Goal: Task Accomplishment & Management: Manage account settings

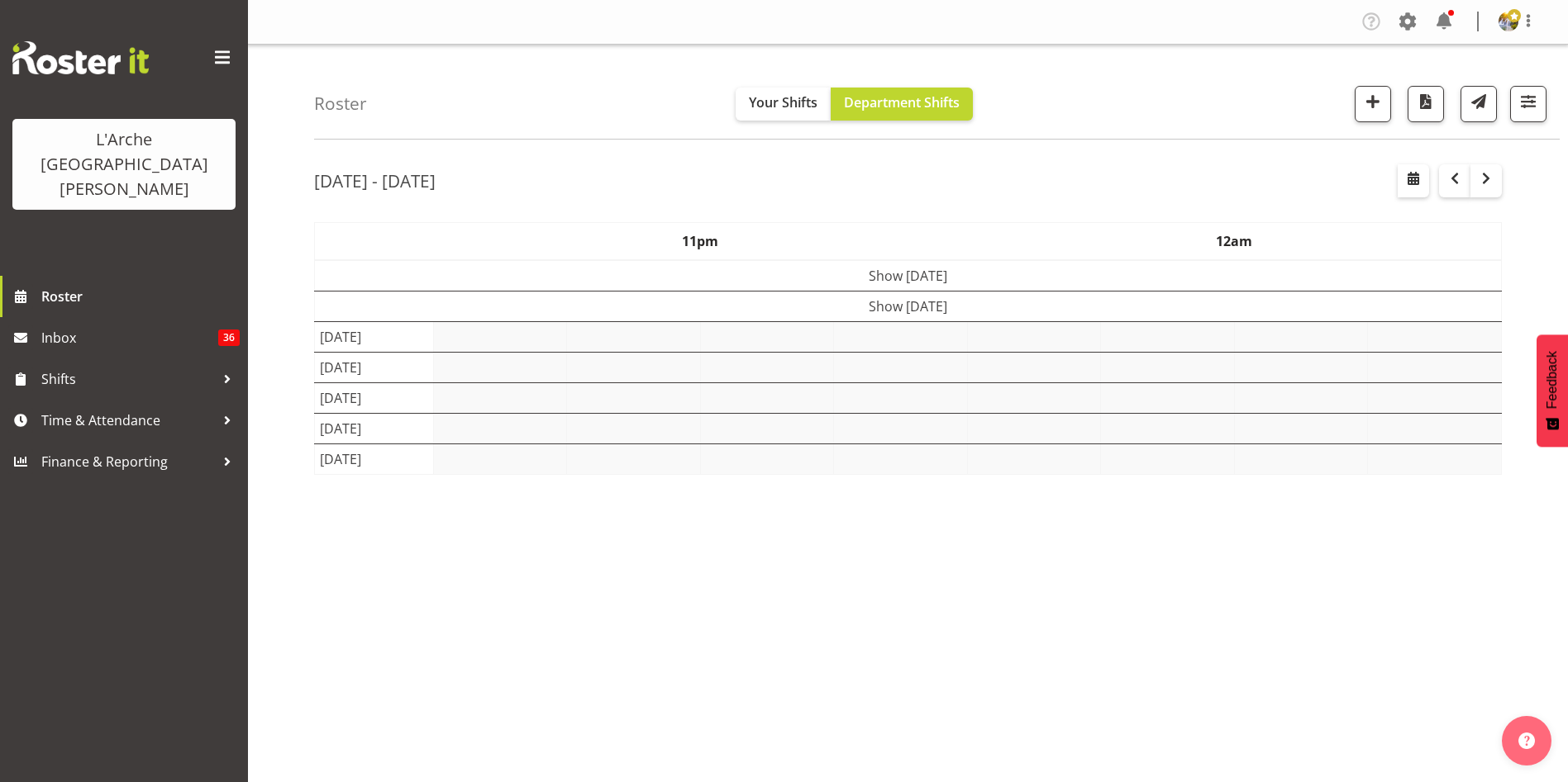
select select "shift"
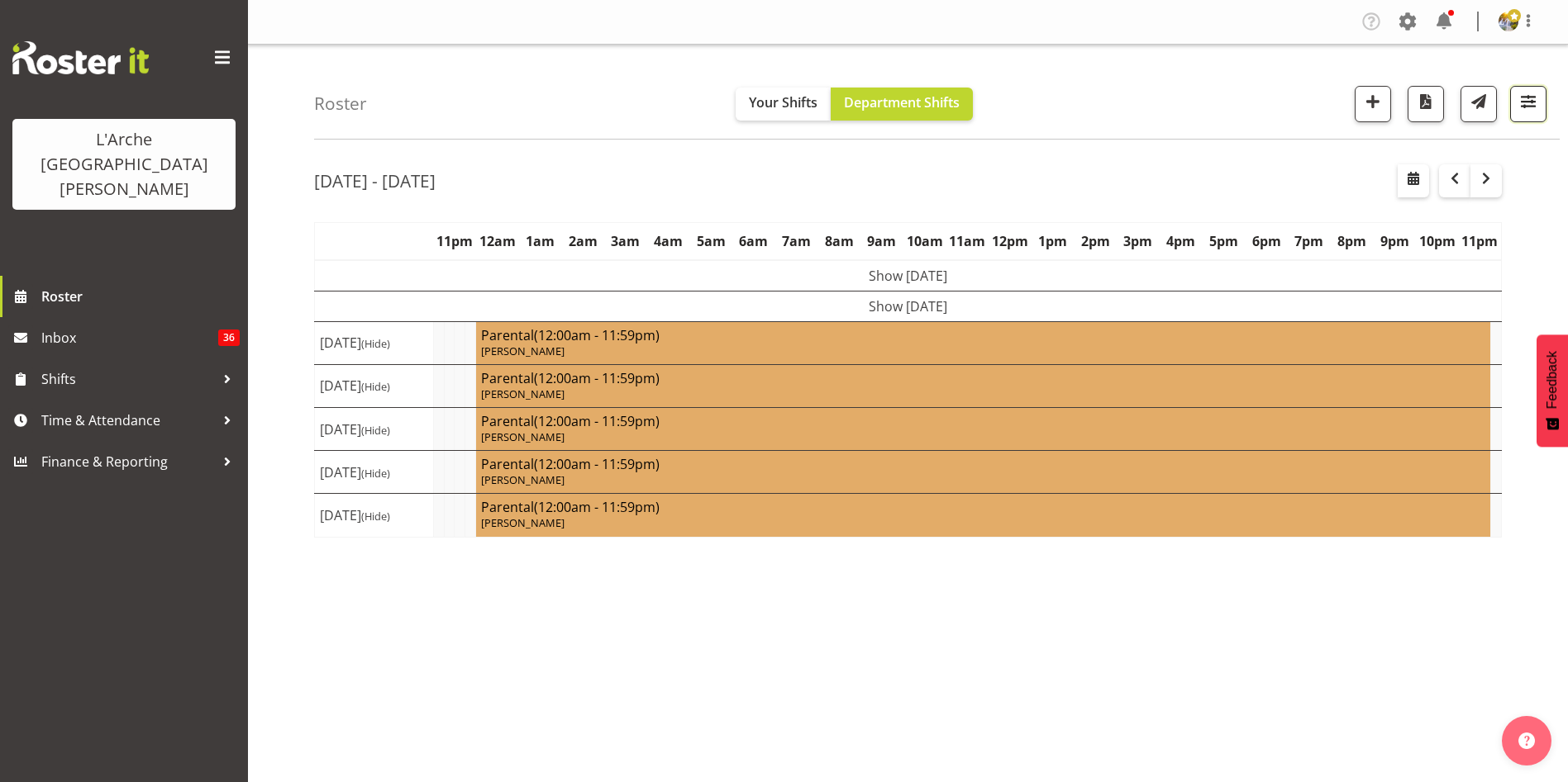
click at [1529, 102] on span "button" at bounding box center [1527, 102] width 22 height 22
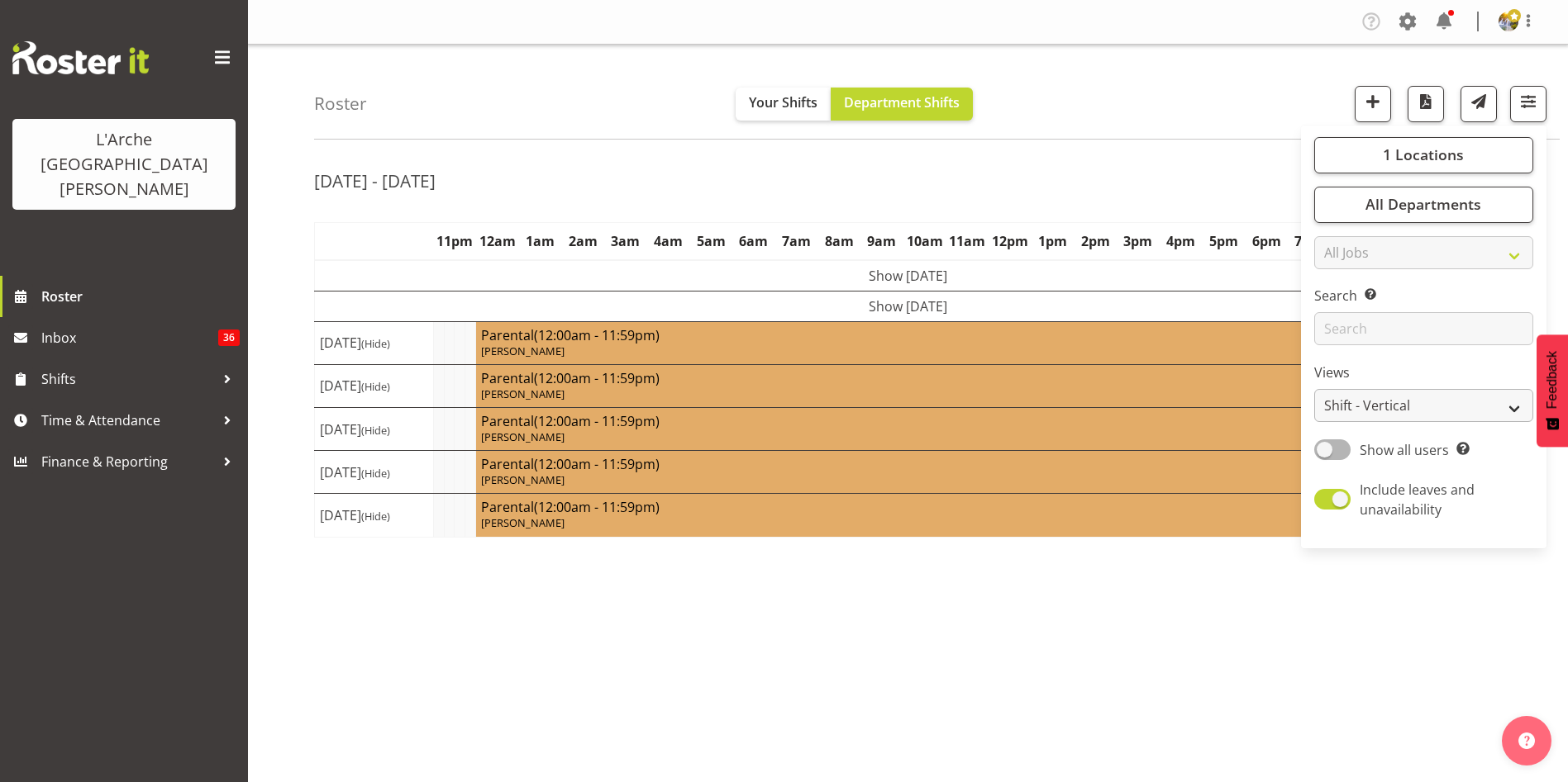
click at [1336, 449] on span at bounding box center [1332, 450] width 36 height 21
click at [1325, 449] on input "Show all users Show only rostered employees" at bounding box center [1319, 450] width 10 height 10
checkbox input "true"
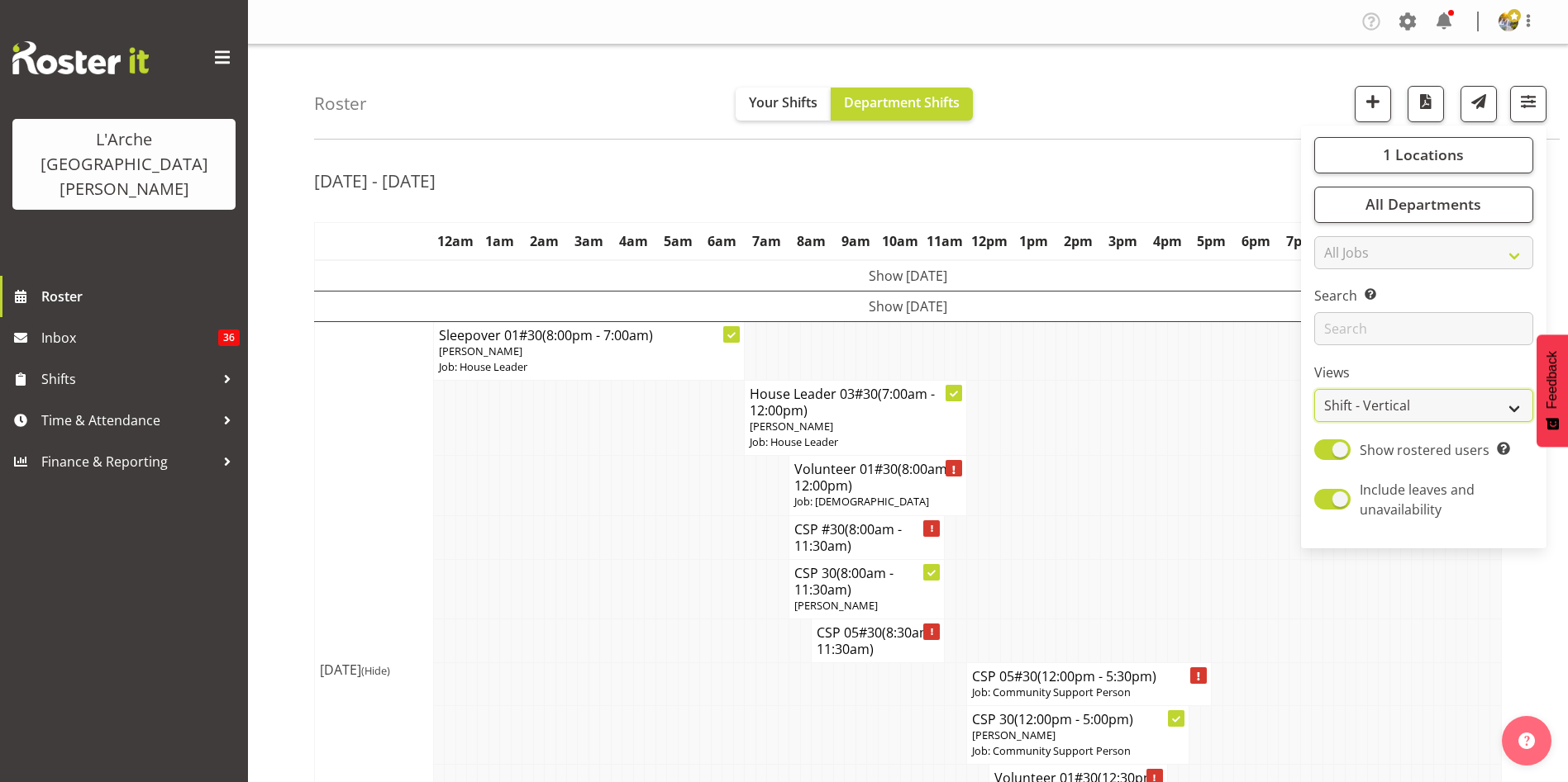
click at [1334, 419] on select "Staff Role Shift - Horizontal Shift - Vertical Staff - Location" at bounding box center [1423, 405] width 219 height 33
select select "staff"
click at [1314, 389] on select "Staff Role Shift - Horizontal Shift - Vertical Staff - Location" at bounding box center [1423, 405] width 219 height 33
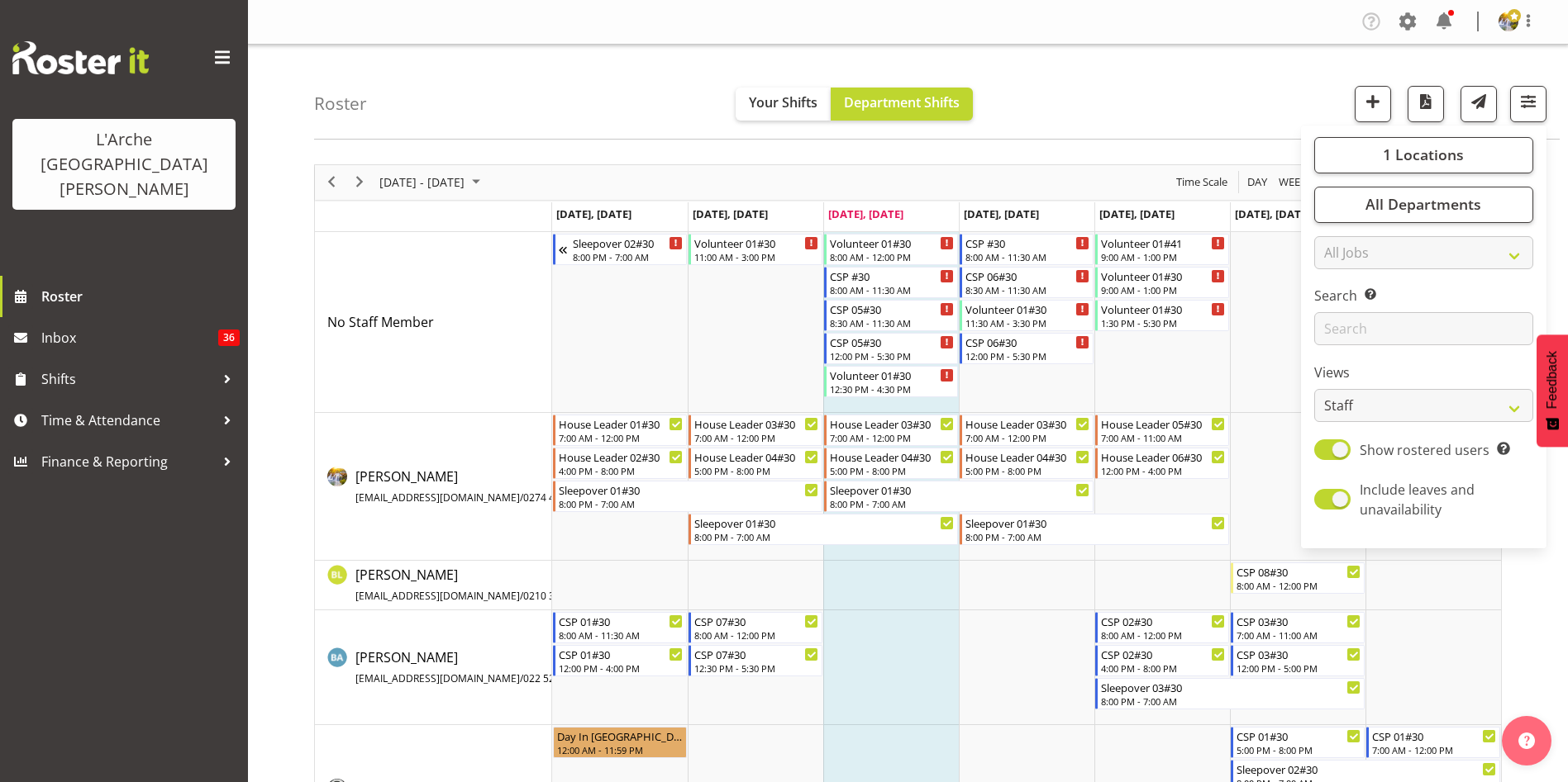
click at [1525, 637] on div "[DATE] - [DATE] [DATE] Day Week Fortnight Month calendar Month Agenda Time Scal…" at bounding box center [941, 601] width 1254 height 898
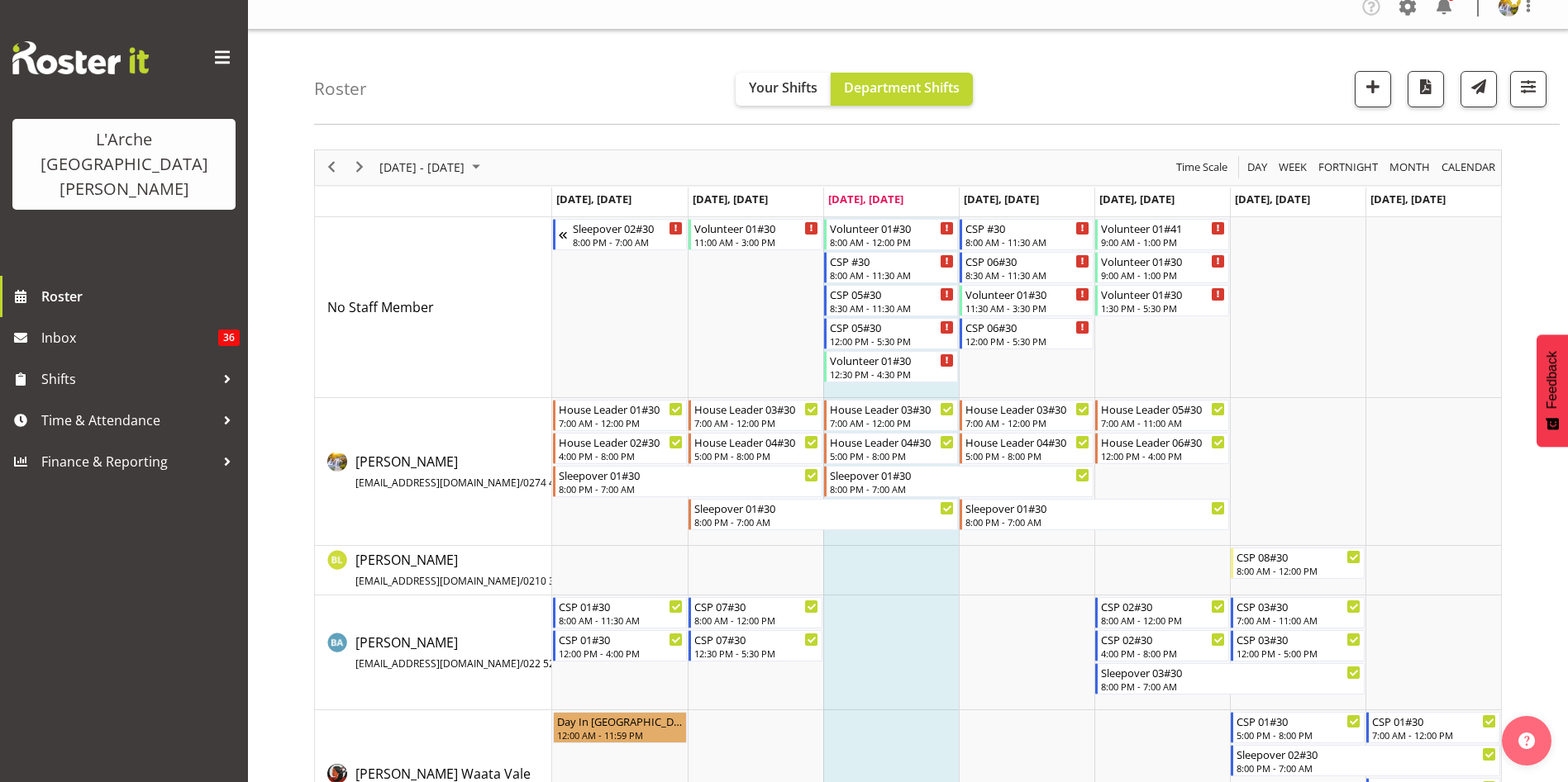
scroll to position [16, 0]
click at [357, 174] on span "Next" at bounding box center [359, 167] width 20 height 21
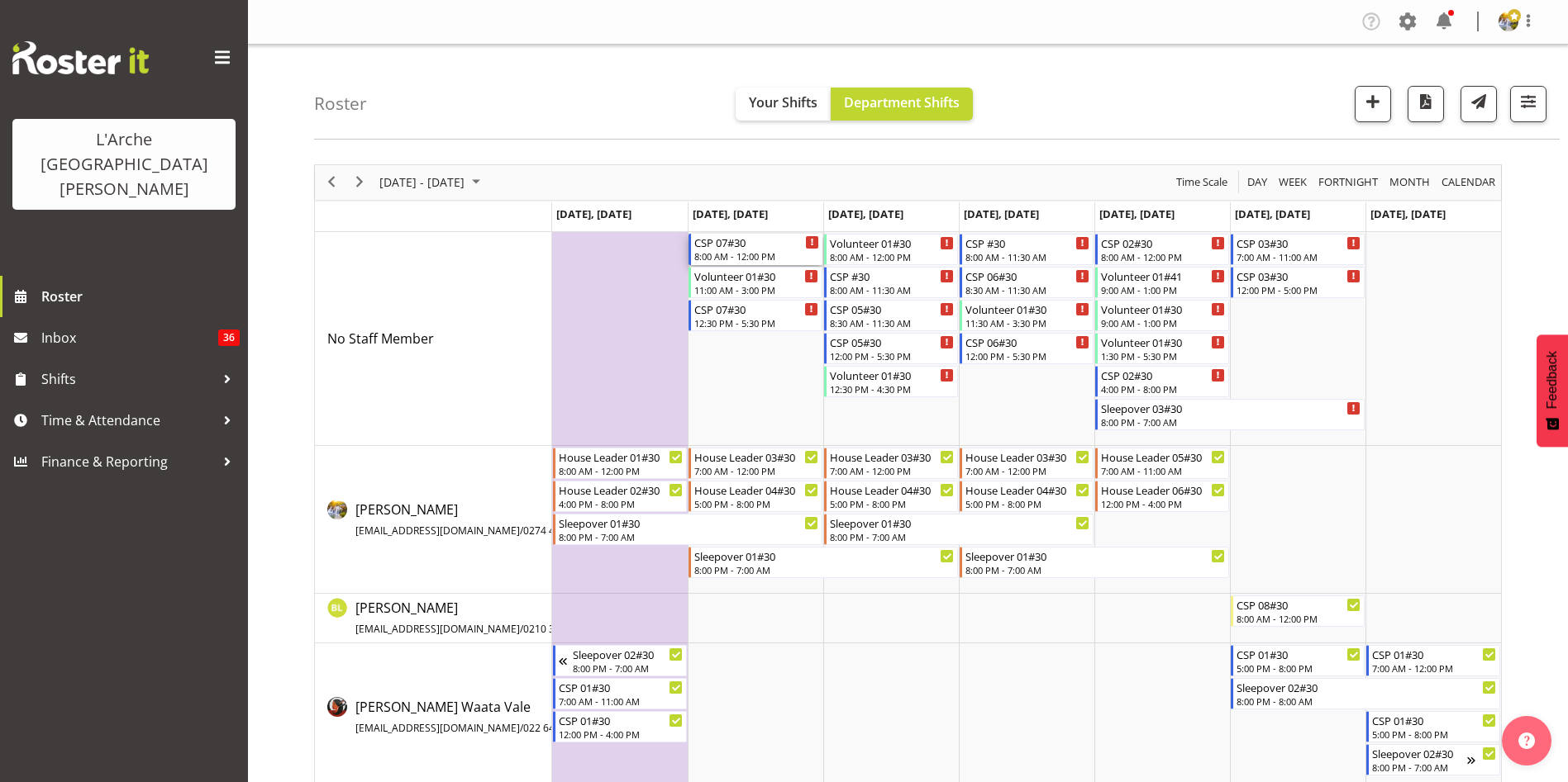
click at [756, 251] on div "8:00 AM - 12:00 PM" at bounding box center [756, 255] width 125 height 13
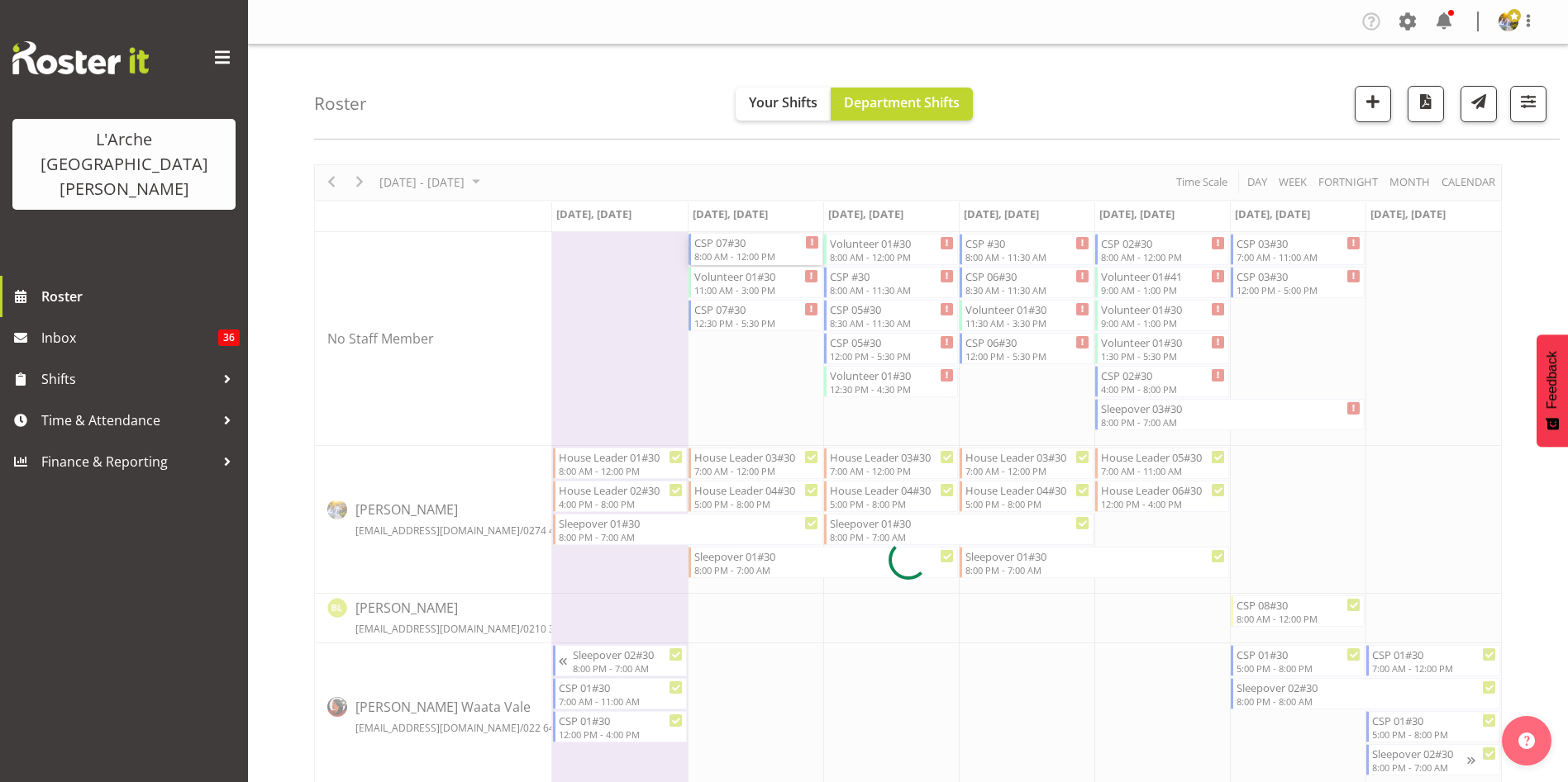
select select
select select "8"
select select "2025"
select select "12"
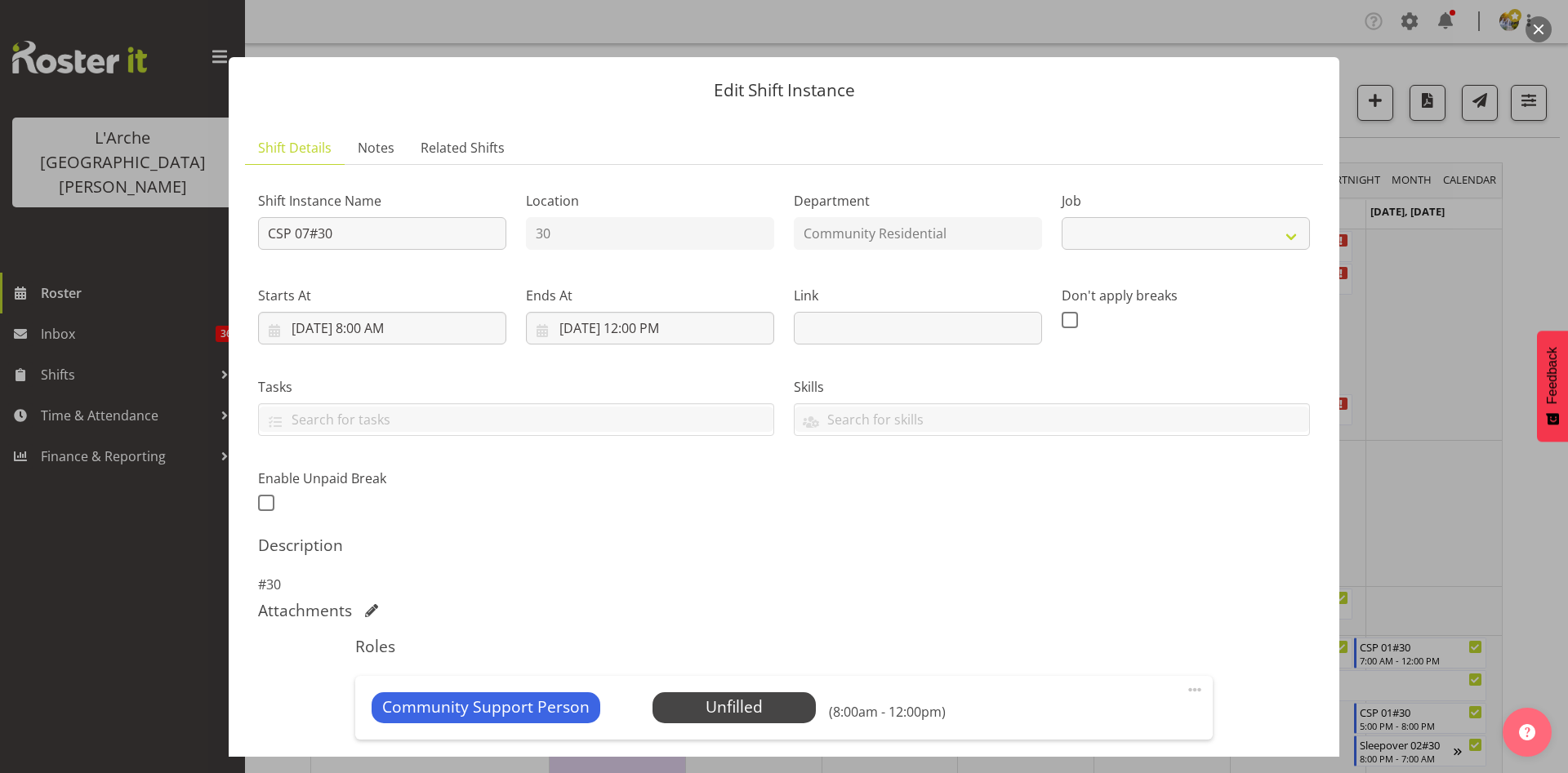
select select "2"
click at [629, 330] on input "[DATE] 12:00 PM" at bounding box center [650, 329] width 248 height 33
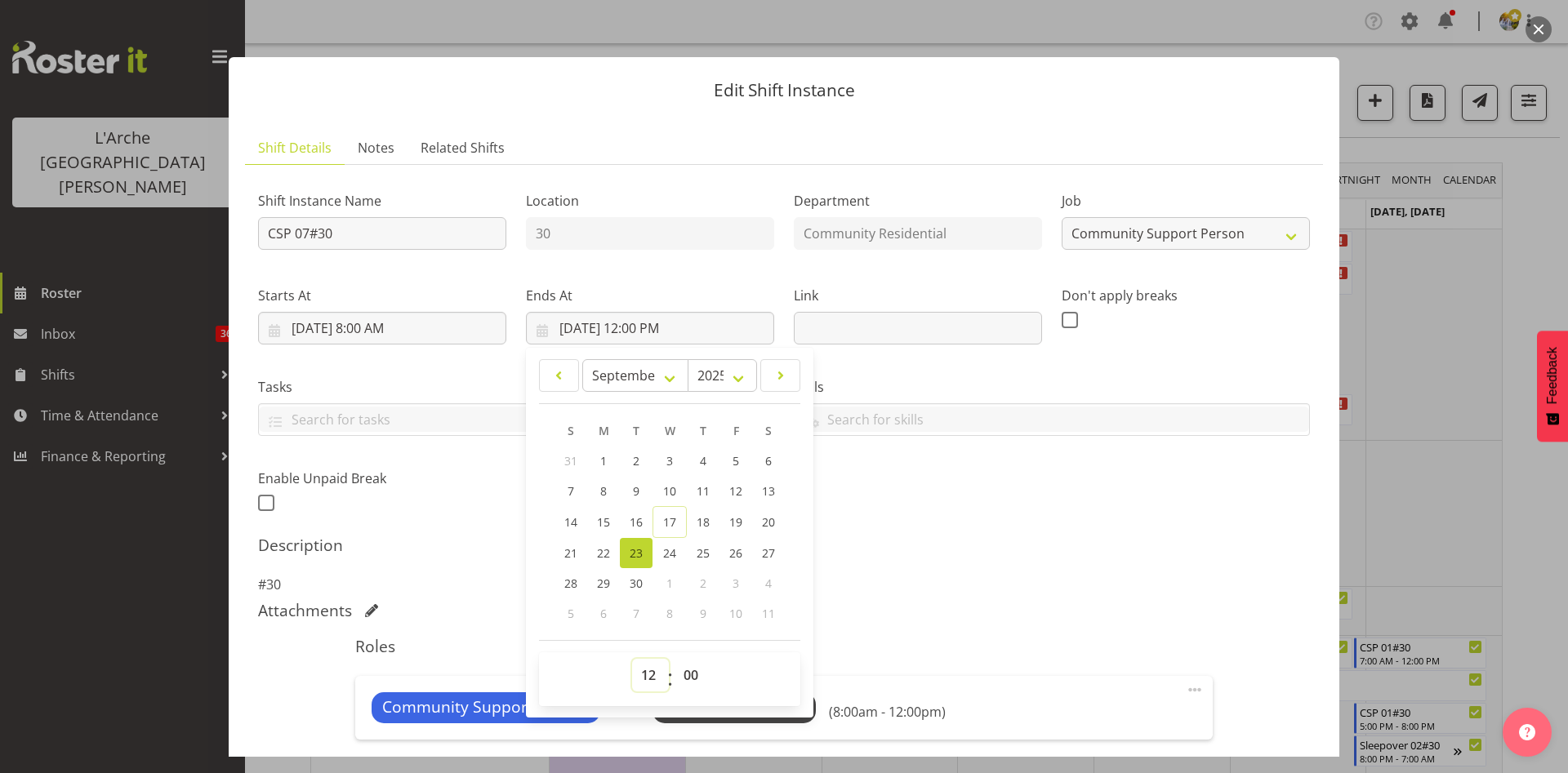
click at [639, 674] on select "00 01 02 03 04 05 06 07 08 09 10 11 12 13 14 15 16 17 18 19 20 21 22 23" at bounding box center [651, 675] width 37 height 33
select select "11"
click at [633, 659] on select "00 01 02 03 04 05 06 07 08 09 10 11 12 13 14 15 16 17 18 19 20 21 22 23" at bounding box center [651, 675] width 37 height 33
type input "[DATE] 11:00 AM"
click at [690, 673] on select "00 01 02 03 04 05 06 07 08 09 10 11 12 13 14 15 16 17 18 19 20 21 22 23 24 25 2…" at bounding box center [693, 675] width 37 height 33
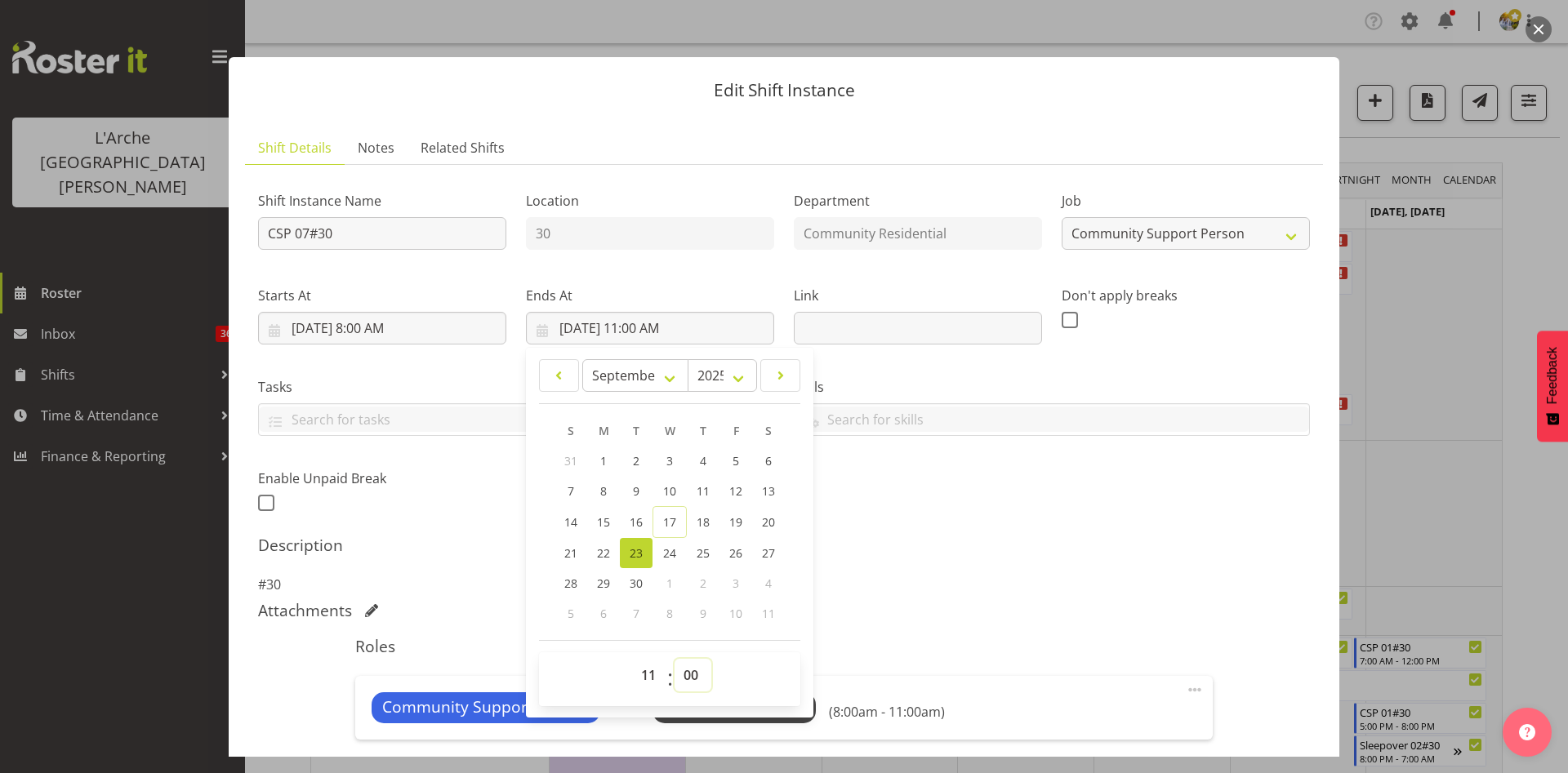
select select "29"
click at [675, 659] on select "00 01 02 03 04 05 06 07 08 09 10 11 12 13 14 15 16 17 18 19 20 21 22 23 24 25 2…" at bounding box center [693, 675] width 37 height 33
type input "[DATE] 11:29 AM"
click at [687, 681] on select "00 01 02 03 04 05 06 07 08 09 10 11 12 13 14 15 16 17 18 19 20 21 22 23 24 25 2…" at bounding box center [693, 675] width 37 height 33
select select "30"
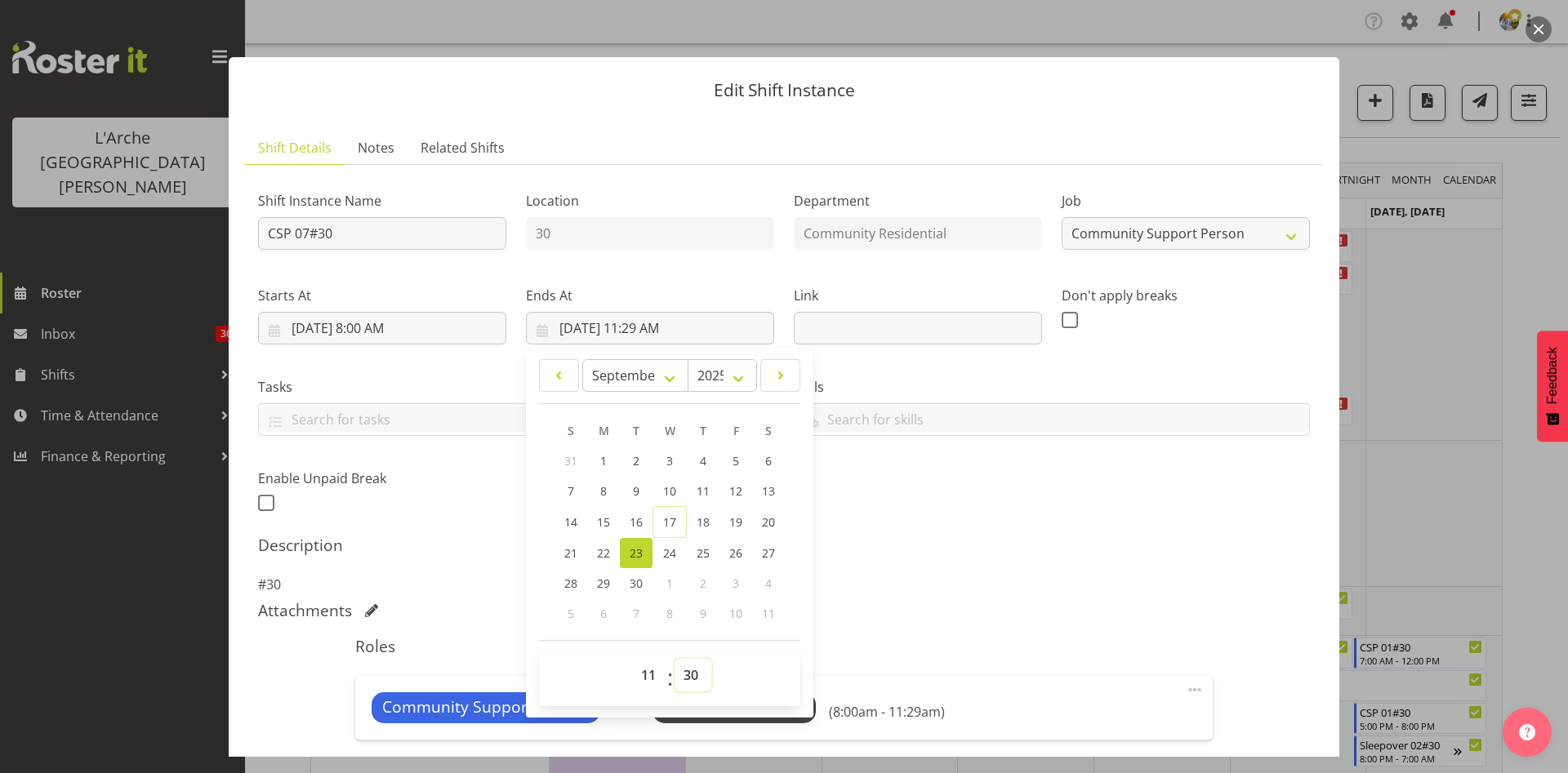
click at [675, 659] on select "00 01 02 03 04 05 06 07 08 09 10 11 12 13 14 15 16 17 18 19 20 21 22 23 24 25 2…" at bounding box center [693, 675] width 37 height 33
type input "[DATE] 11:30 AM"
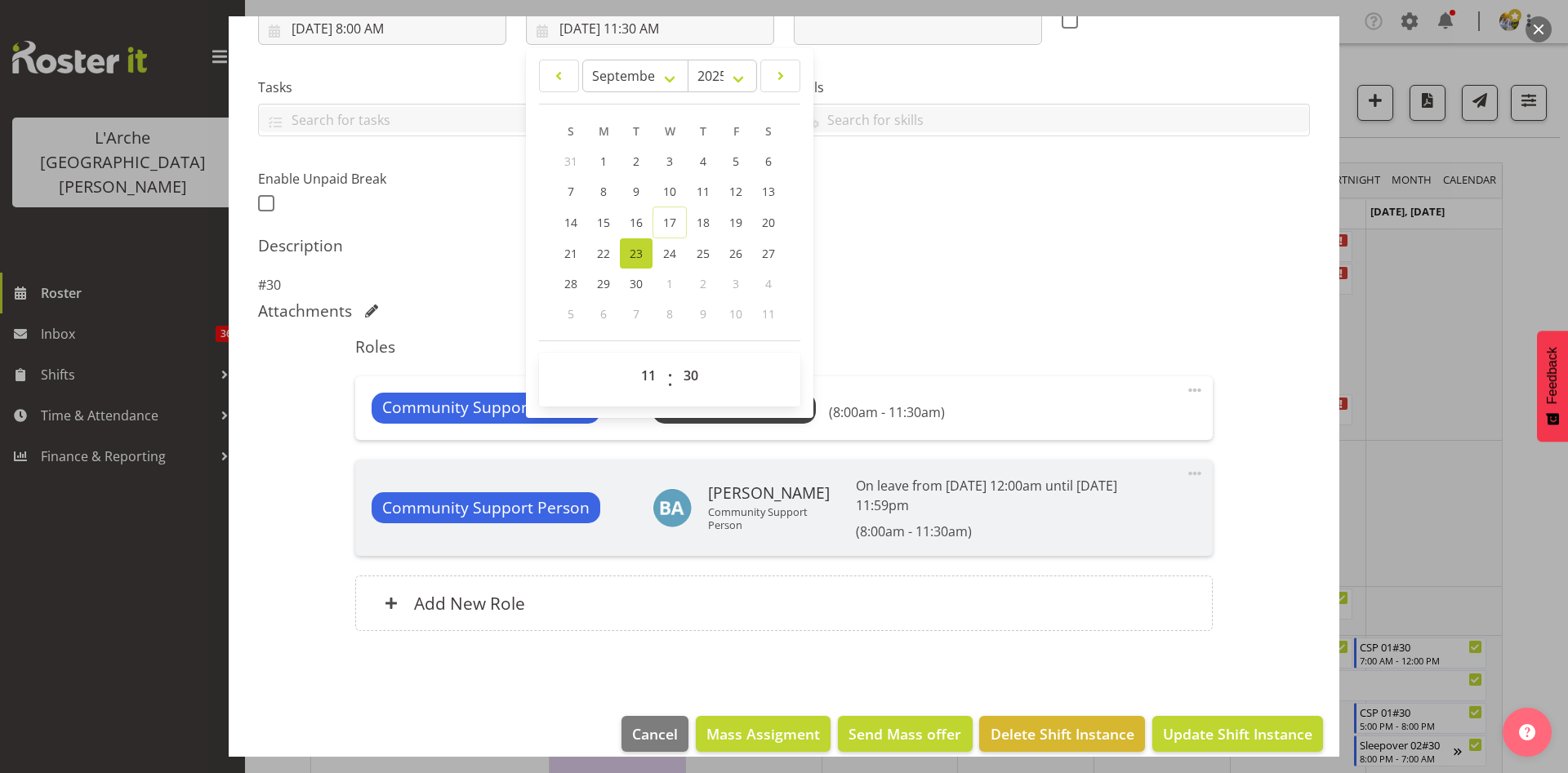
scroll to position [319, 0]
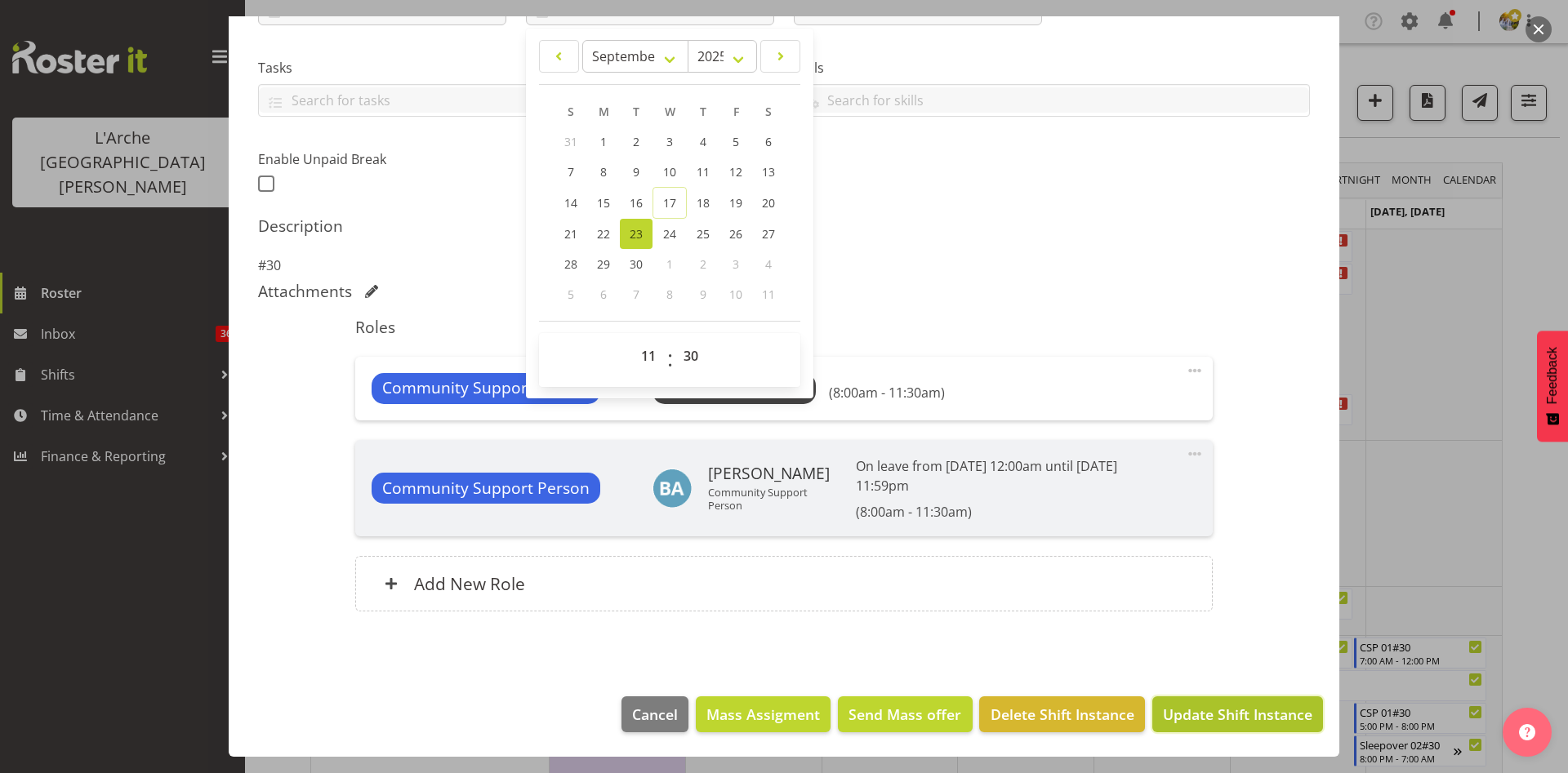
click at [1207, 720] on span "Update Shift Instance" at bounding box center [1238, 714] width 149 height 21
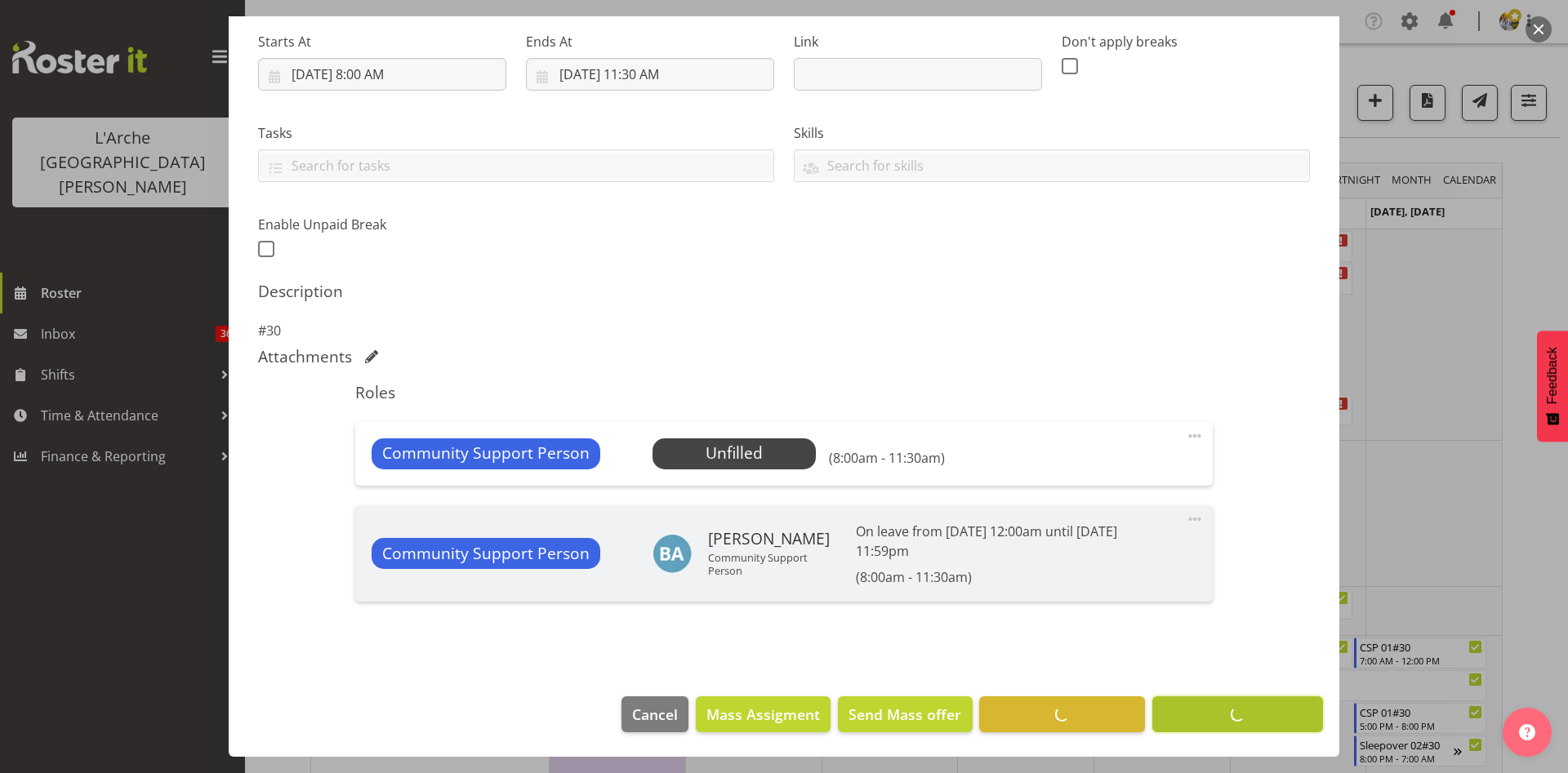
scroll to position [254, 0]
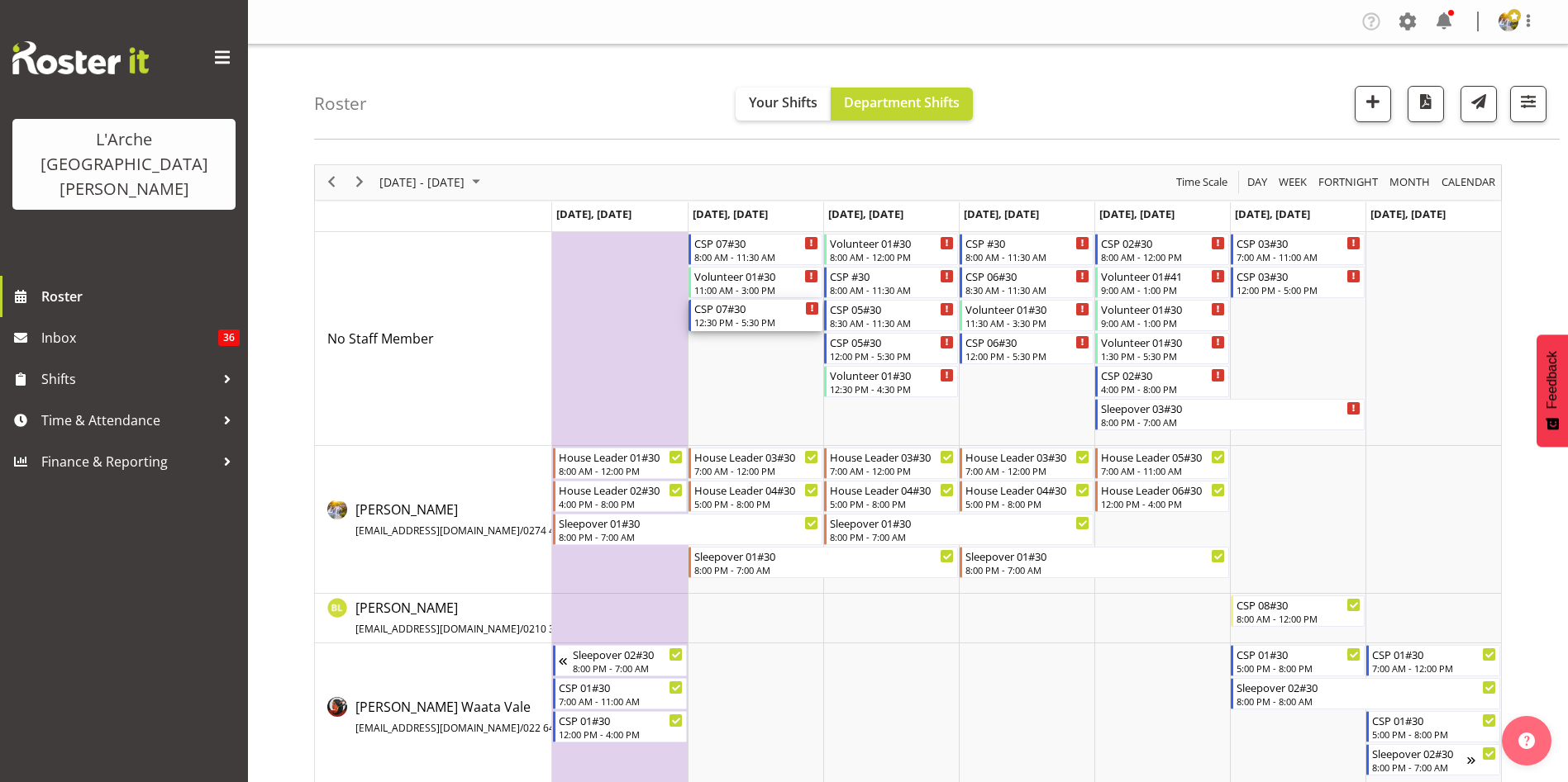
click at [744, 311] on div "CSP 07#30" at bounding box center [756, 307] width 125 height 16
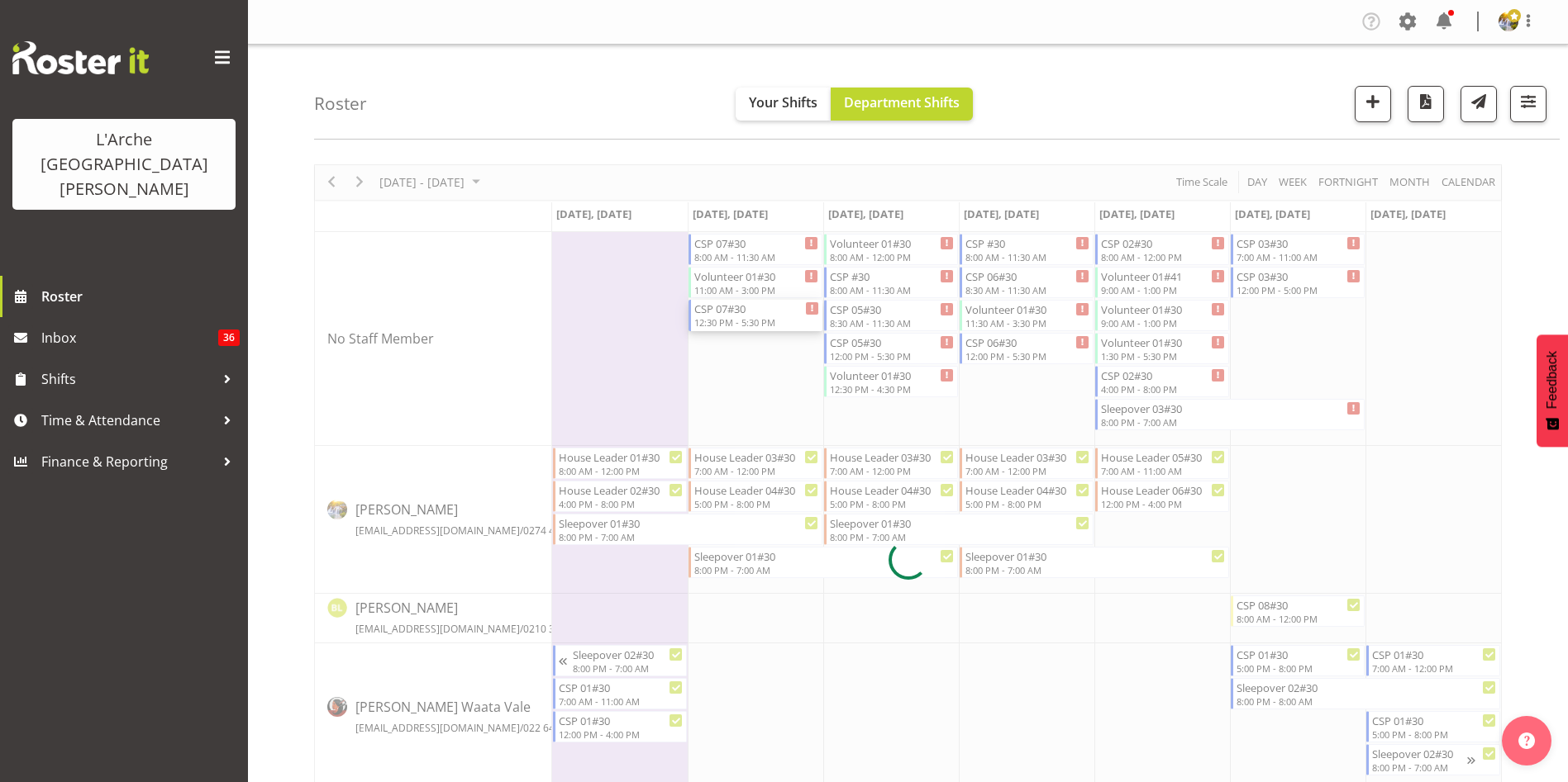
select select
select select "8"
select select "2025"
select select "12"
select select "30"
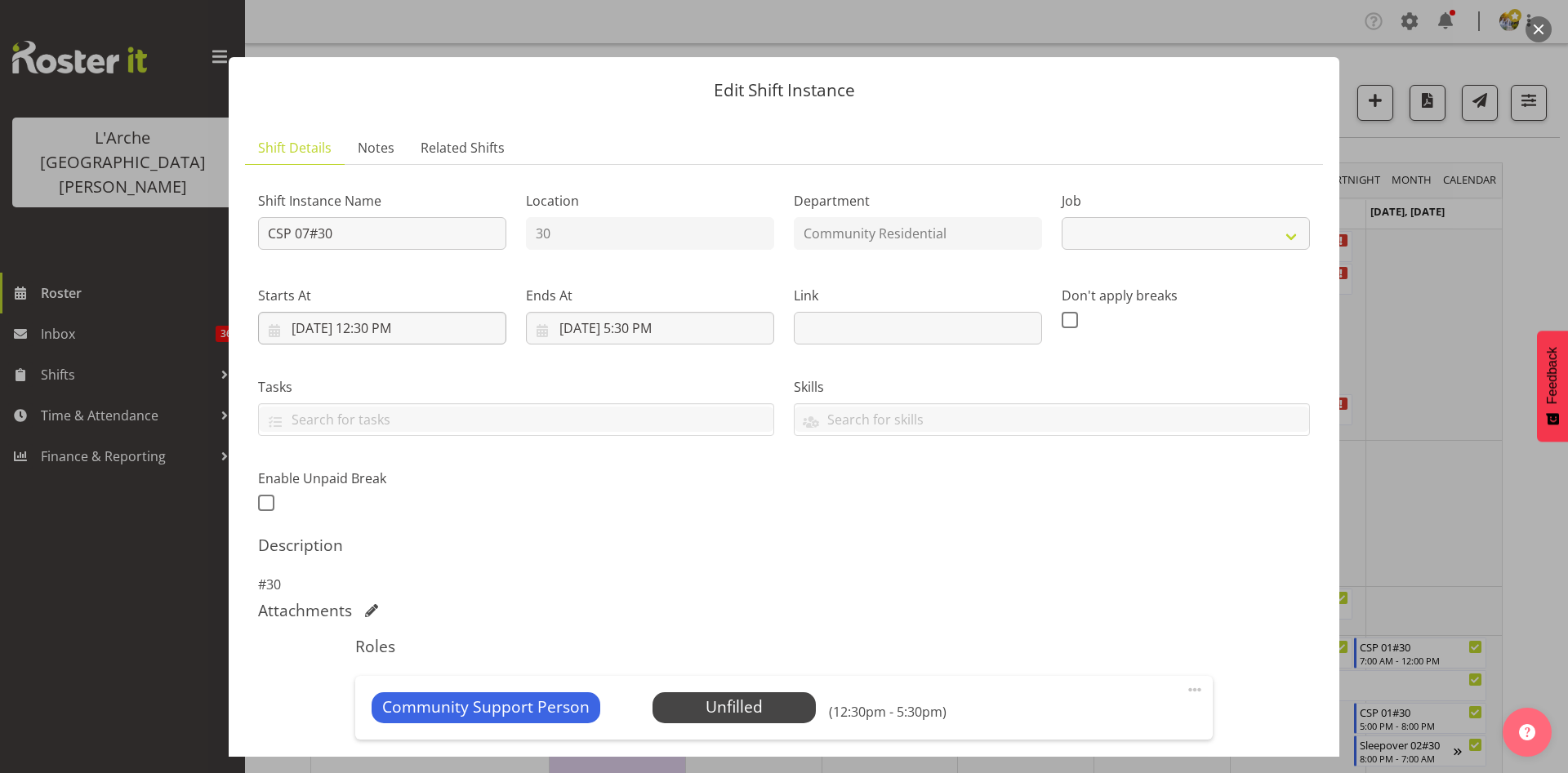
select select "2"
click at [388, 328] on input "[DATE] 12:30 PM" at bounding box center [382, 329] width 248 height 33
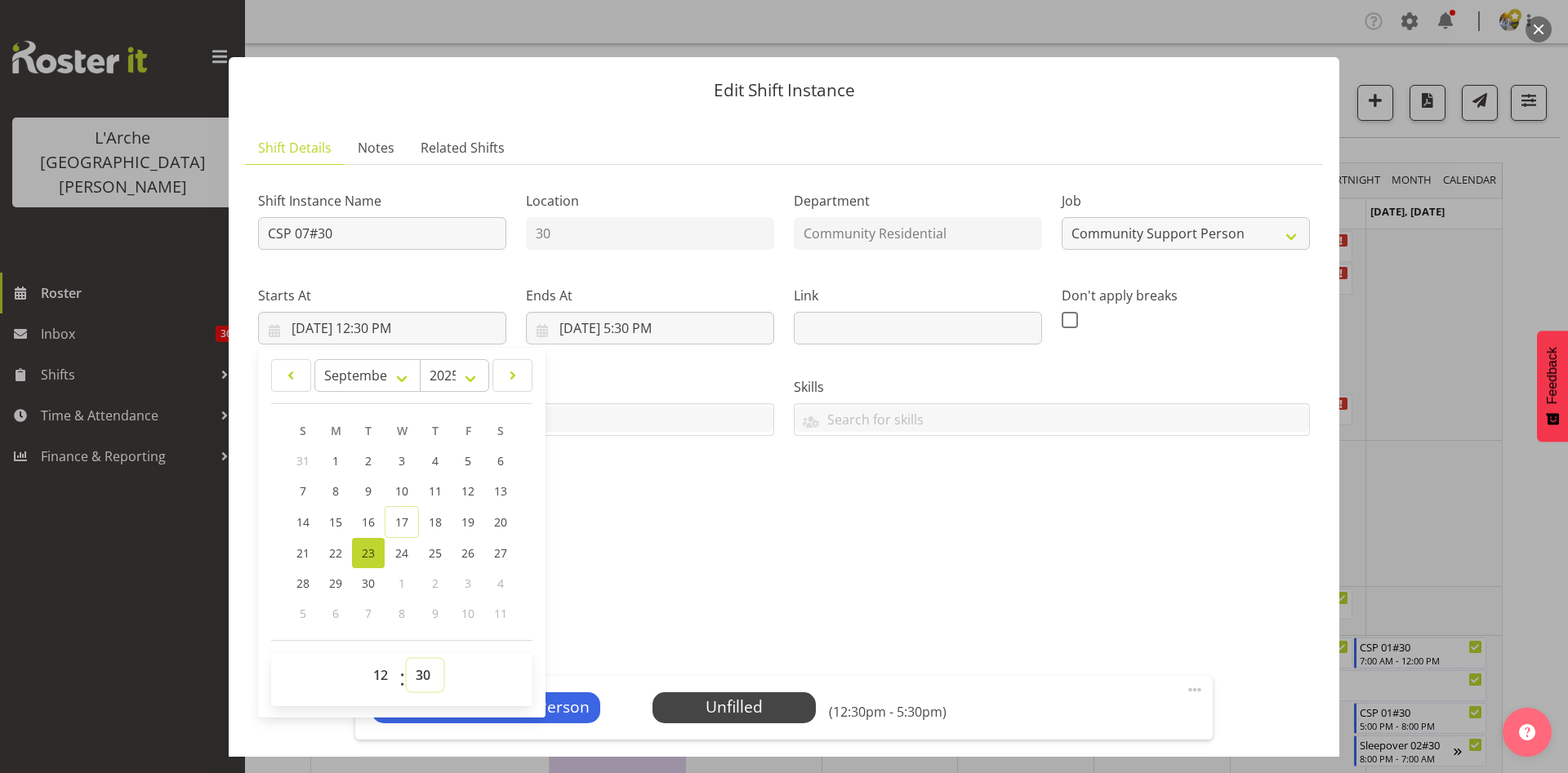
click at [421, 672] on select "00 01 02 03 04 05 06 07 08 09 10 11 12 13 14 15 16 17 18 19 20 21 22 23 24 25 2…" at bounding box center [425, 675] width 37 height 33
select select "0"
click at [407, 659] on select "00 01 02 03 04 05 06 07 08 09 10 11 12 13 14 15 16 17 18 19 20 21 22 23 24 25 2…" at bounding box center [425, 675] width 37 height 33
type input "[DATE] 12:00 PM"
click at [642, 326] on input "[DATE] 5:30 PM" at bounding box center [650, 329] width 248 height 33
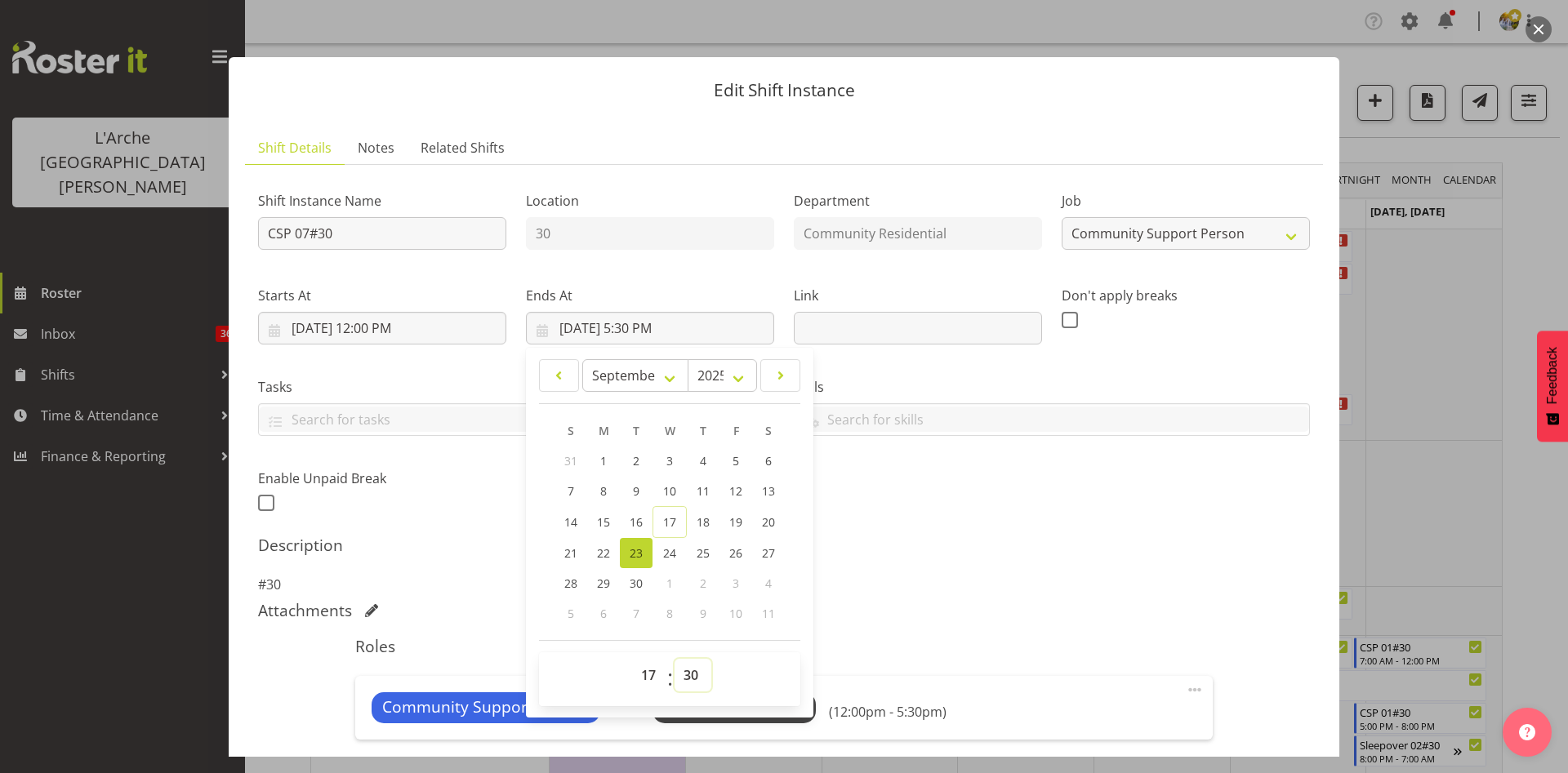
click at [681, 672] on select "00 01 02 03 04 05 06 07 08 09 10 11 12 13 14 15 16 17 18 19 20 21 22 23 24 25 2…" at bounding box center [693, 675] width 37 height 33
select select "0"
click at [675, 659] on select "00 01 02 03 04 05 06 07 08 09 10 11 12 13 14 15 16 17 18 19 20 21 22 23 24 25 2…" at bounding box center [693, 675] width 37 height 33
type input "[DATE] 5:00 PM"
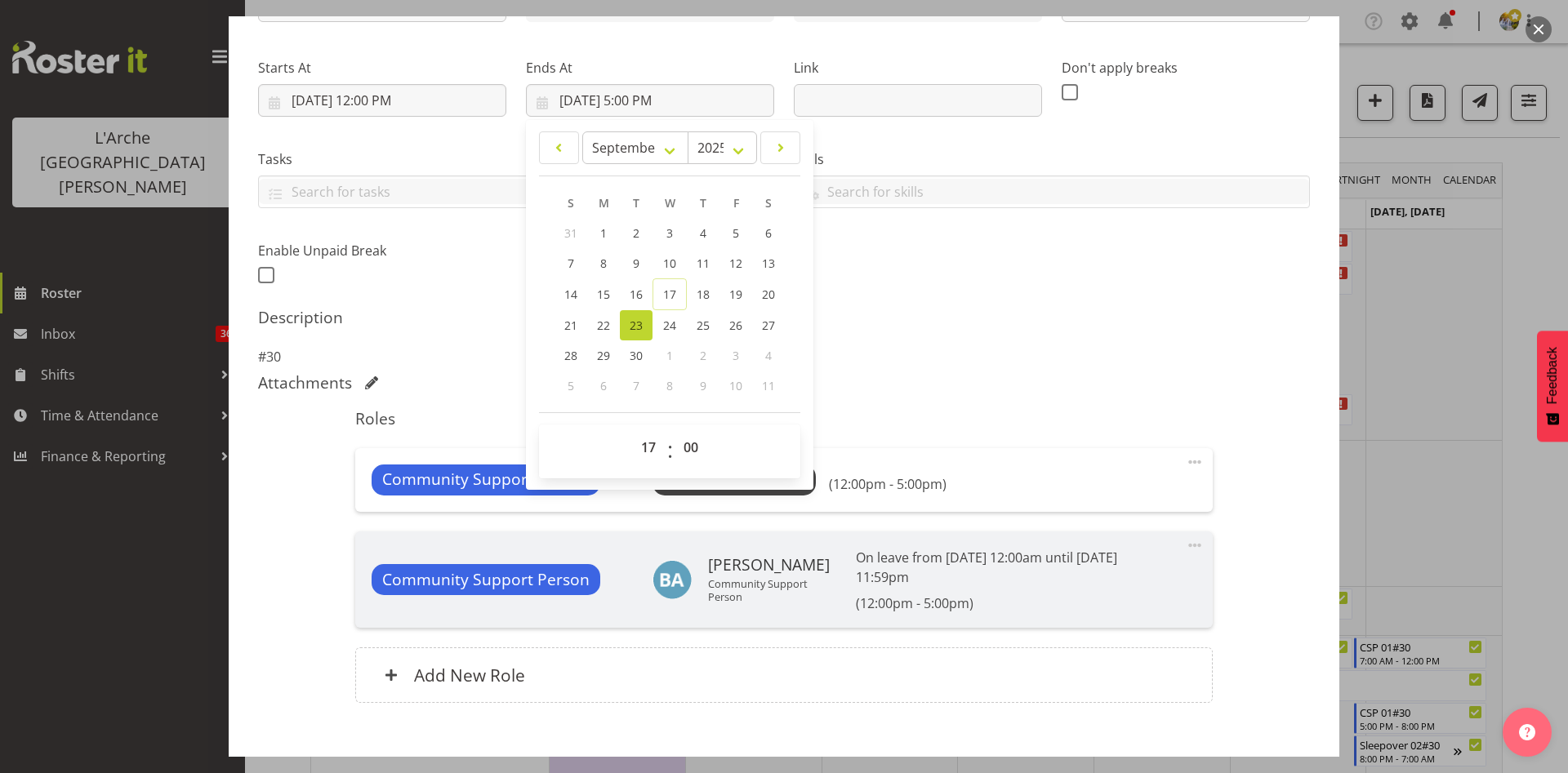
scroll to position [319, 0]
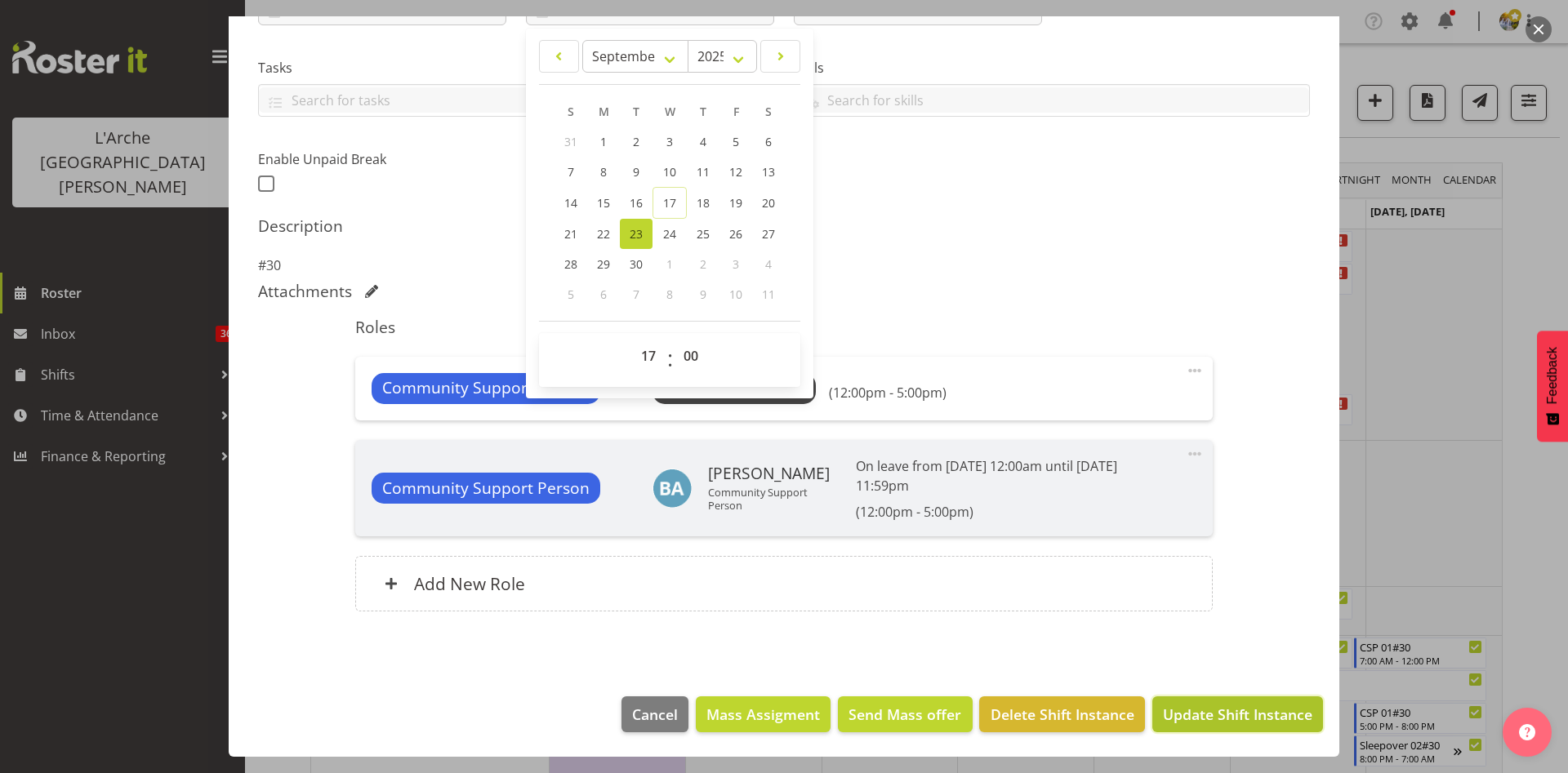
click at [1225, 721] on span "Update Shift Instance" at bounding box center [1238, 714] width 149 height 21
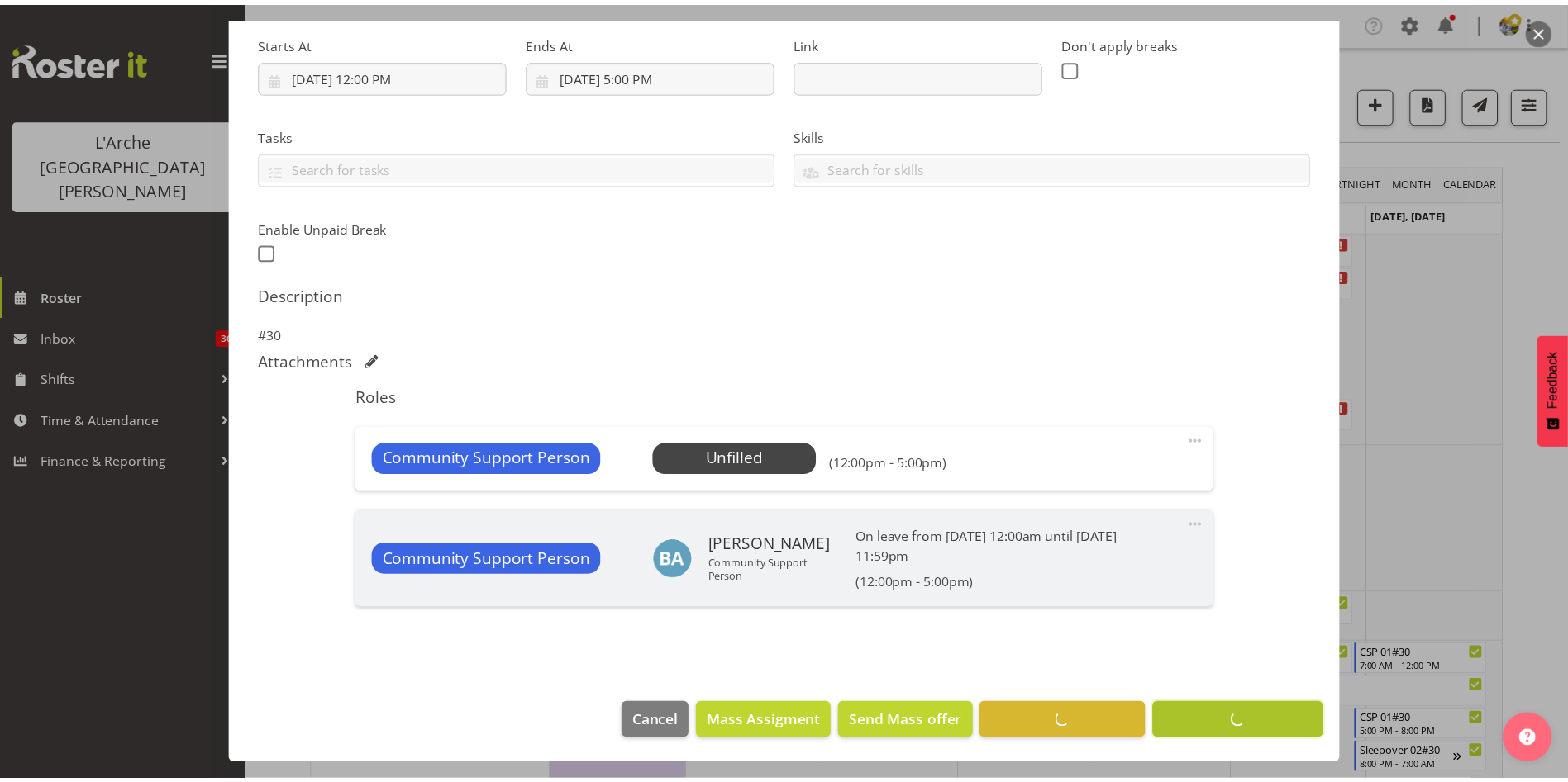
scroll to position [257, 0]
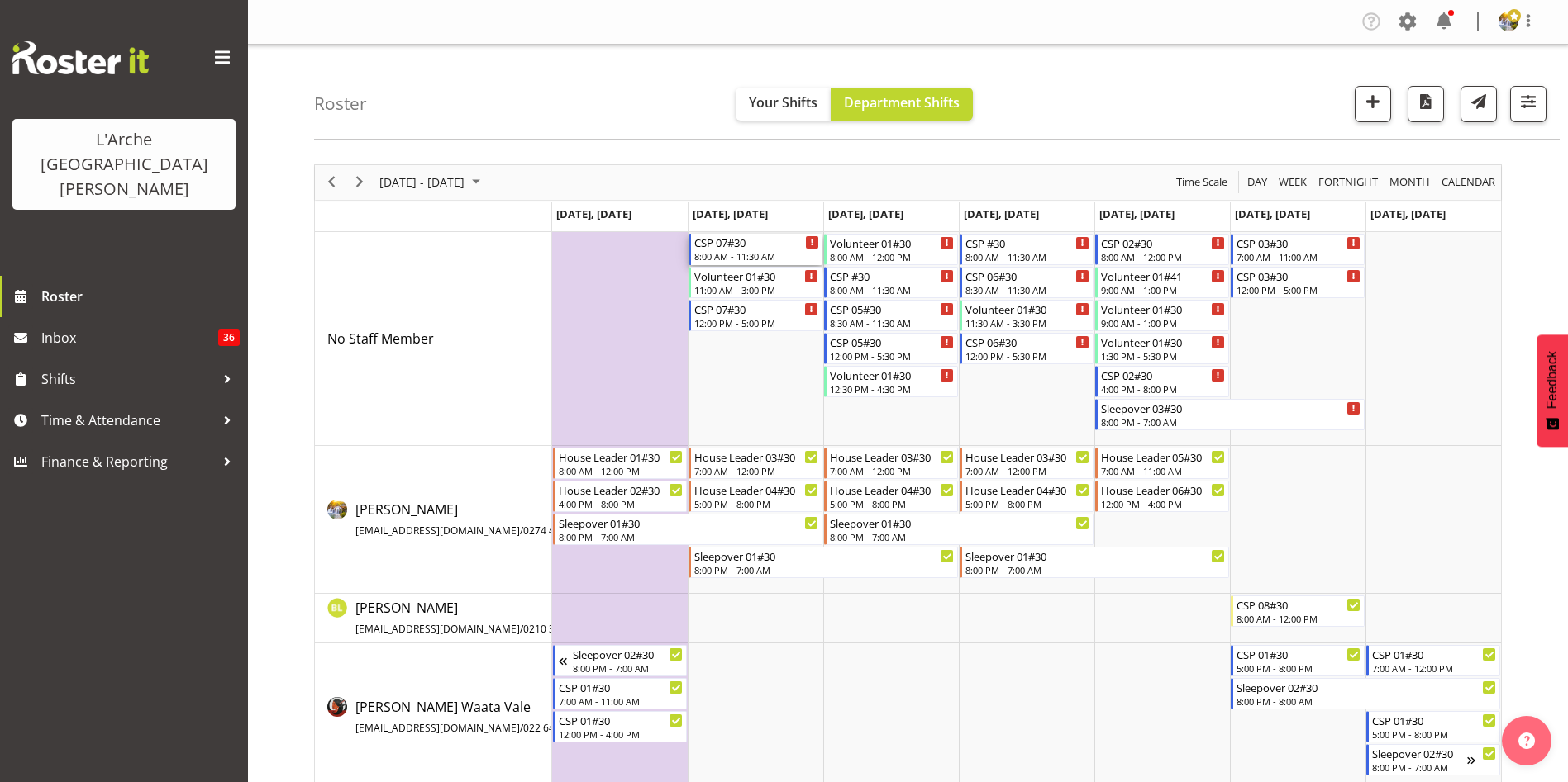
click at [757, 246] on div "CSP 07#30" at bounding box center [756, 241] width 125 height 16
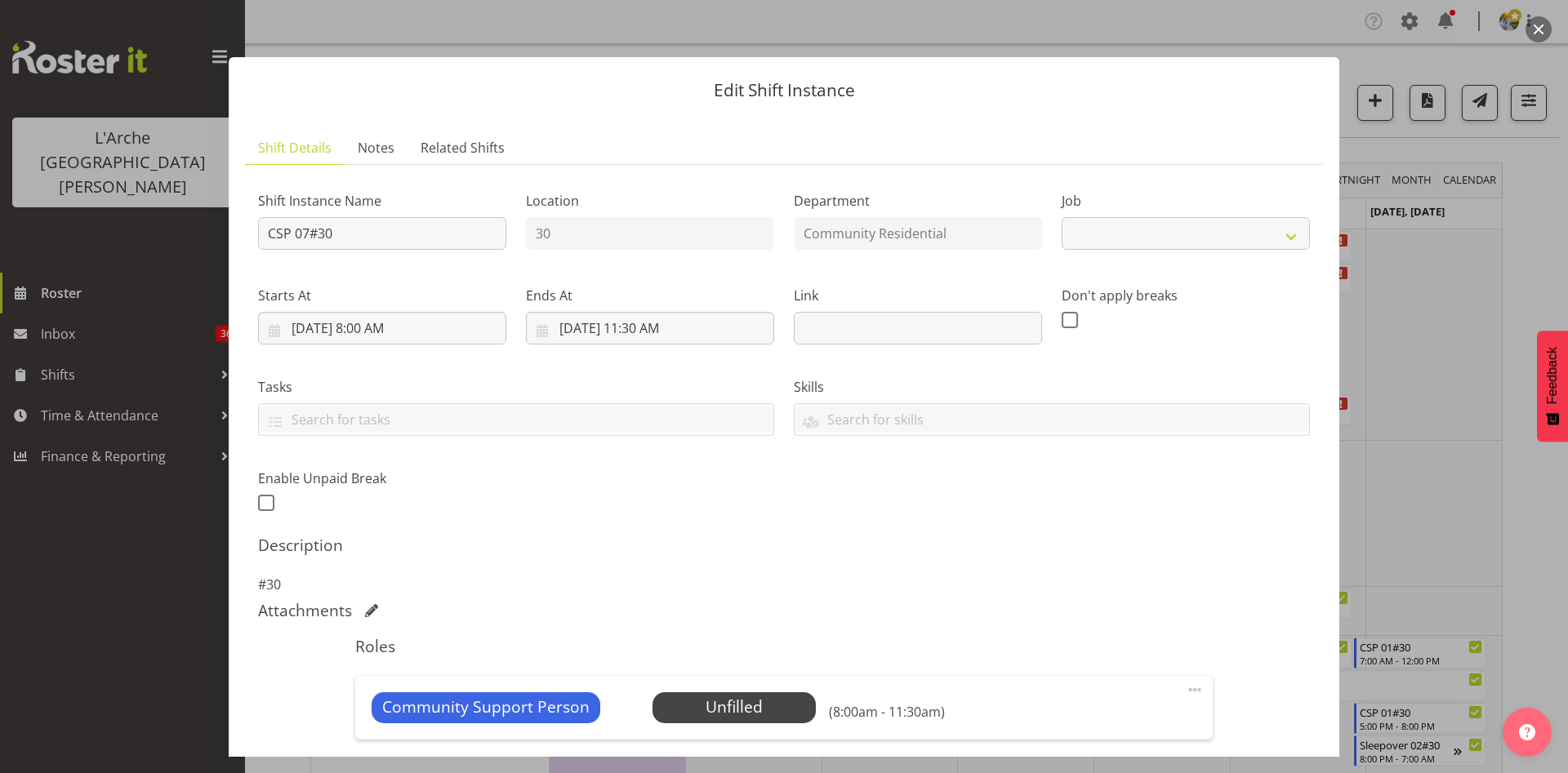
select select "2"
click at [723, 697] on span "Select Employee" at bounding box center [734, 708] width 122 height 24
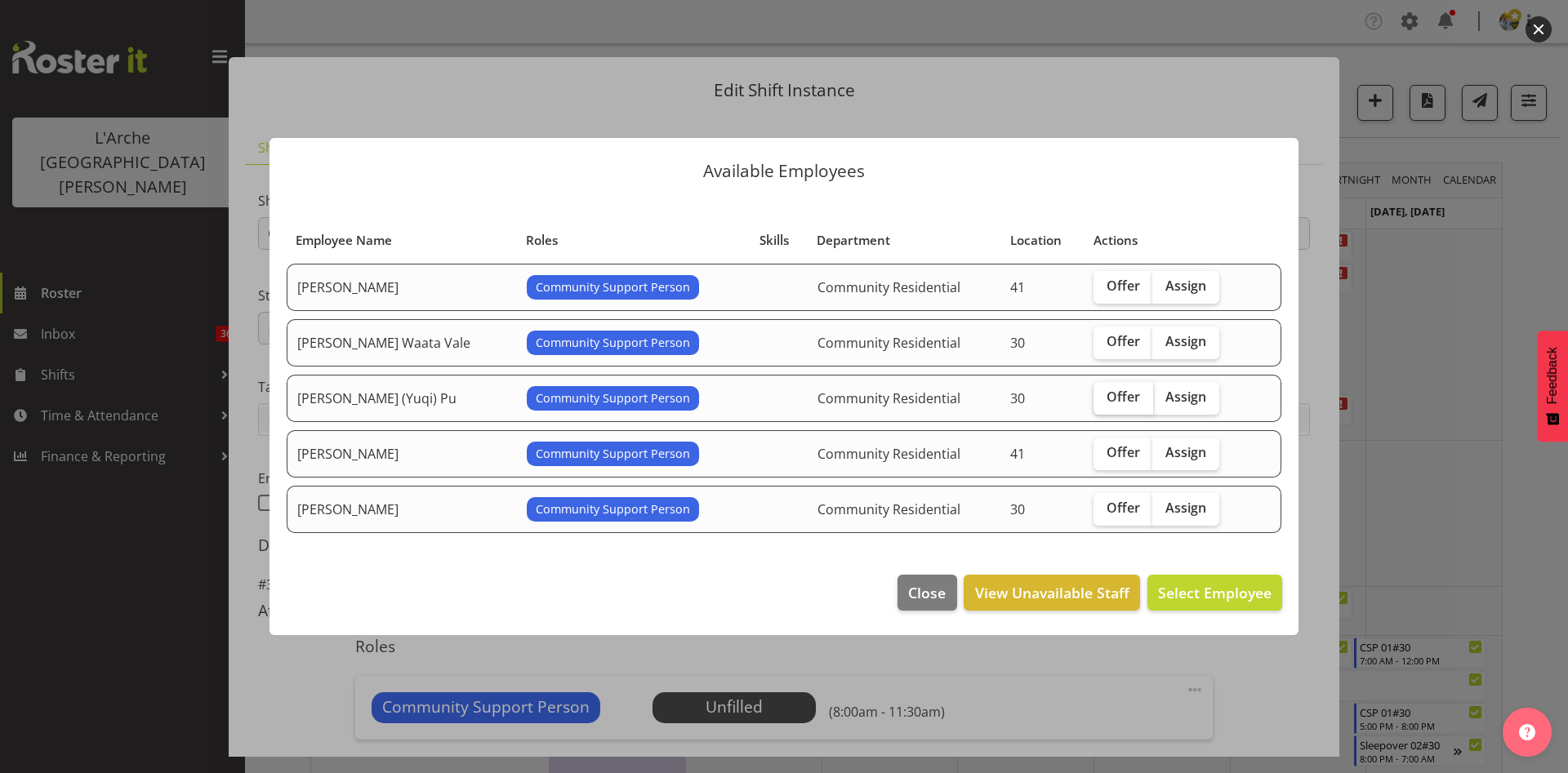
click at [1107, 390] on span "Offer" at bounding box center [1123, 396] width 33 height 16
click at [1104, 392] on input "Offer" at bounding box center [1099, 397] width 10 height 10
checkbox input "true"
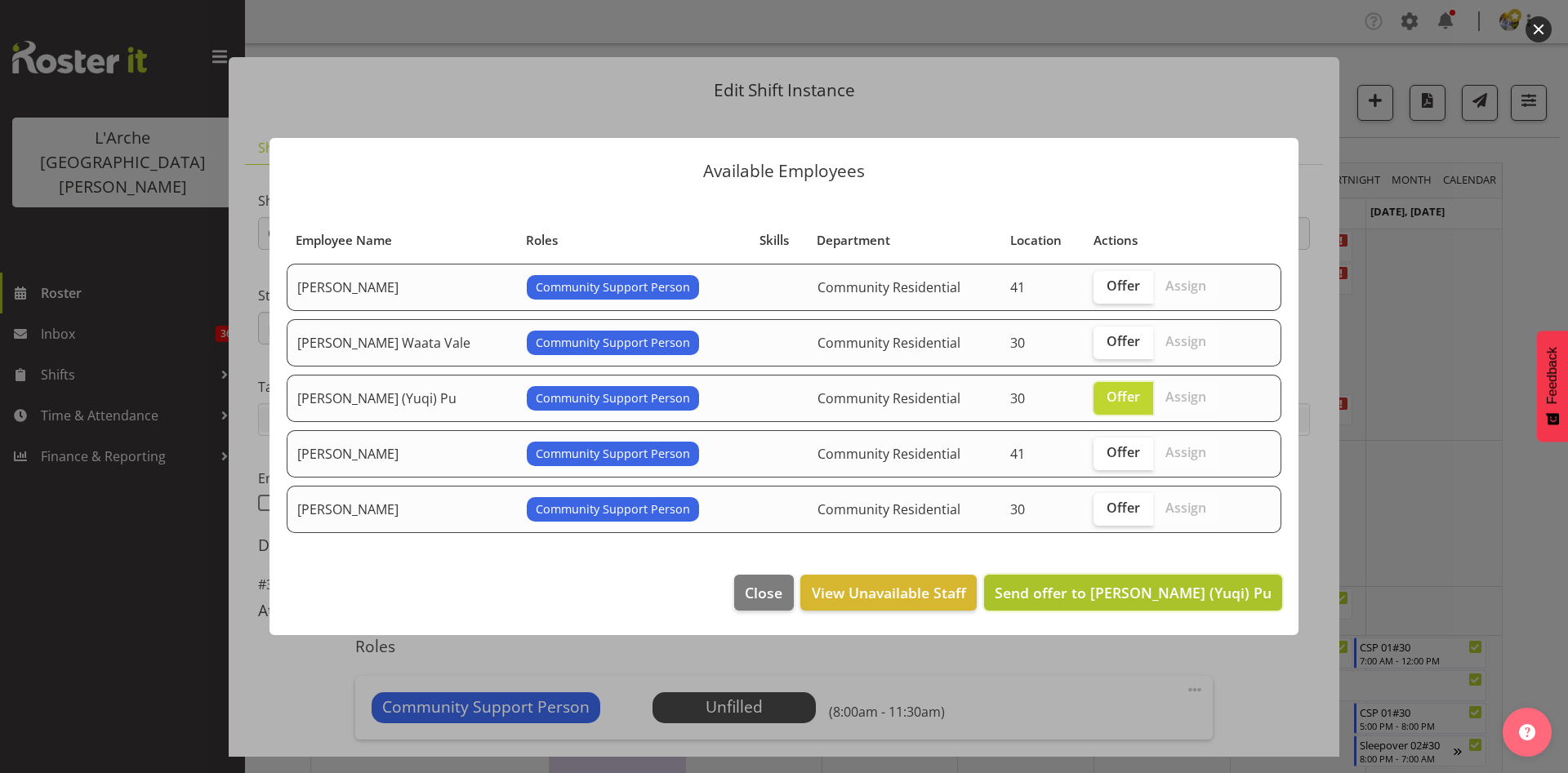
click at [1191, 595] on span "Send offer to [PERSON_NAME] (Yuqi) Pu" at bounding box center [1133, 593] width 277 height 20
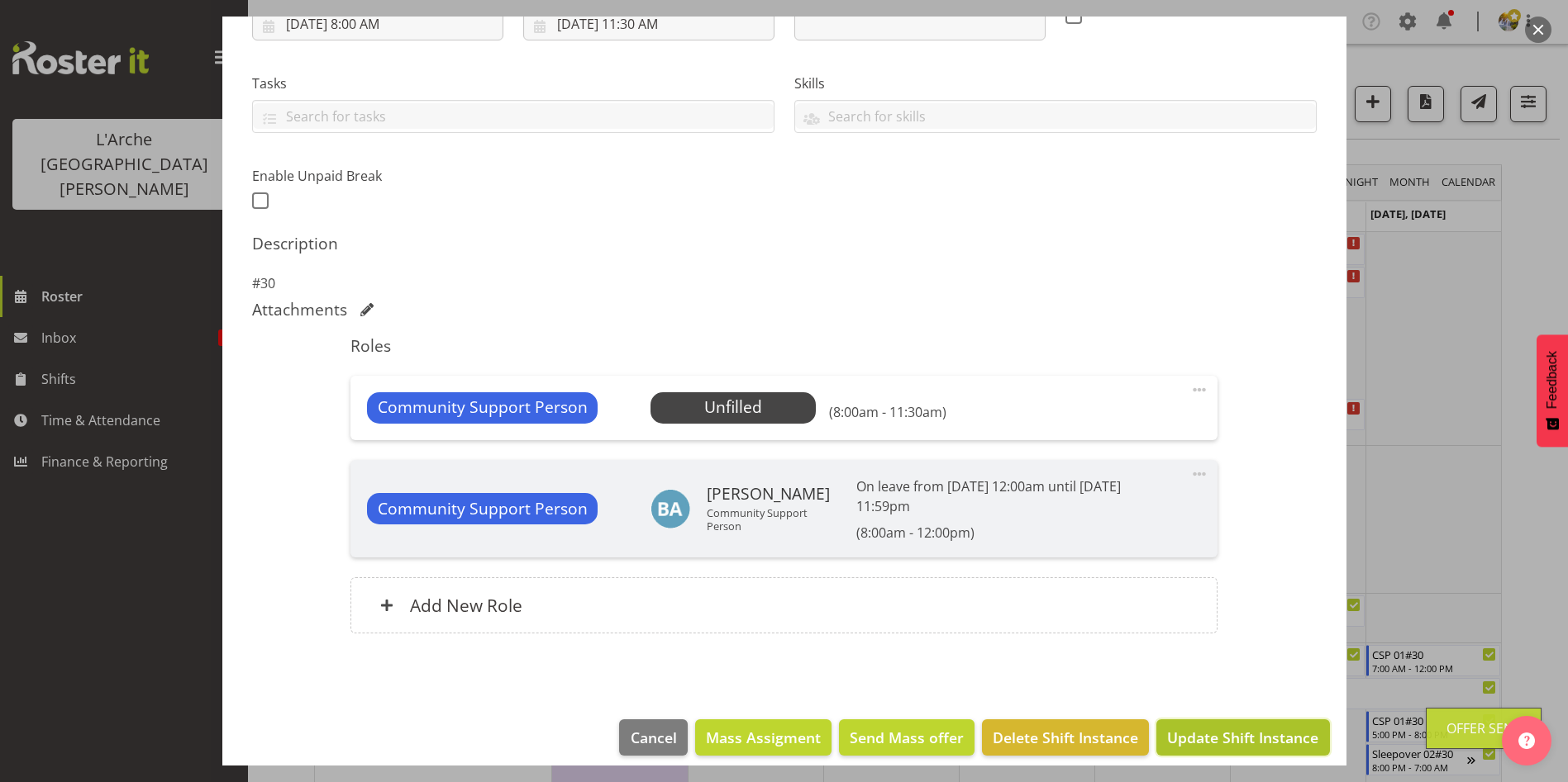
click at [1277, 736] on span "Update Shift Instance" at bounding box center [1242, 738] width 151 height 22
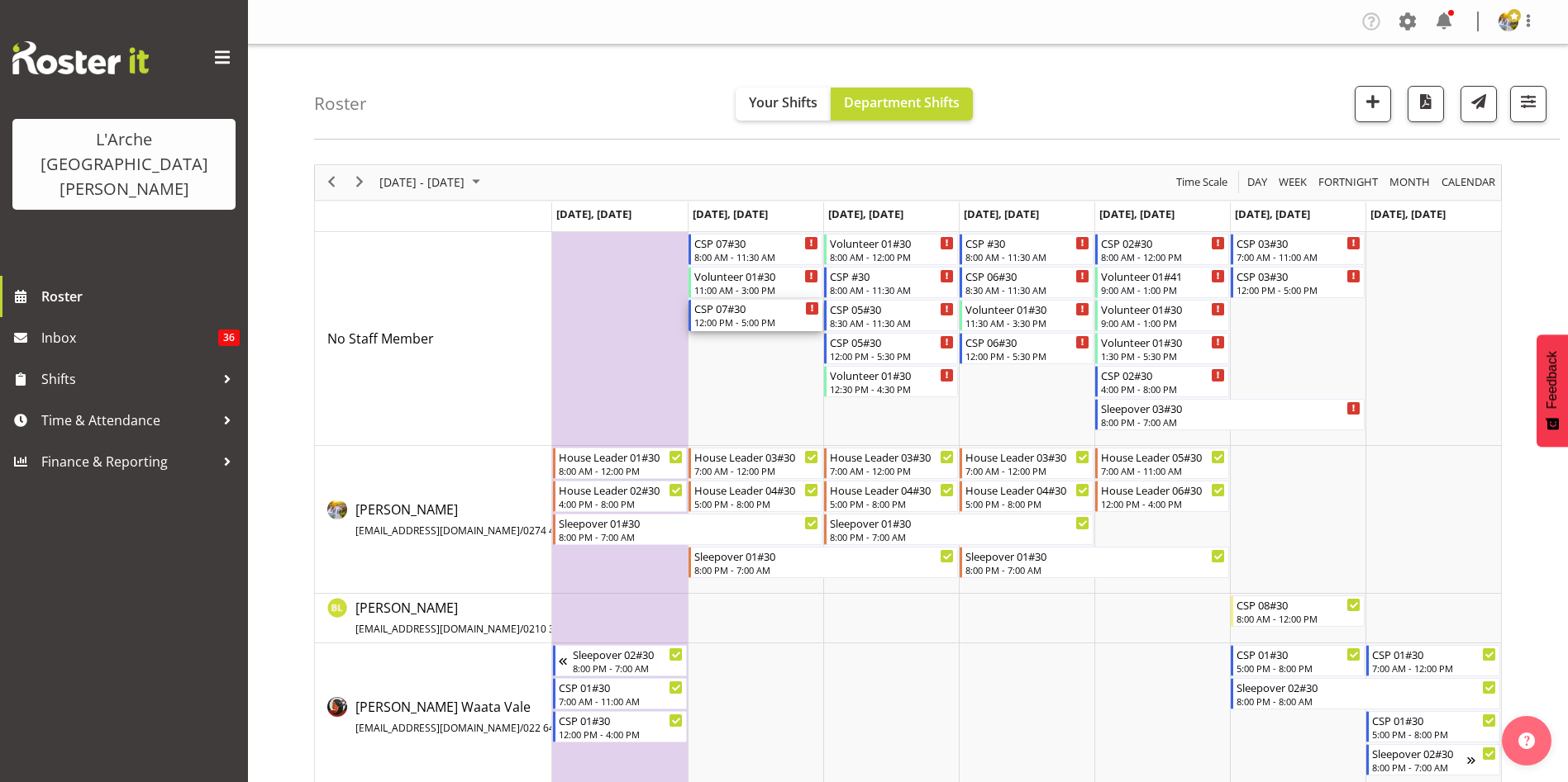
click at [749, 317] on div "12:00 PM - 5:00 PM" at bounding box center [756, 322] width 125 height 13
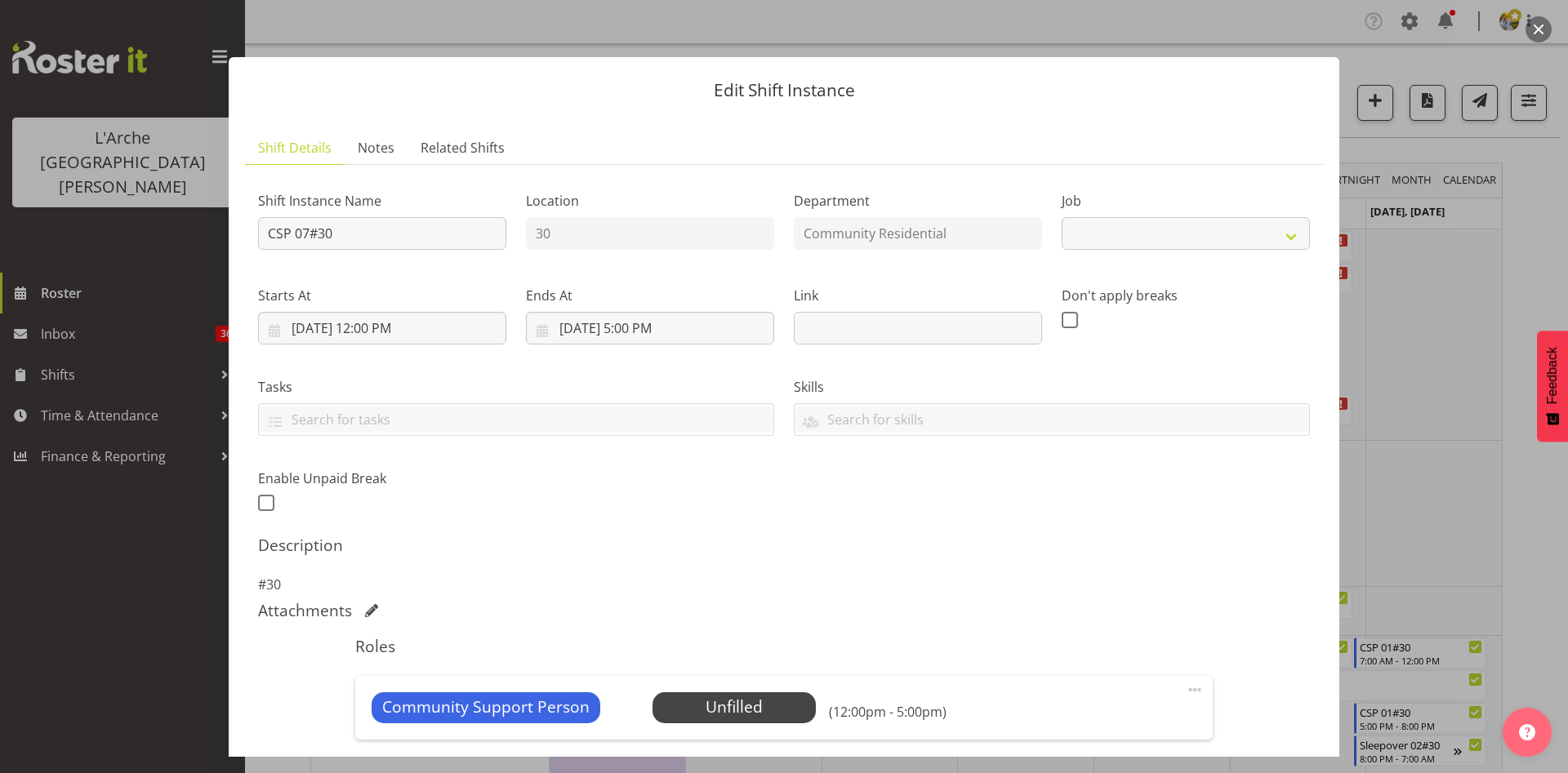
select select "2"
click at [761, 716] on span "Select Employee" at bounding box center [734, 708] width 122 height 24
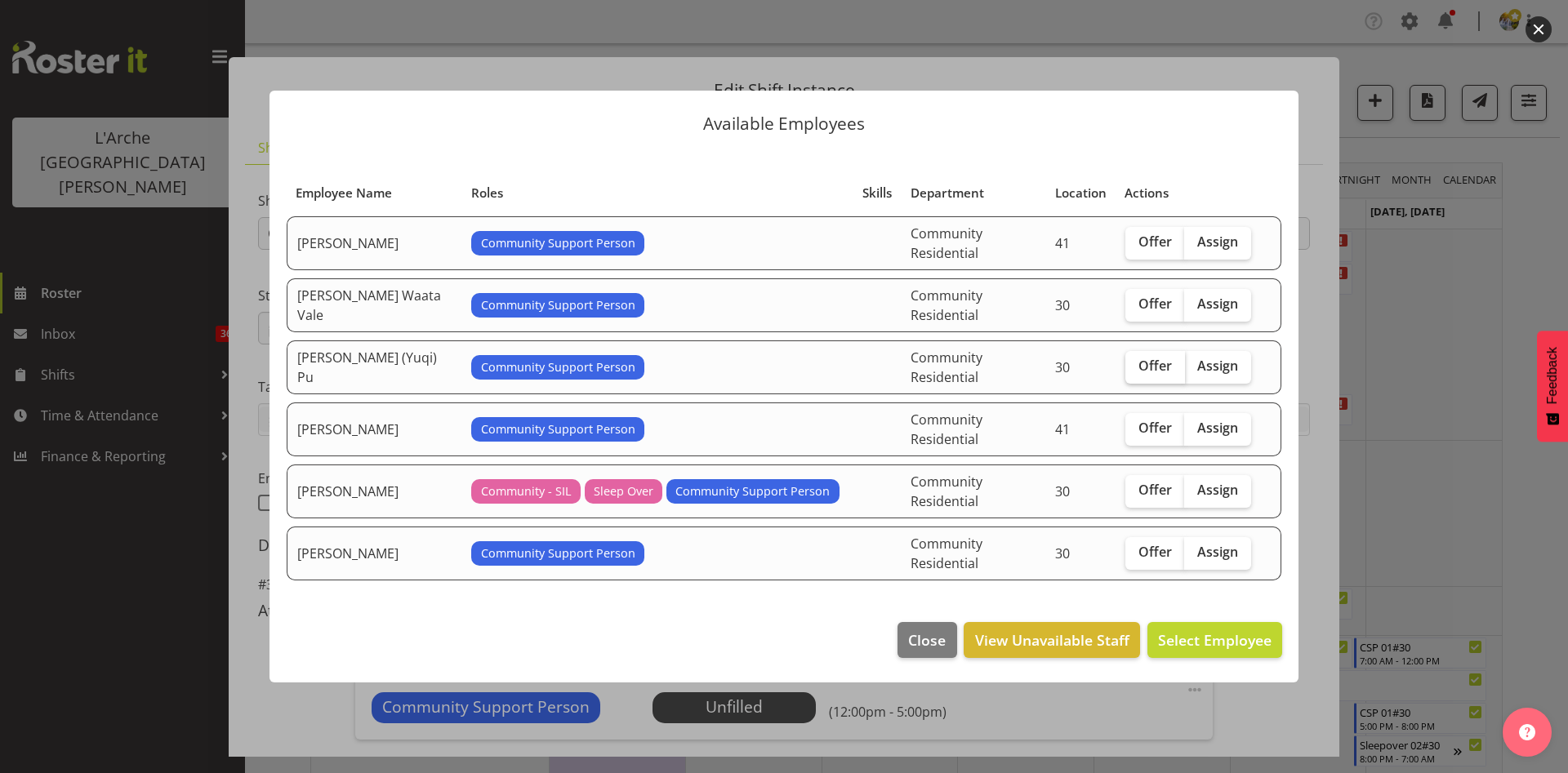
click at [1153, 368] on span "Offer" at bounding box center [1155, 365] width 33 height 16
click at [1136, 368] on input "Offer" at bounding box center [1131, 366] width 10 height 10
checkbox input "true"
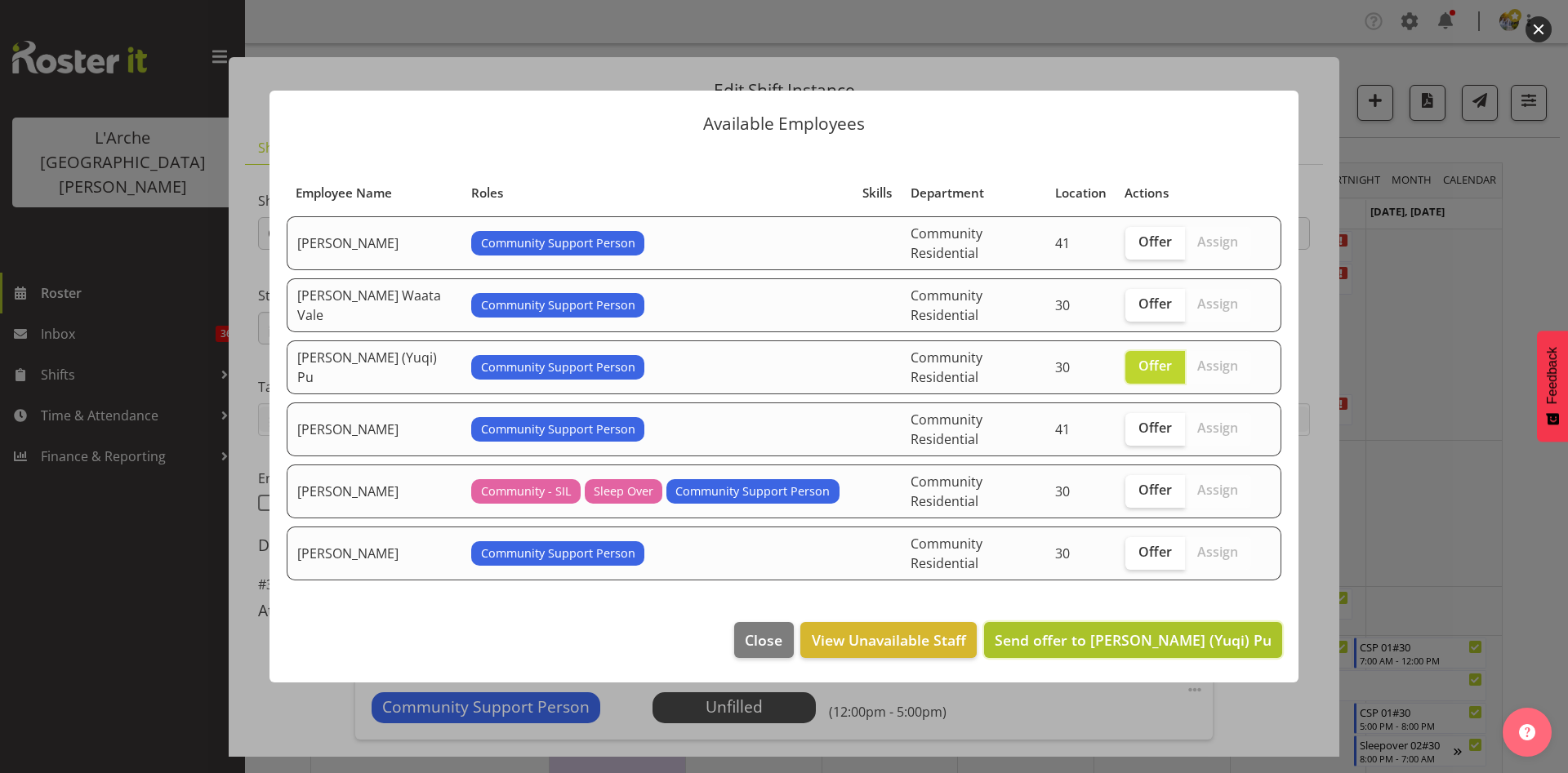
click at [1135, 631] on span "Send offer to [PERSON_NAME] (Yuqi) Pu" at bounding box center [1133, 640] width 277 height 20
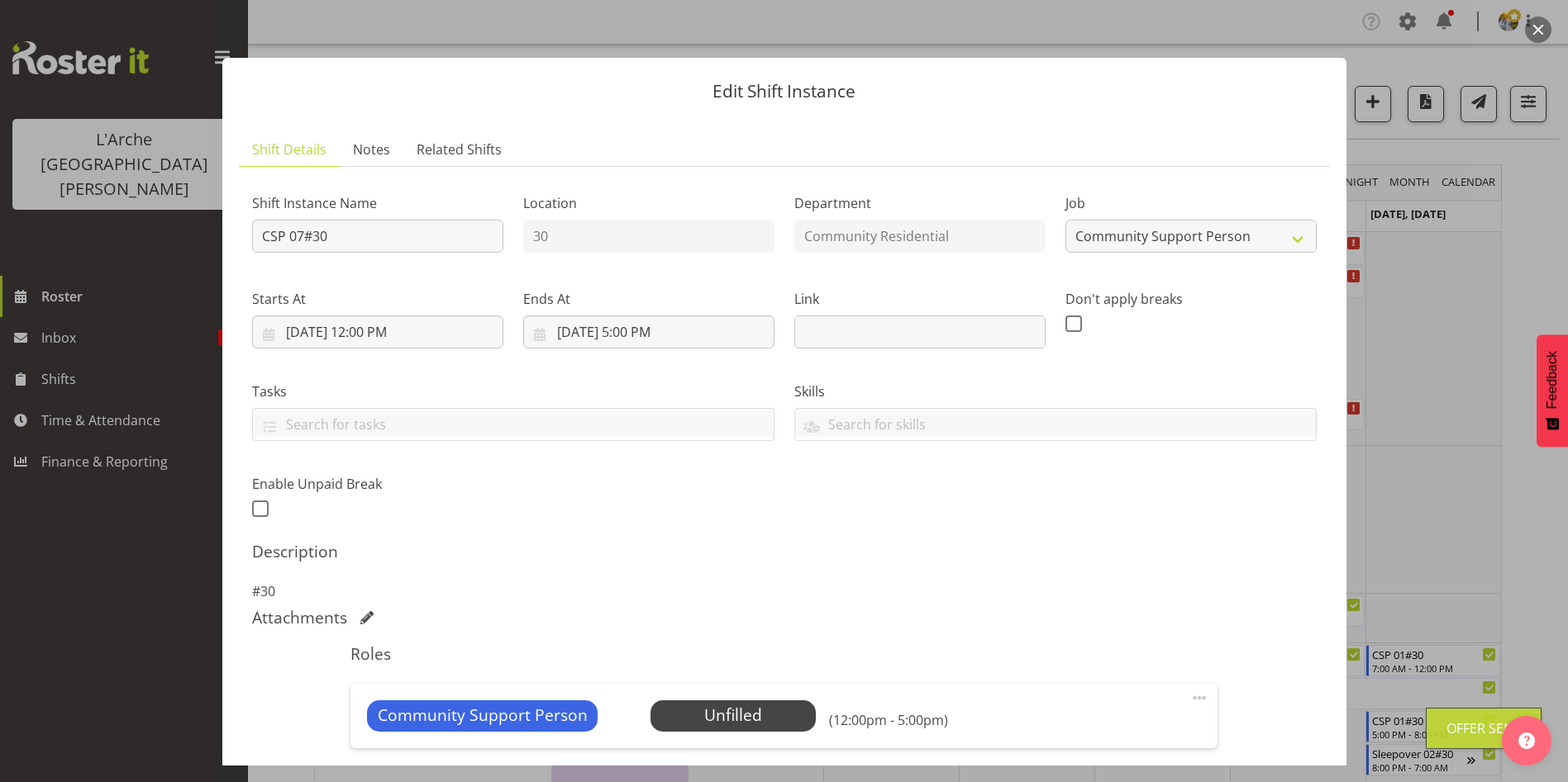
scroll to position [323, 0]
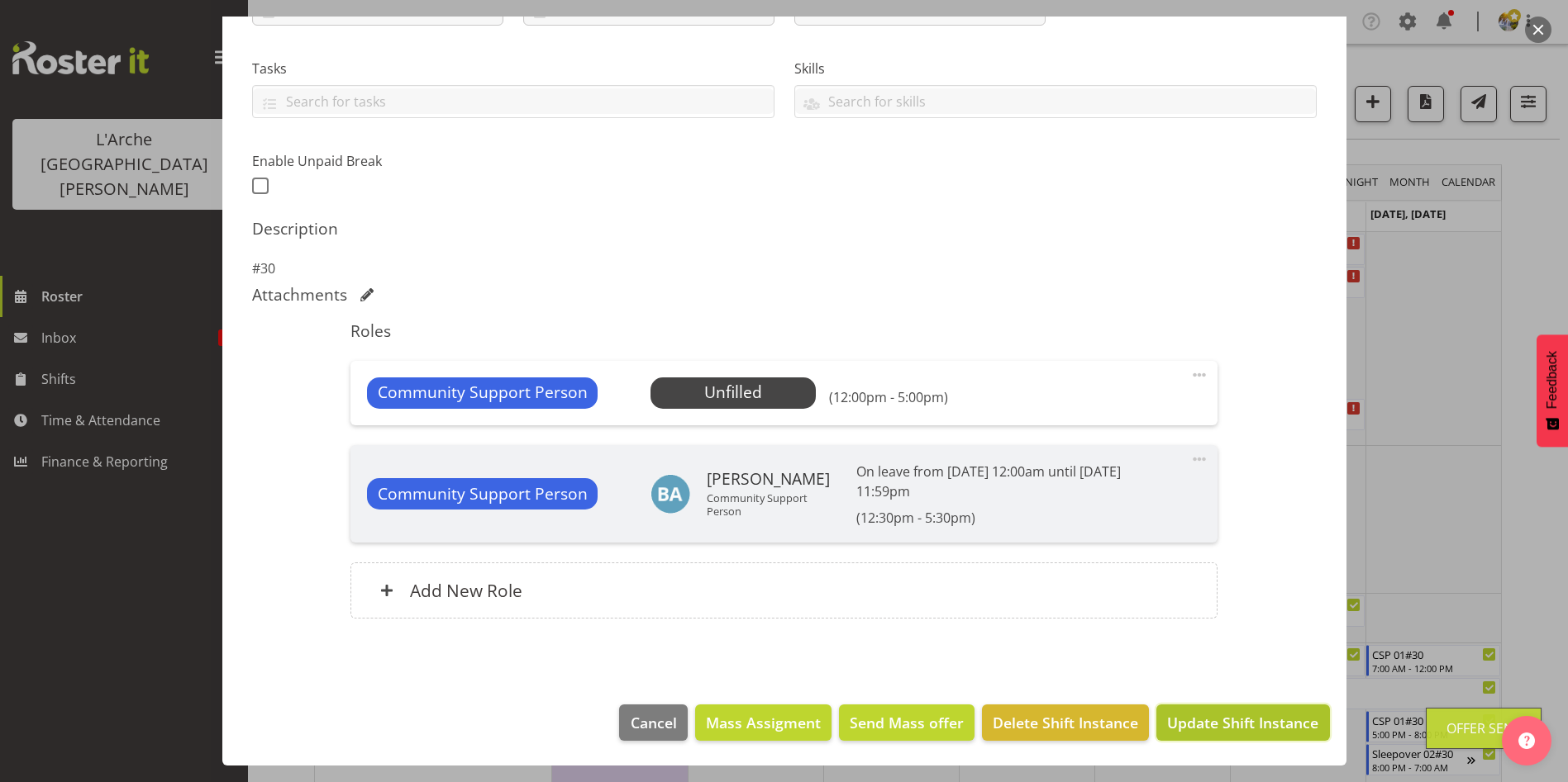
click at [1242, 730] on span "Update Shift Instance" at bounding box center [1242, 722] width 151 height 22
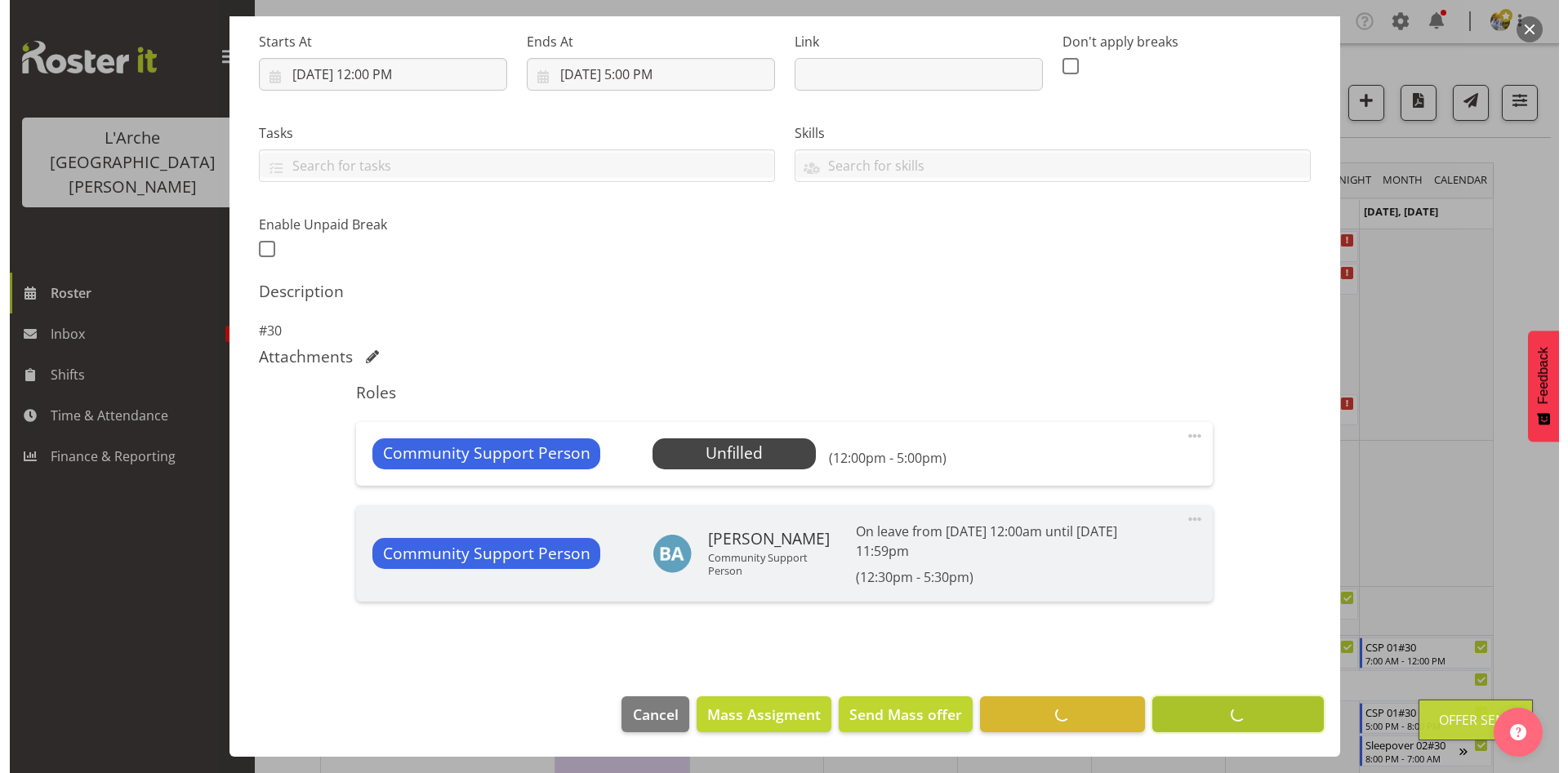
scroll to position [254, 0]
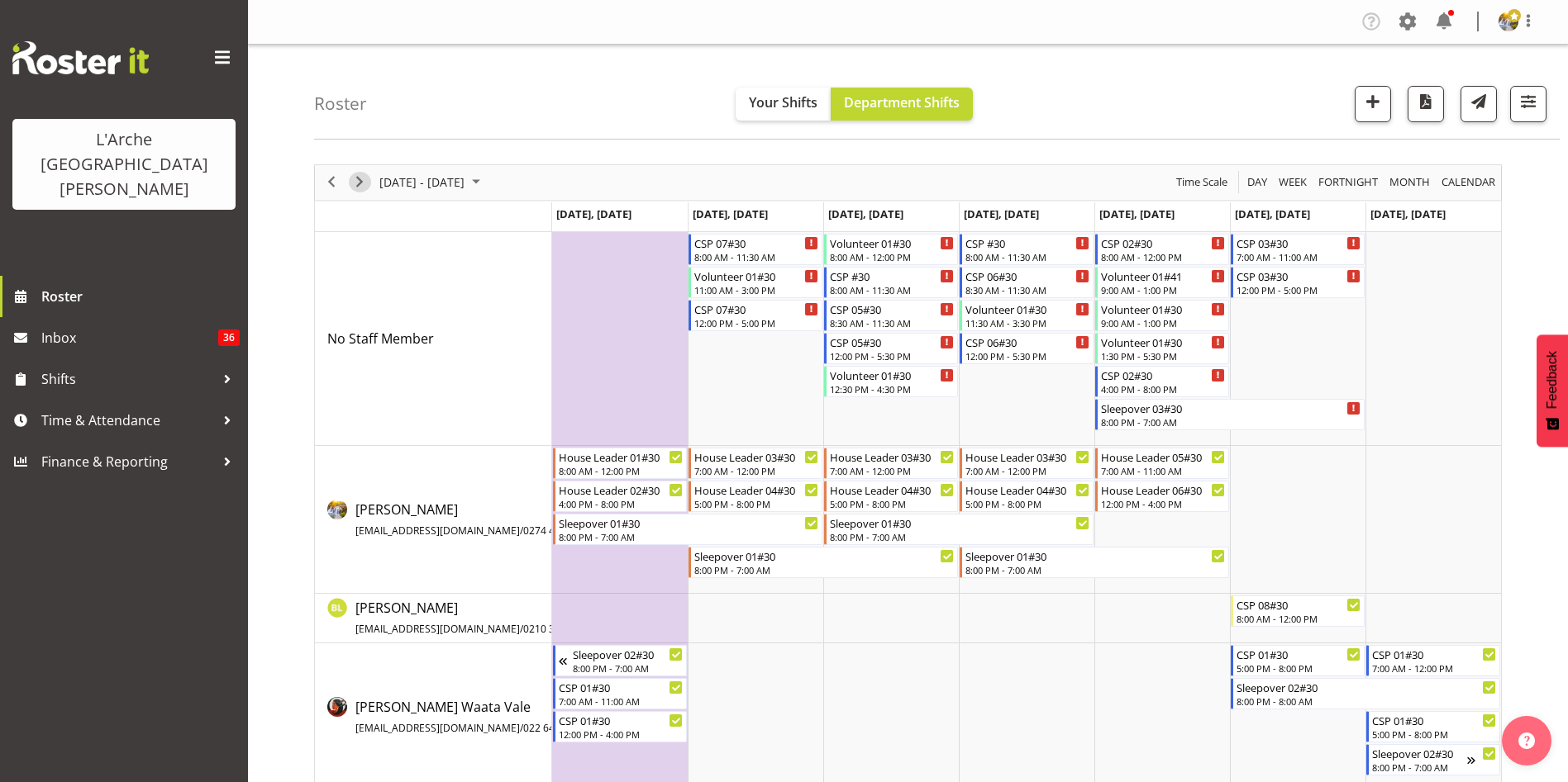
click at [363, 186] on span "Next" at bounding box center [359, 182] width 20 height 21
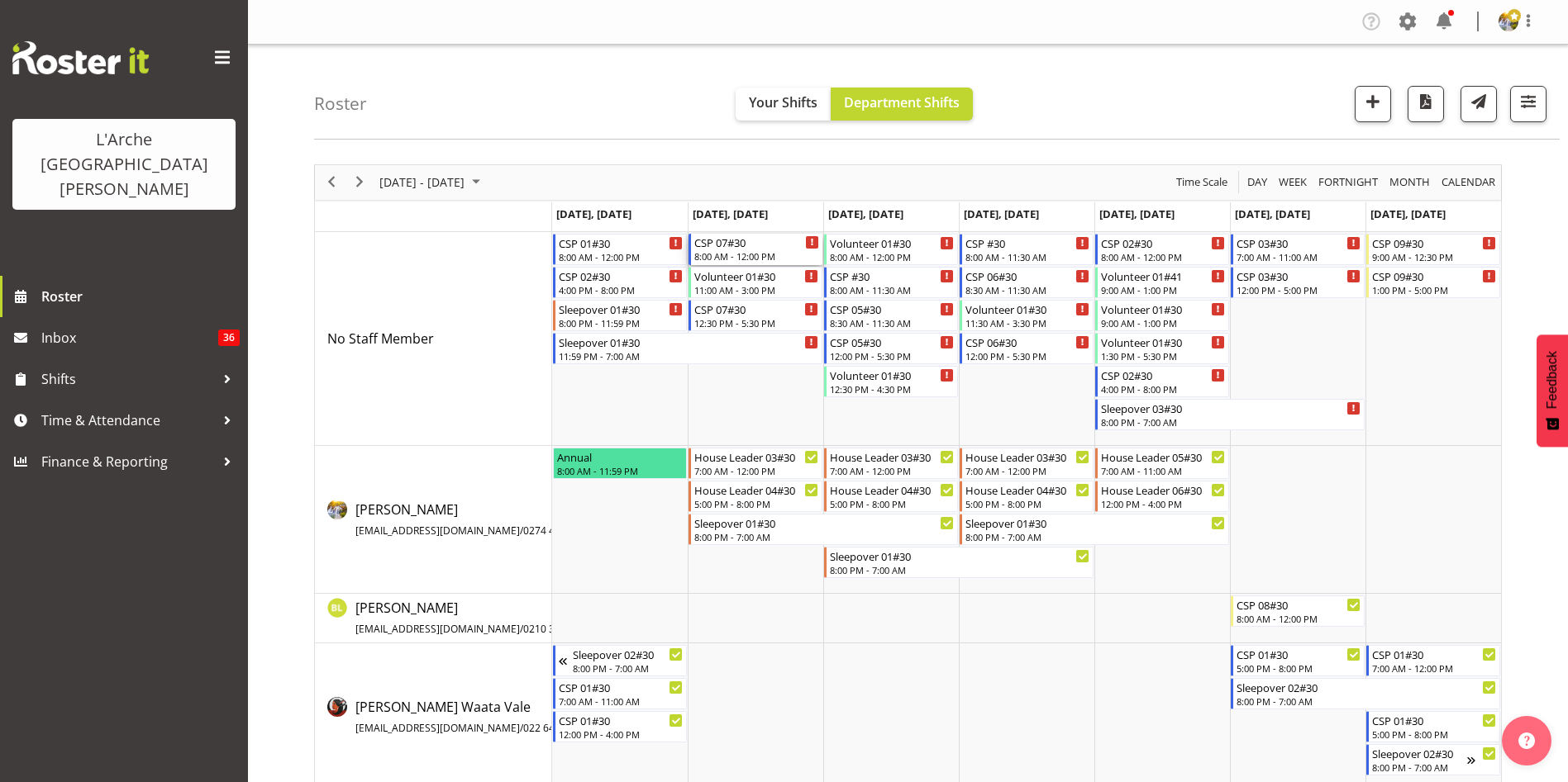
click at [754, 254] on div "8:00 AM - 12:00 PM" at bounding box center [756, 255] width 125 height 13
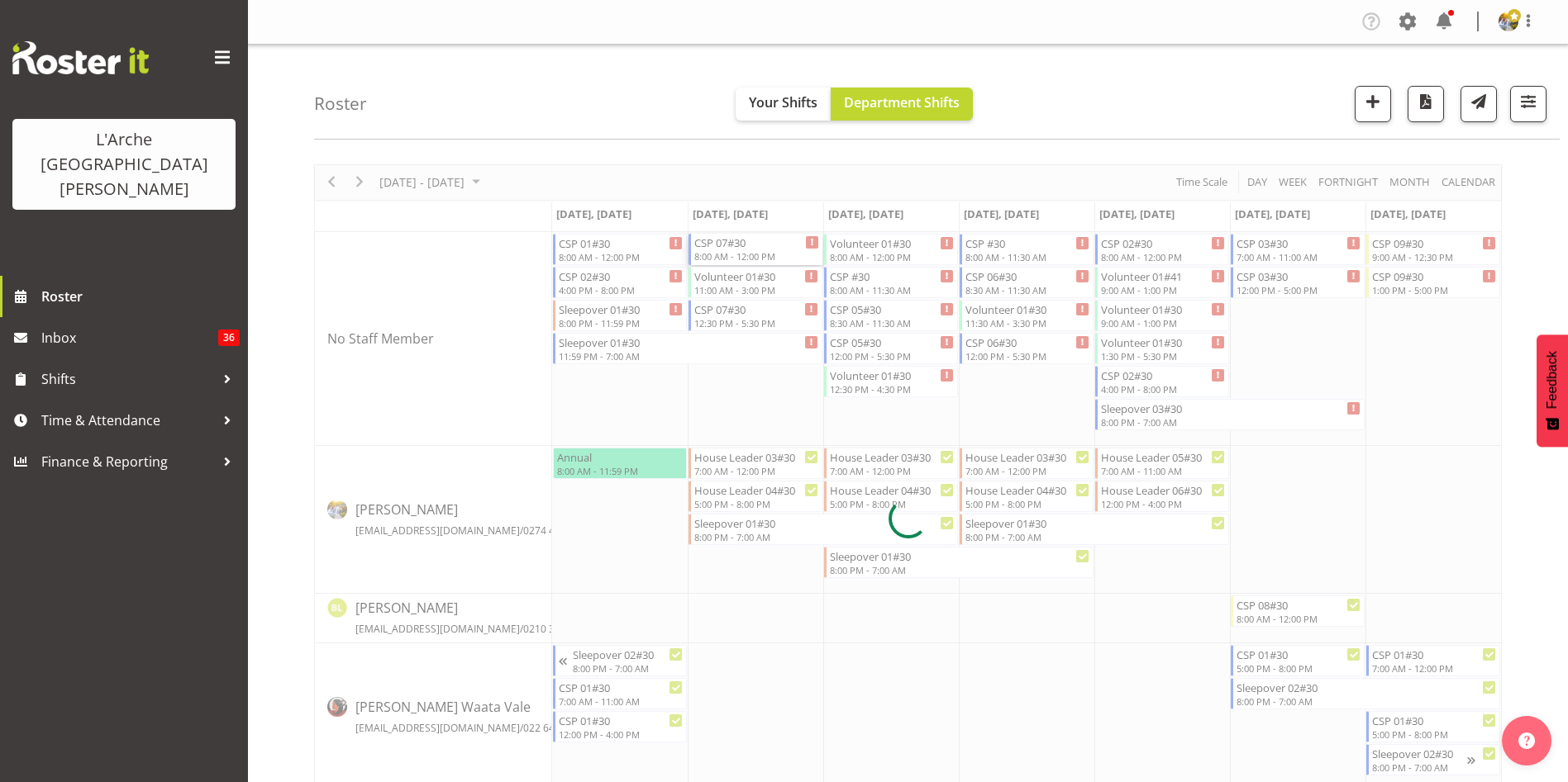
select select
select select "8"
select select "2025"
select select "12"
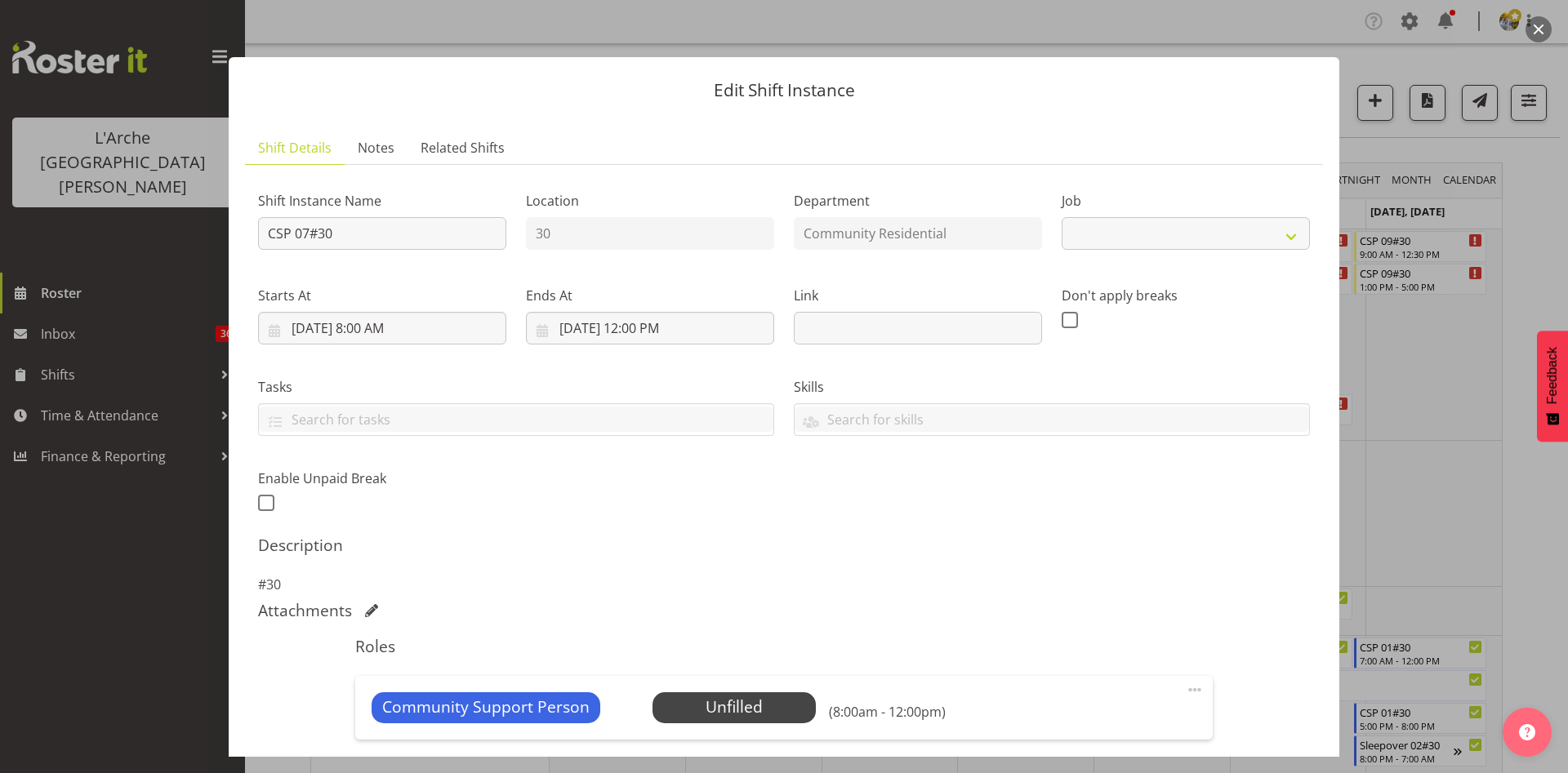
select select "2"
click at [635, 330] on input "[DATE] 12:00 PM" at bounding box center [650, 329] width 248 height 33
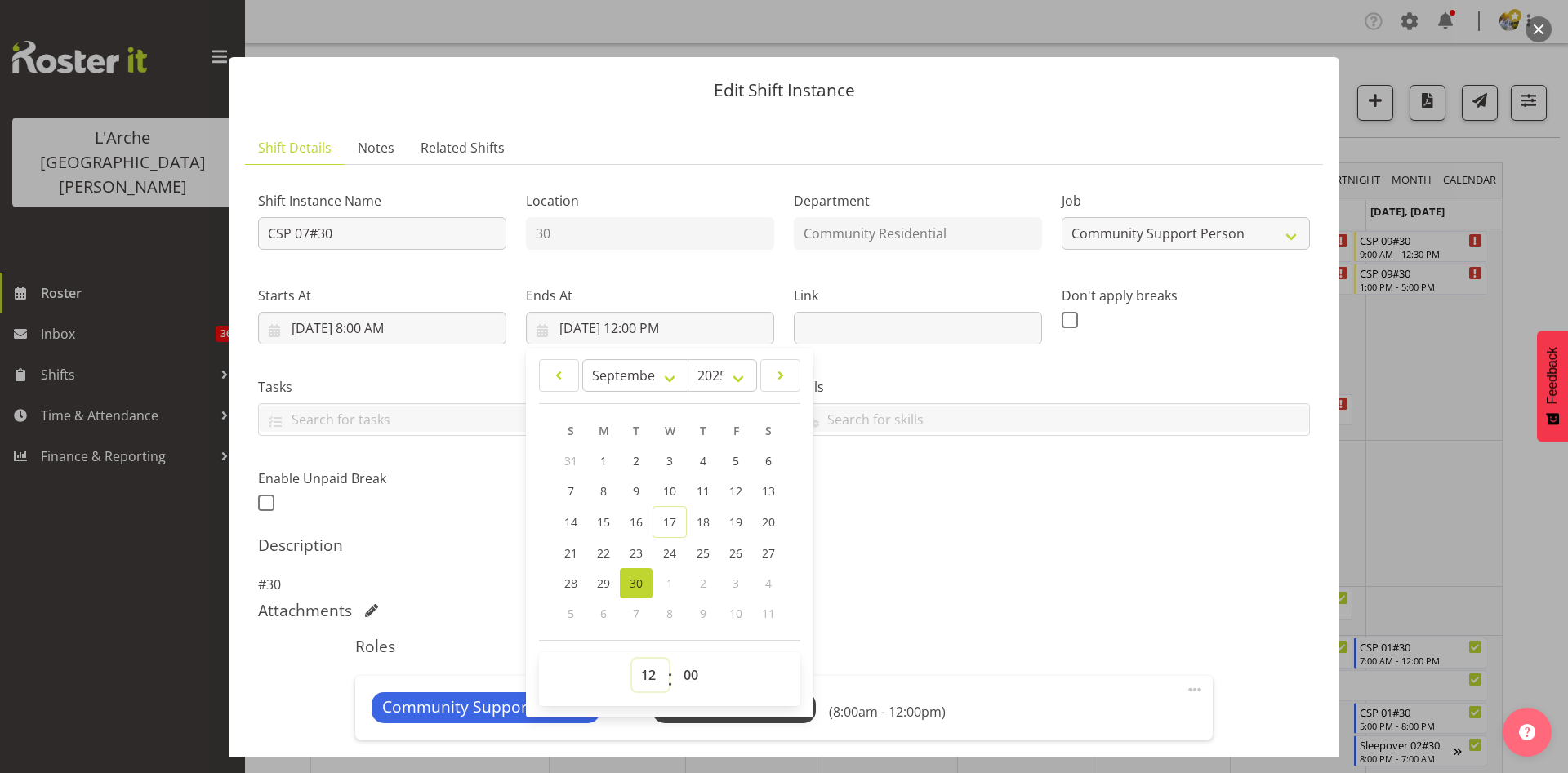
click at [643, 679] on select "00 01 02 03 04 05 06 07 08 09 10 11 12 13 14 15 16 17 18 19 20 21 22 23" at bounding box center [651, 675] width 37 height 33
click at [633, 659] on select "00 01 02 03 04 05 06 07 08 09 10 11 12 13 14 15 16 17 18 19 20 21 22 23" at bounding box center [651, 675] width 37 height 33
click at [642, 665] on select "00 01 02 03 04 05 06 07 08 09 10 11 12 13 14 15 16 17 18 19 20 21 22 23" at bounding box center [651, 675] width 37 height 33
select select "11"
click at [633, 659] on select "00 01 02 03 04 05 06 07 08 09 10 11 12 13 14 15 16 17 18 19 20 21 22 23" at bounding box center [651, 675] width 37 height 33
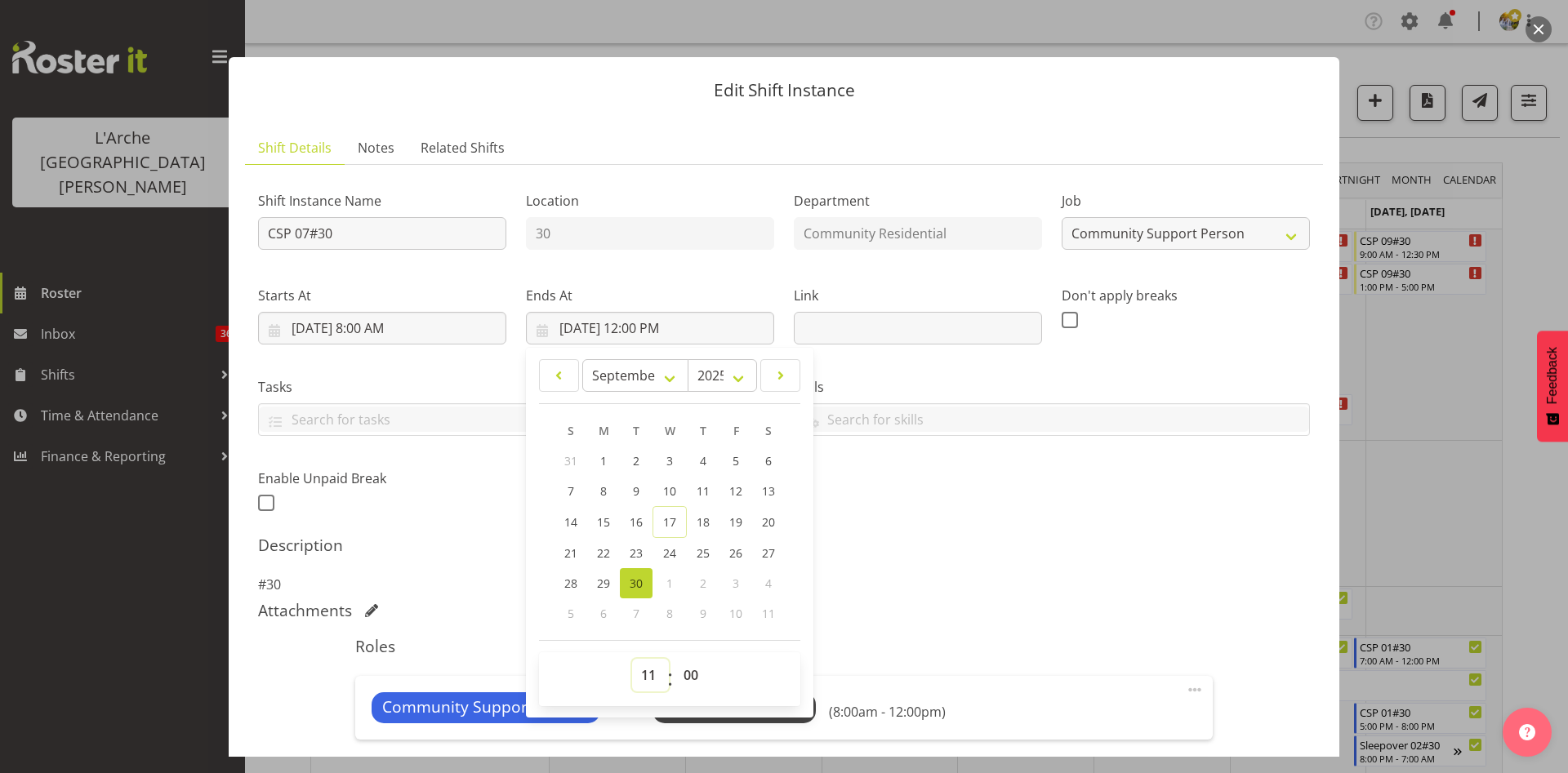
type input "[DATE] 11:00 AM"
click at [693, 673] on select "00 01 02 03 04 05 06 07 08 09 10 11 12 13 14 15 16 17 18 19 20 21 22 23 24 25 2…" at bounding box center [693, 675] width 37 height 33
select select "30"
click at [675, 659] on select "00 01 02 03 04 05 06 07 08 09 10 11 12 13 14 15 16 17 18 19 20 21 22 23 24 25 2…" at bounding box center [693, 675] width 37 height 33
type input "[DATE] 11:30 AM"
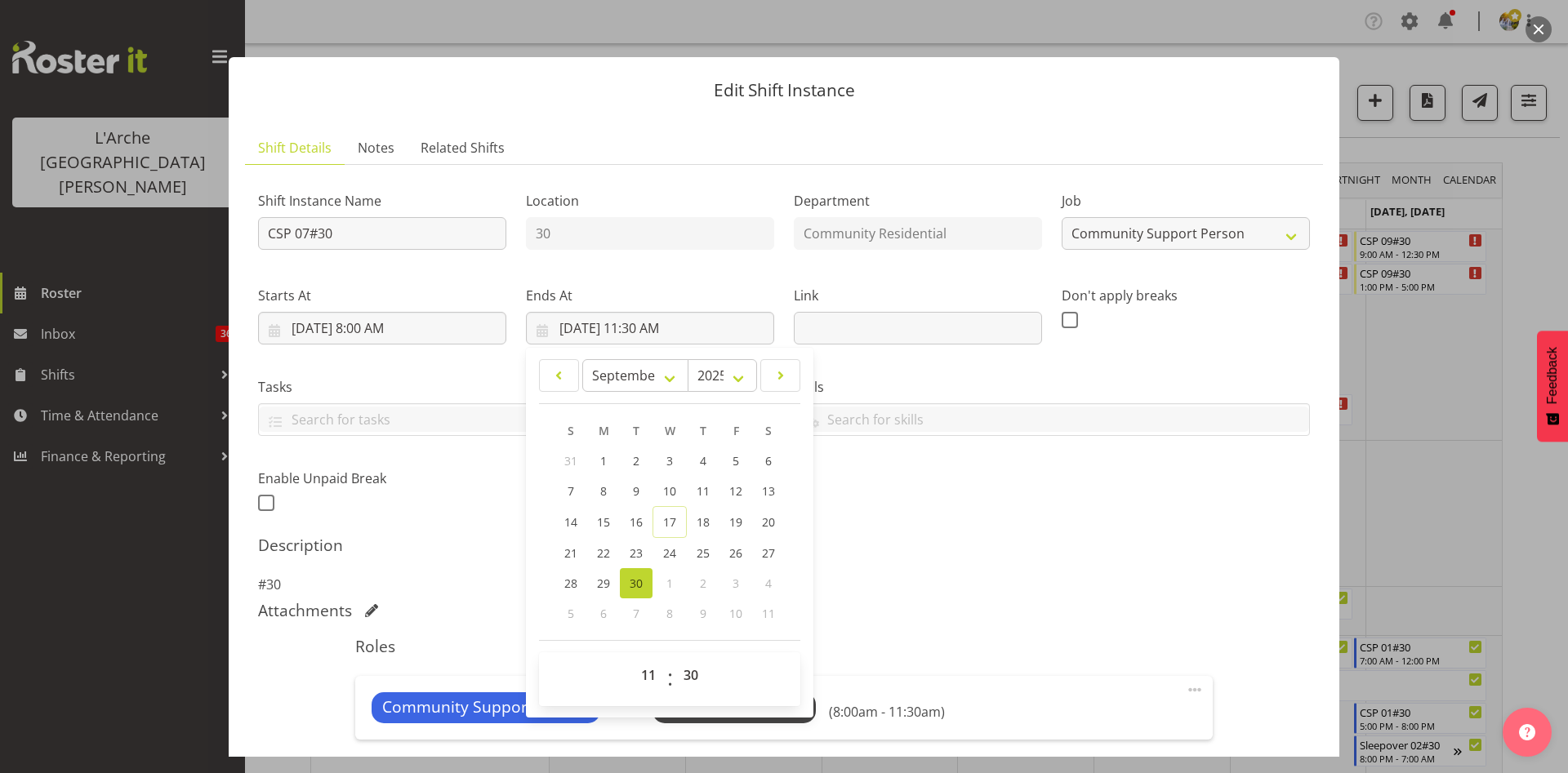
scroll to position [319, 0]
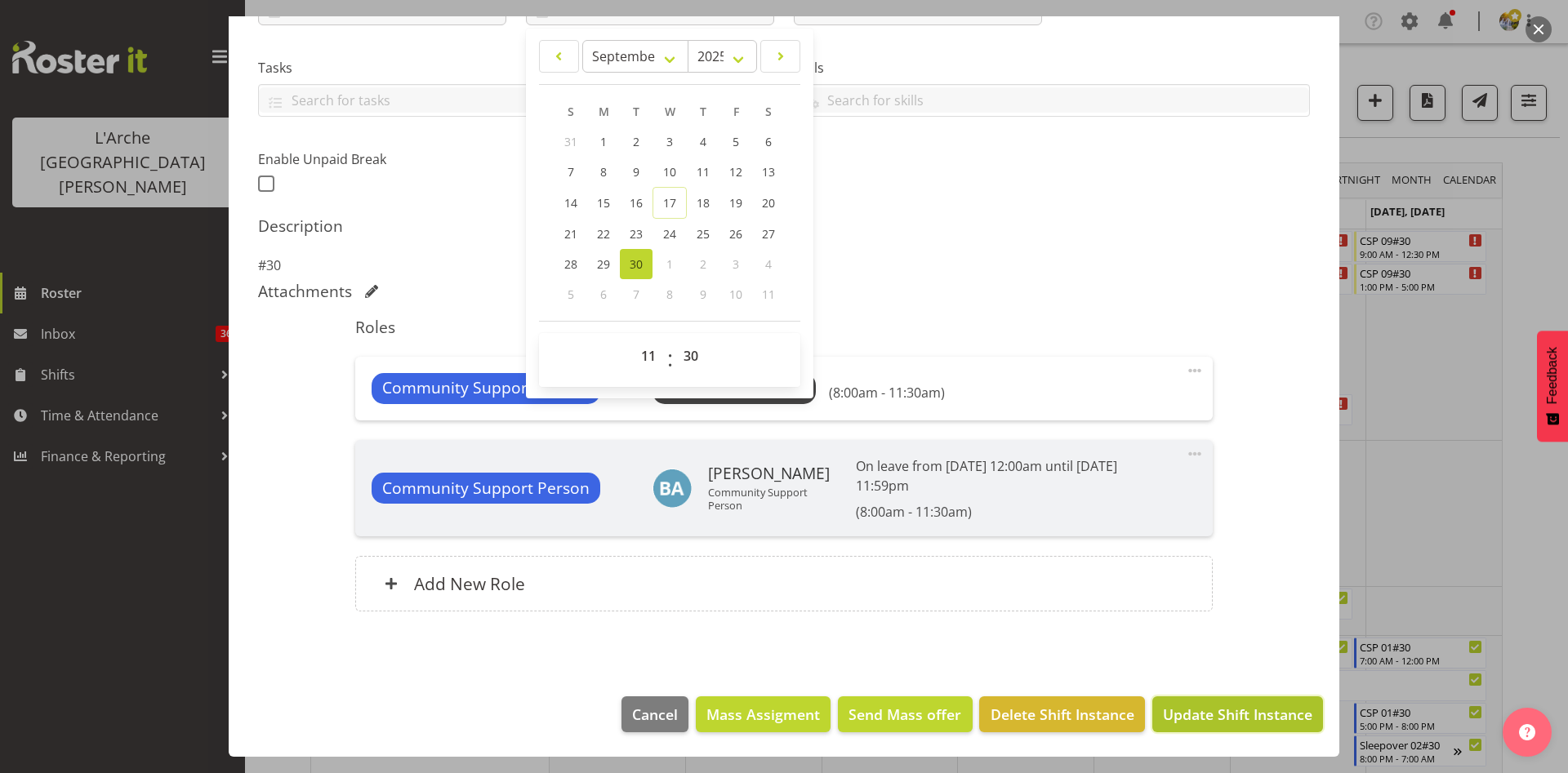
click at [1240, 710] on span "Update Shift Instance" at bounding box center [1238, 714] width 149 height 21
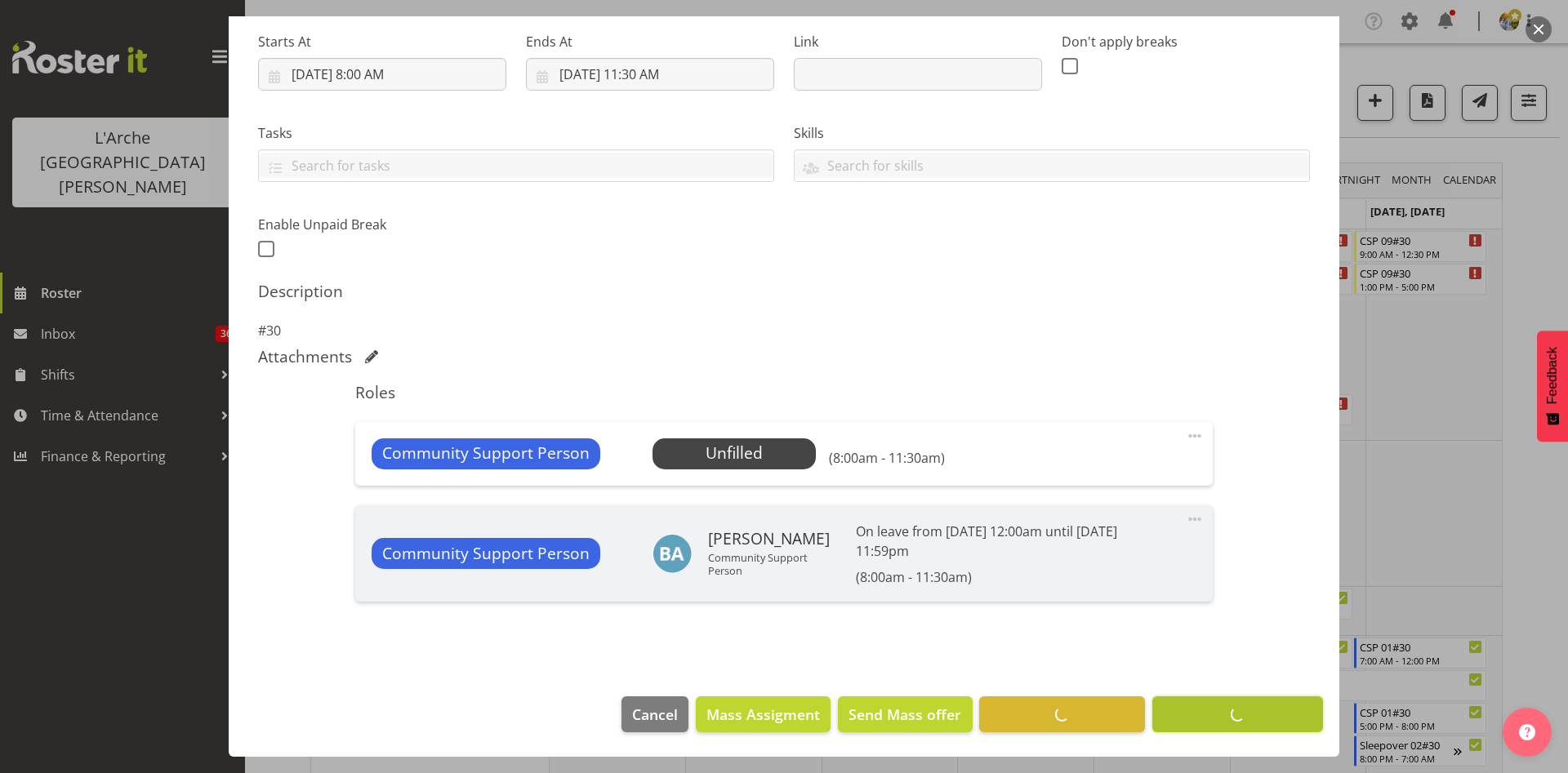
scroll to position [254, 0]
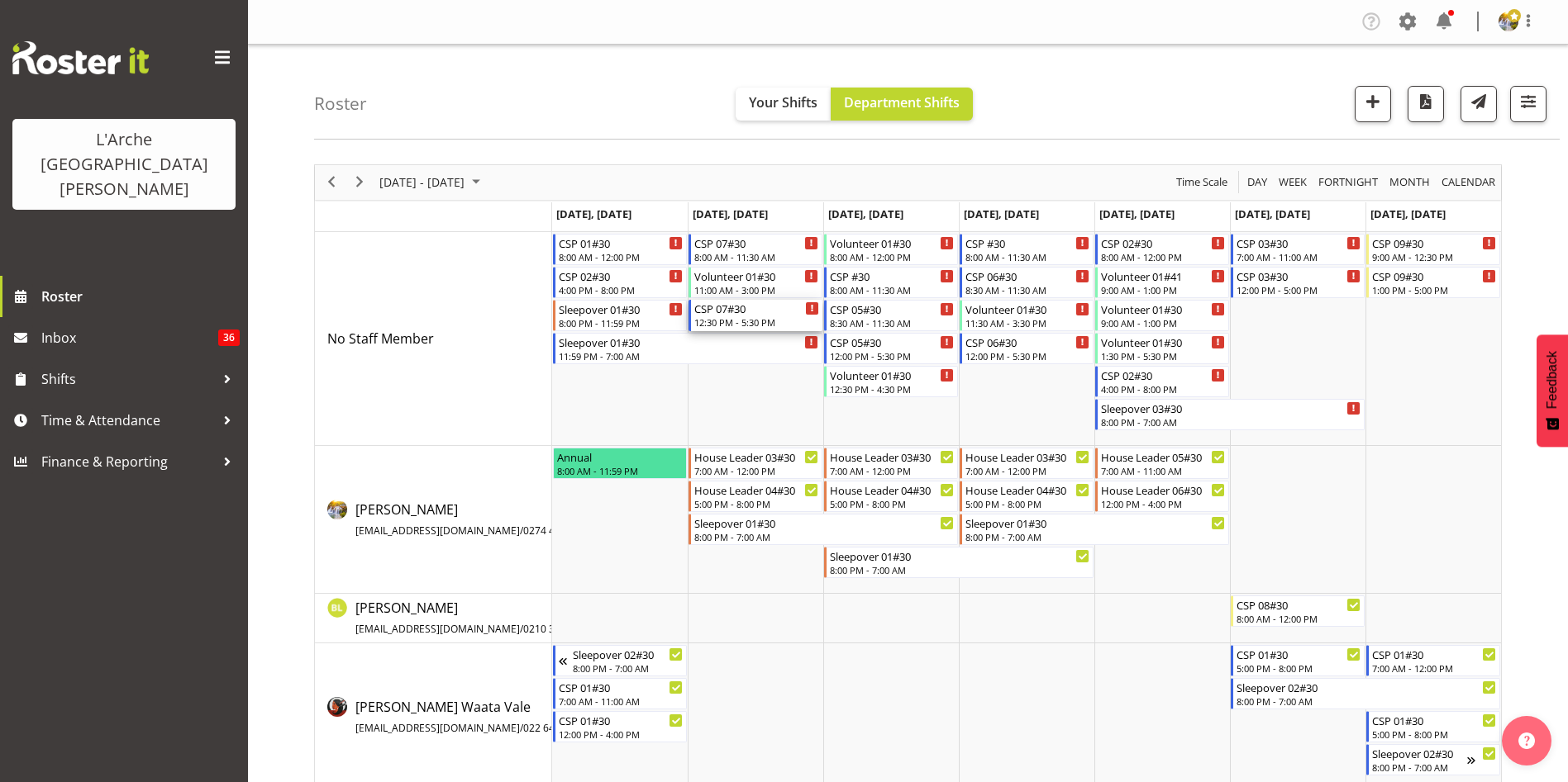
click at [762, 322] on div "12:30 PM - 5:30 PM" at bounding box center [756, 322] width 125 height 13
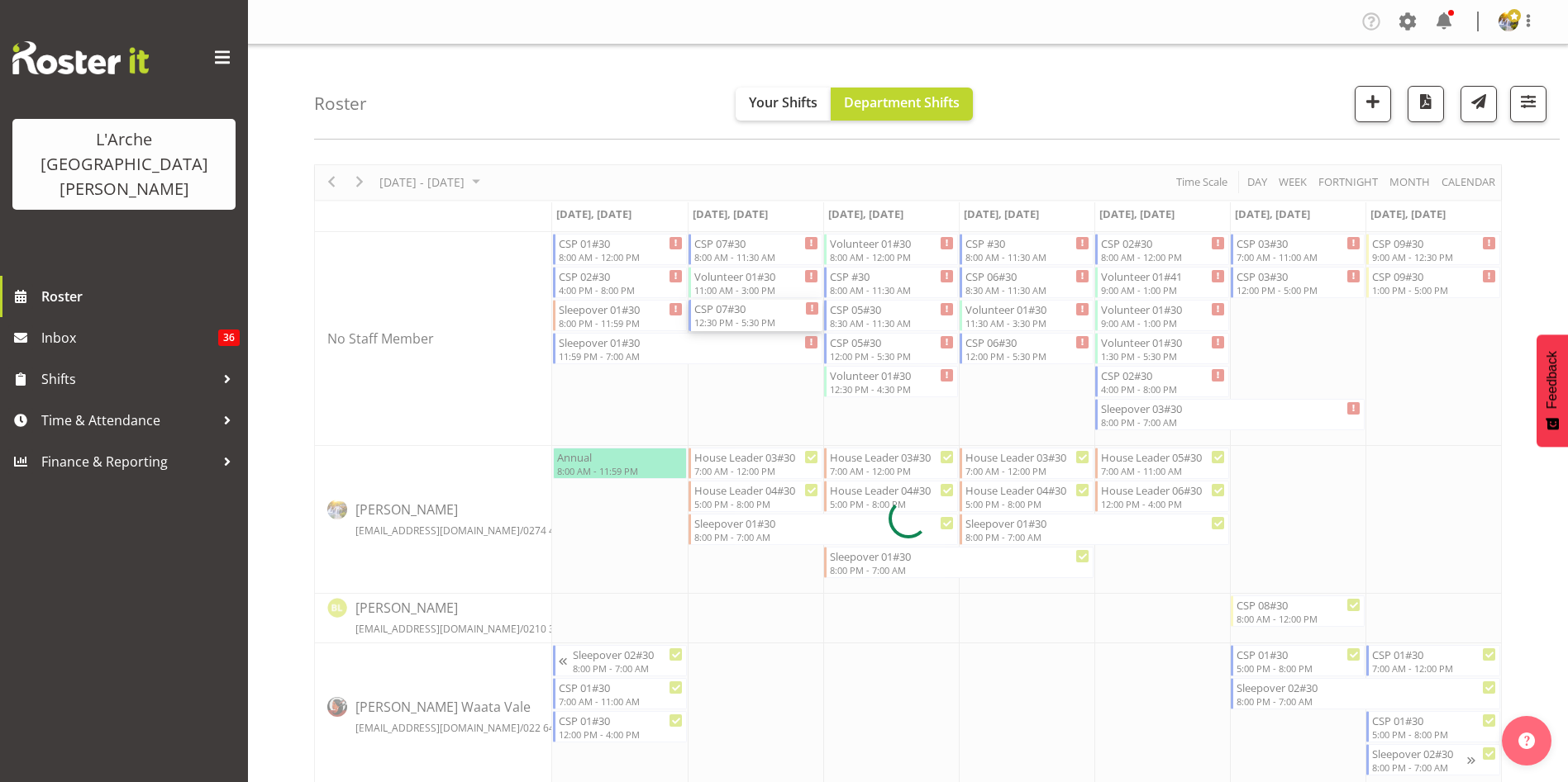
select select
select select "8"
select select "2025"
select select "12"
select select "30"
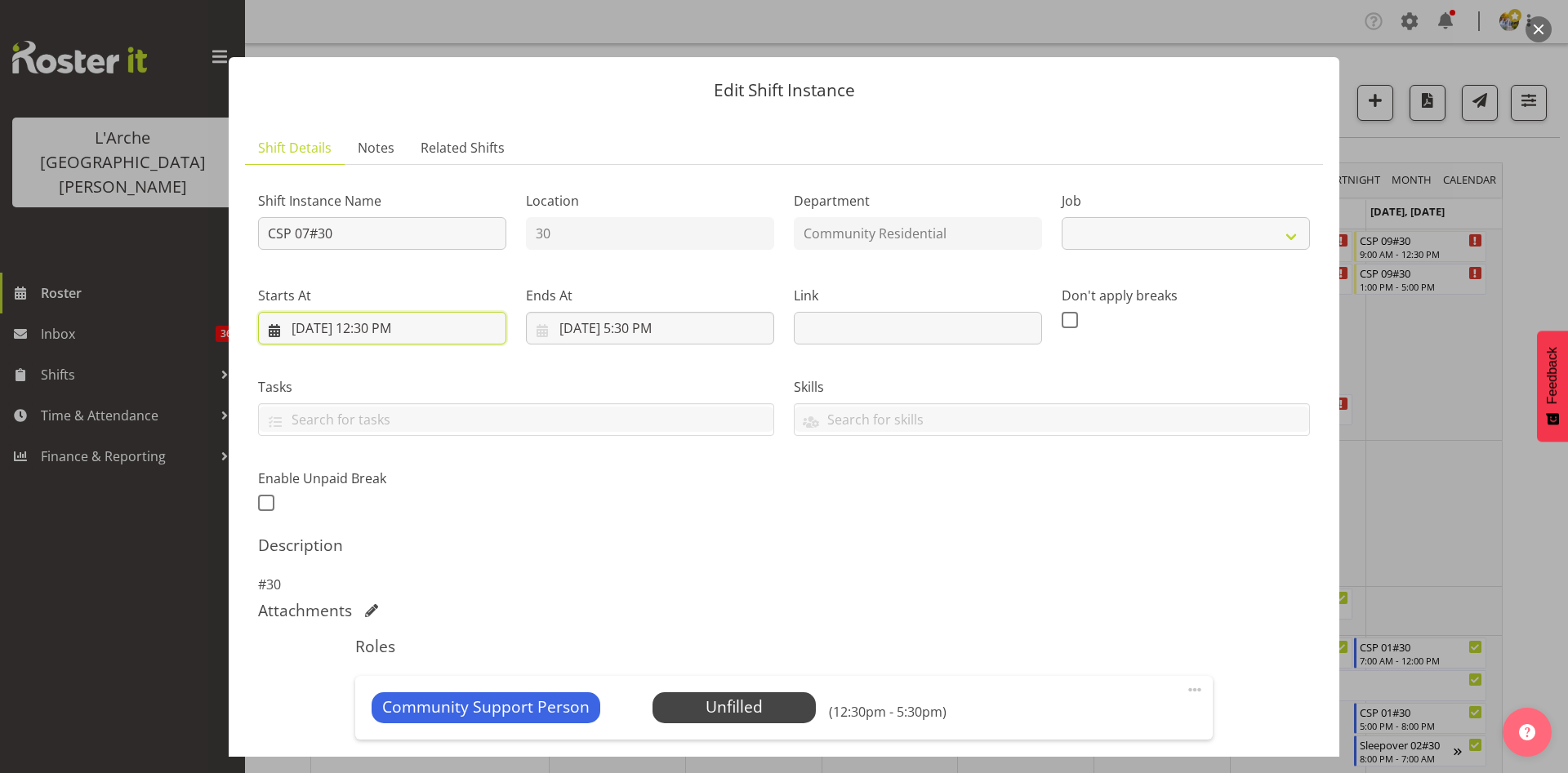
click at [381, 325] on input "[DATE] 12:30 PM" at bounding box center [382, 329] width 248 height 33
select select "2"
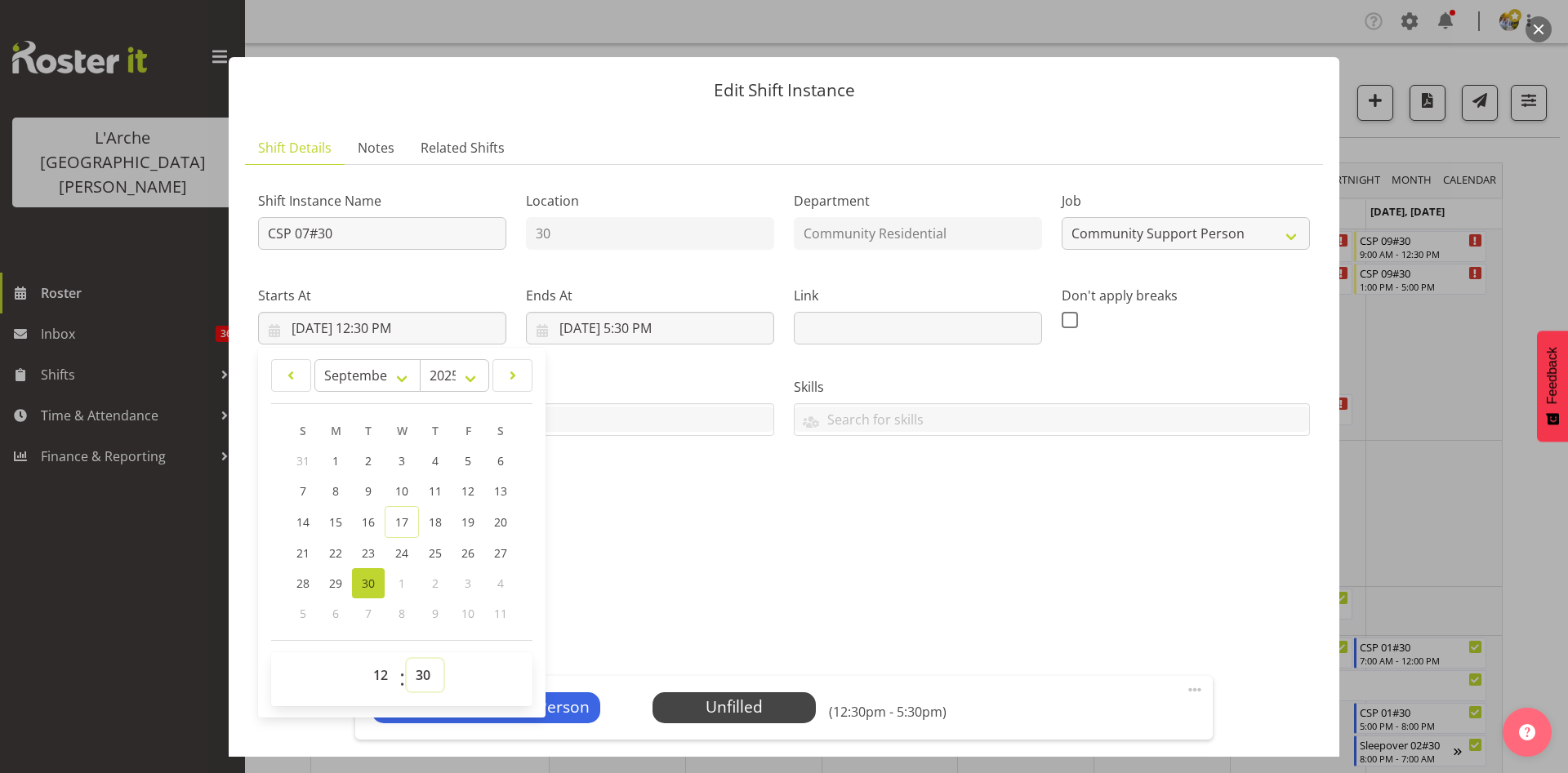
click at [416, 677] on select "00 01 02 03 04 05 06 07 08 09 10 11 12 13 14 15 16 17 18 19 20 21 22 23 24 25 2…" at bounding box center [425, 675] width 37 height 33
select select "0"
click at [407, 659] on select "00 01 02 03 04 05 06 07 08 09 10 11 12 13 14 15 16 17 18 19 20 21 22 23 24 25 2…" at bounding box center [425, 675] width 37 height 33
type input "[DATE] 12:00 PM"
click at [648, 326] on input "[DATE] 5:30 PM" at bounding box center [650, 329] width 248 height 33
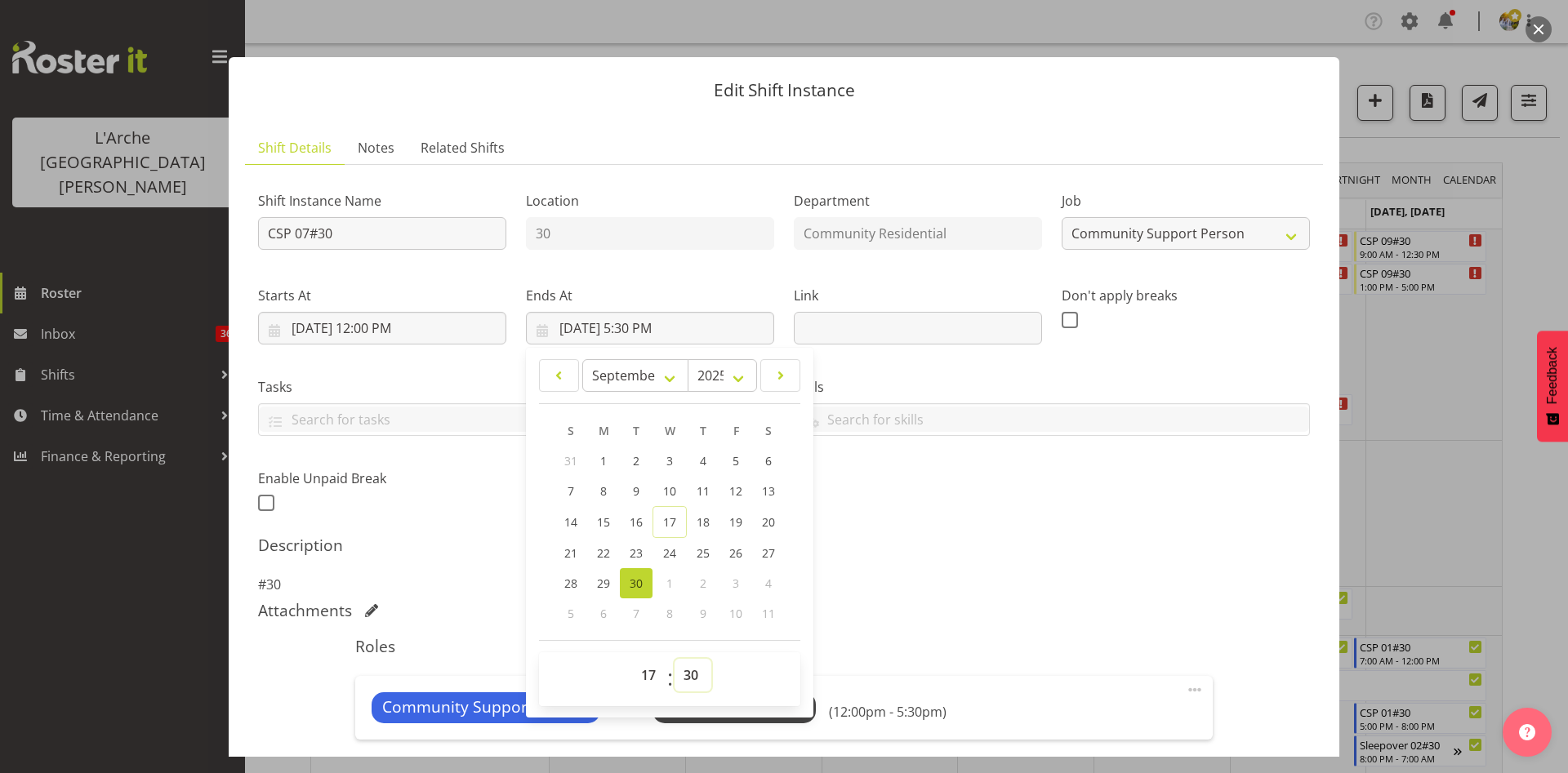
click at [686, 670] on select "00 01 02 03 04 05 06 07 08 09 10 11 12 13 14 15 16 17 18 19 20 21 22 23 24 25 2…" at bounding box center [693, 675] width 37 height 33
select select "0"
click at [675, 659] on select "00 01 02 03 04 05 06 07 08 09 10 11 12 13 14 15 16 17 18 19 20 21 22 23 24 25 2…" at bounding box center [693, 675] width 37 height 33
type input "[DATE] 5:00 PM"
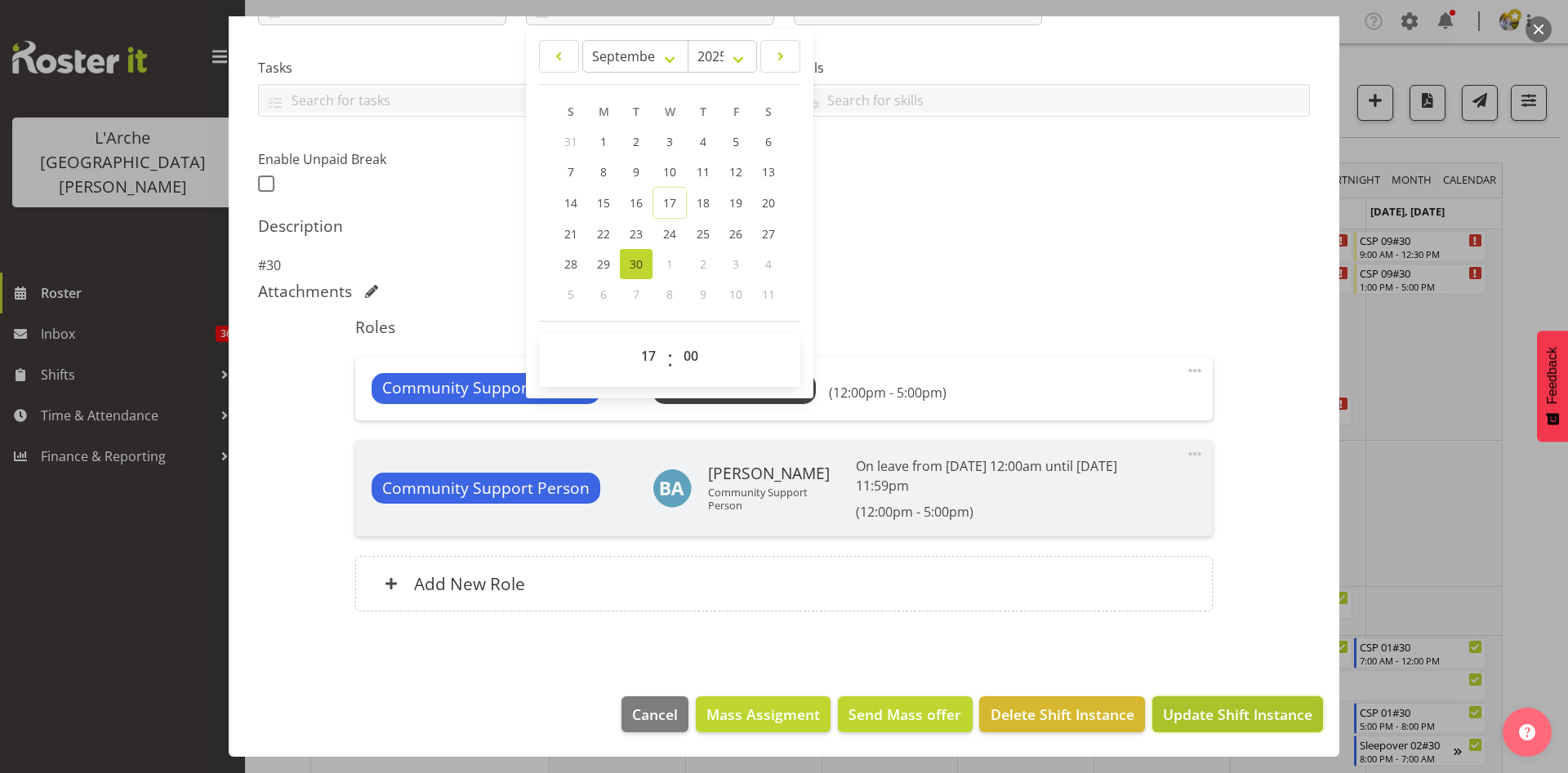
click at [1192, 712] on span "Update Shift Instance" at bounding box center [1238, 714] width 149 height 21
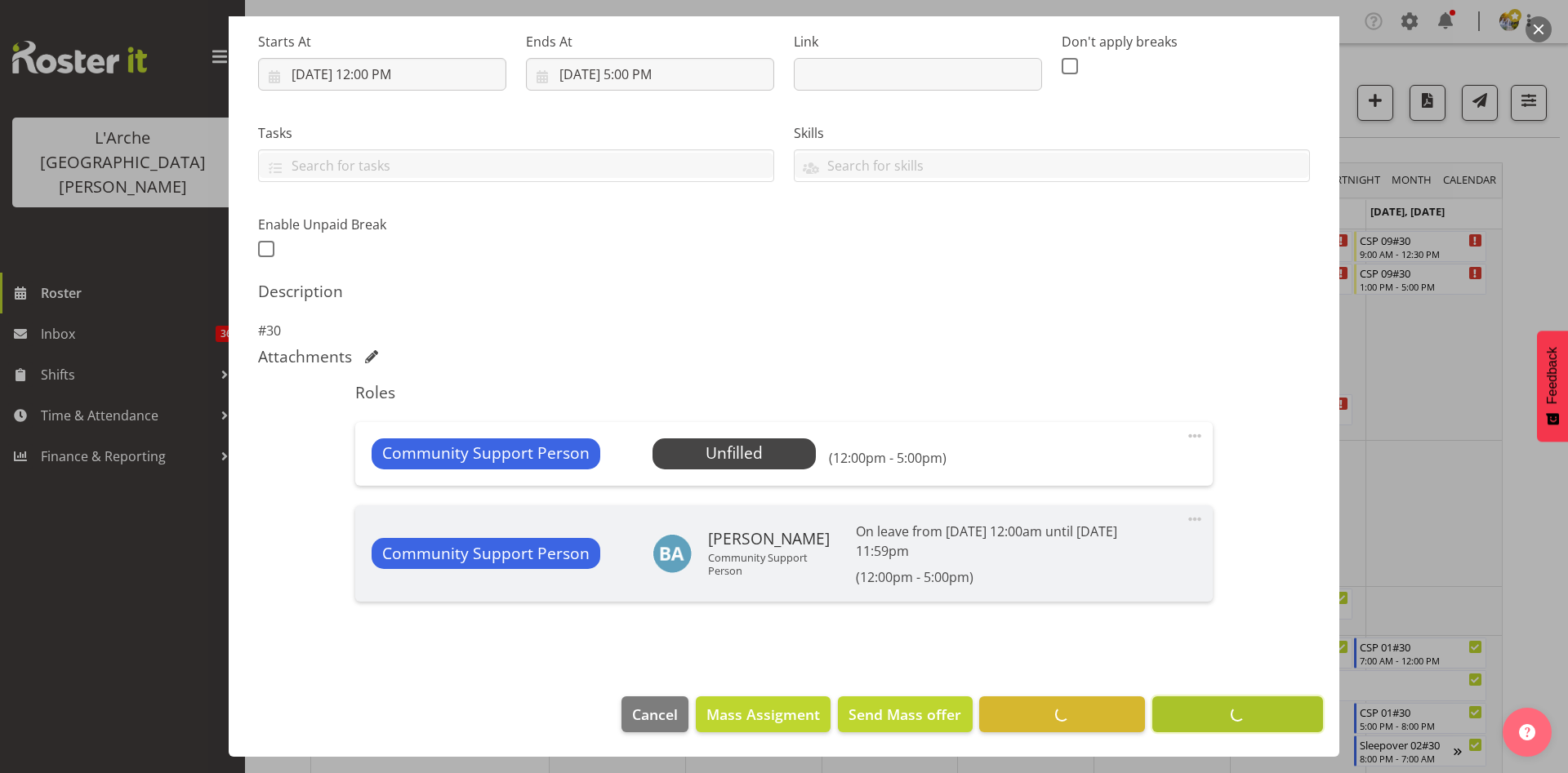
scroll to position [254, 0]
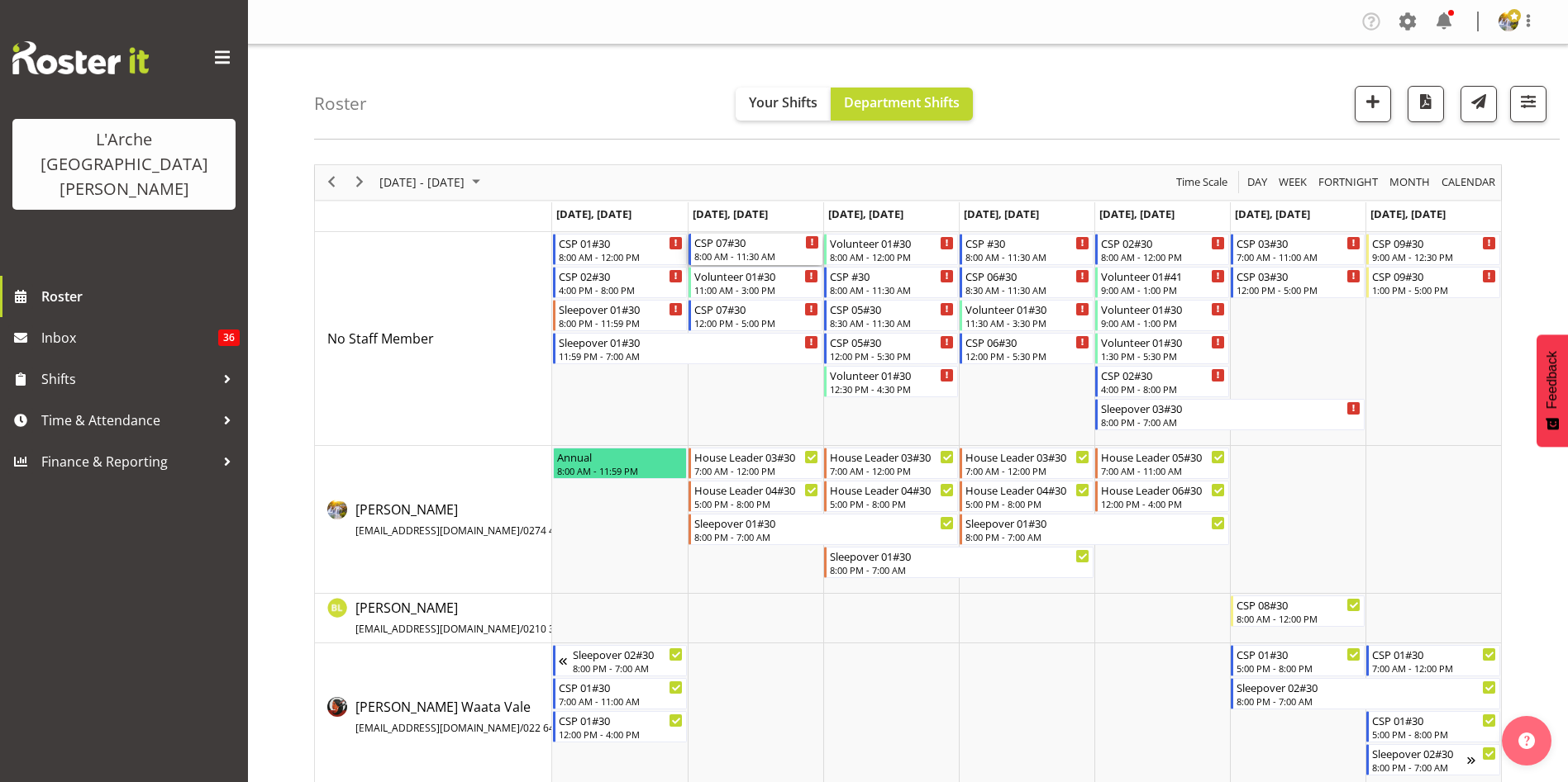
click at [732, 239] on div "CSP 07#30" at bounding box center [756, 241] width 125 height 16
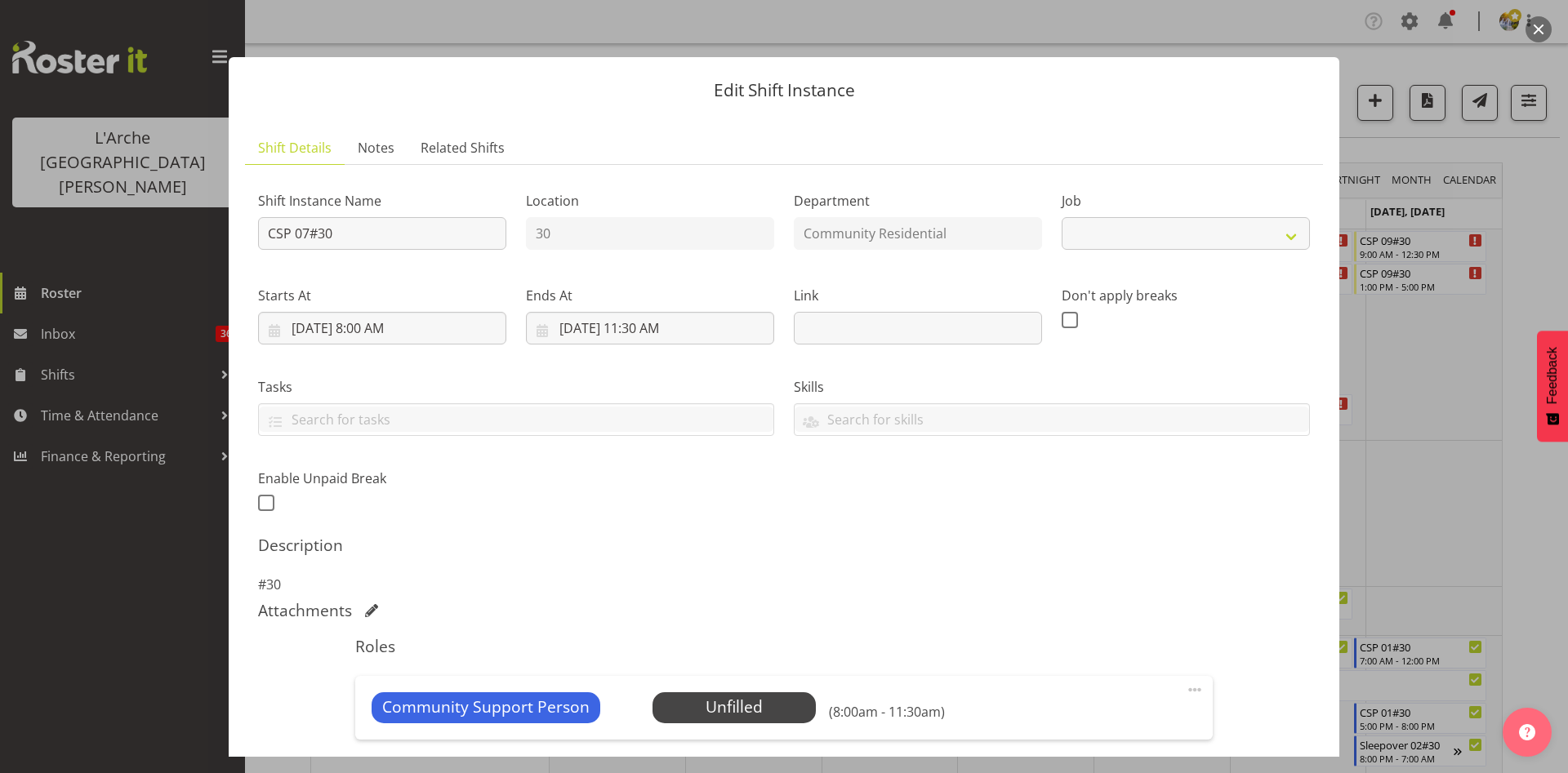
select select "2"
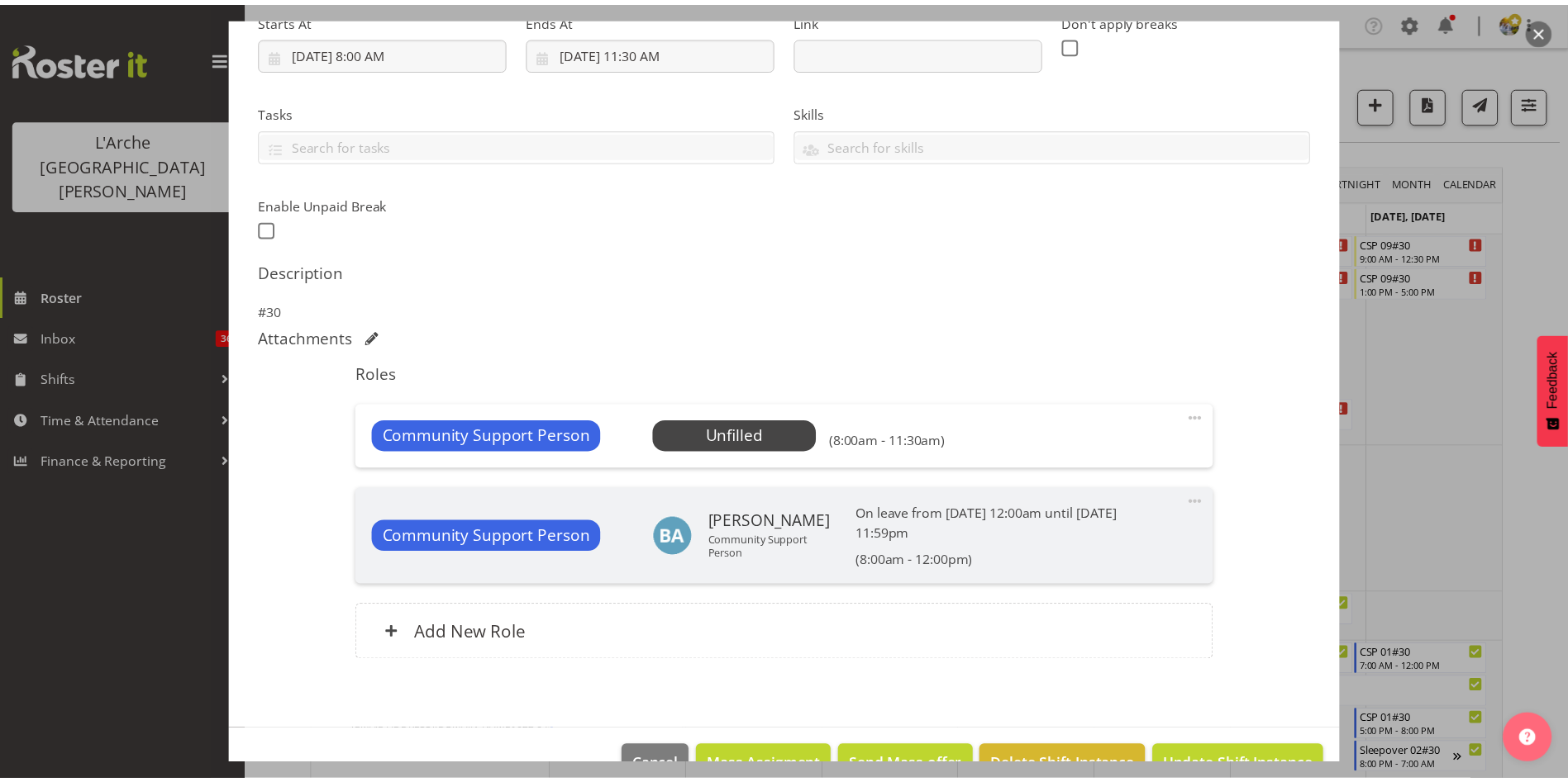
scroll to position [295, 0]
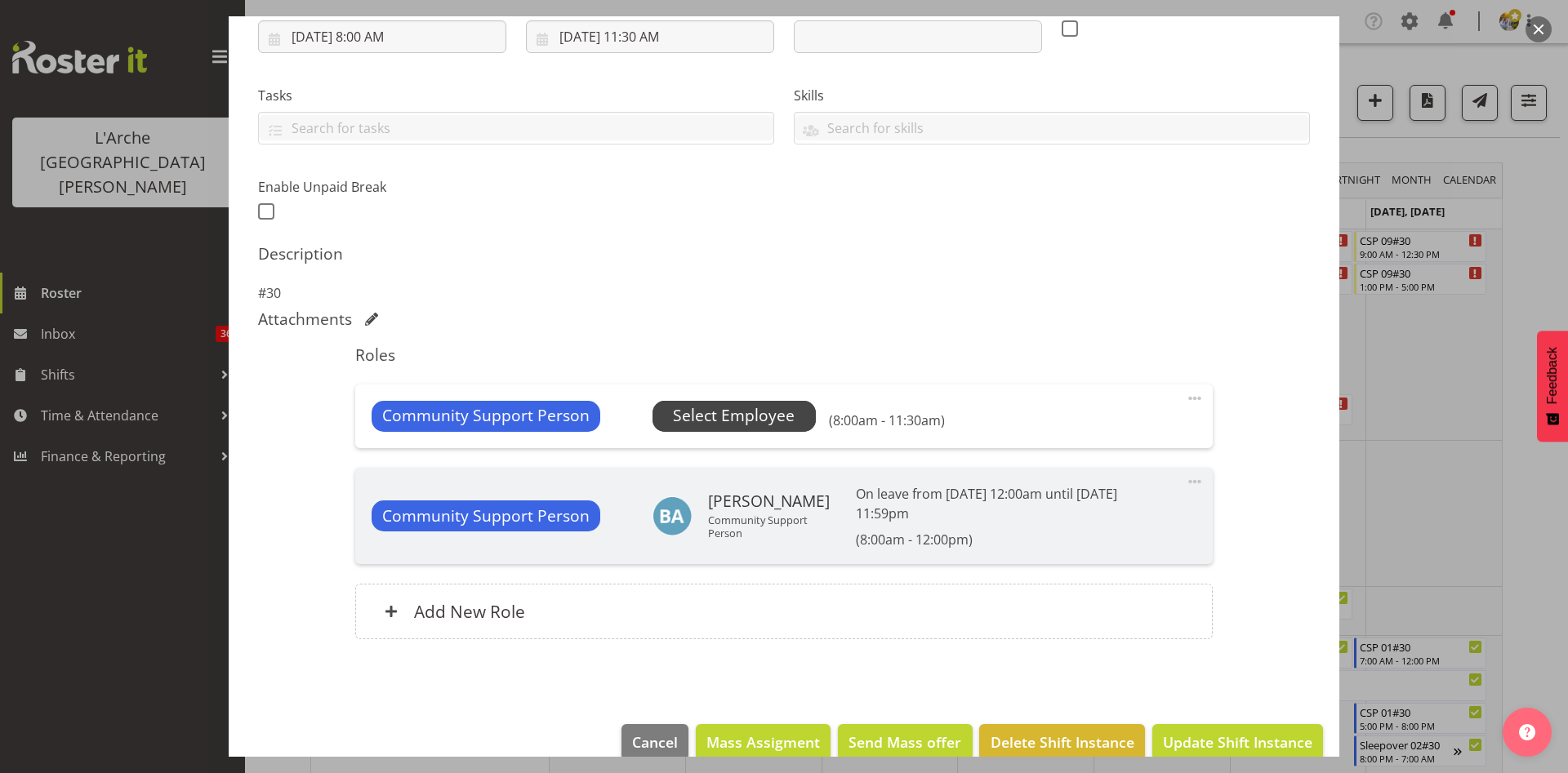
click at [693, 418] on span "Select Employee" at bounding box center [734, 416] width 122 height 24
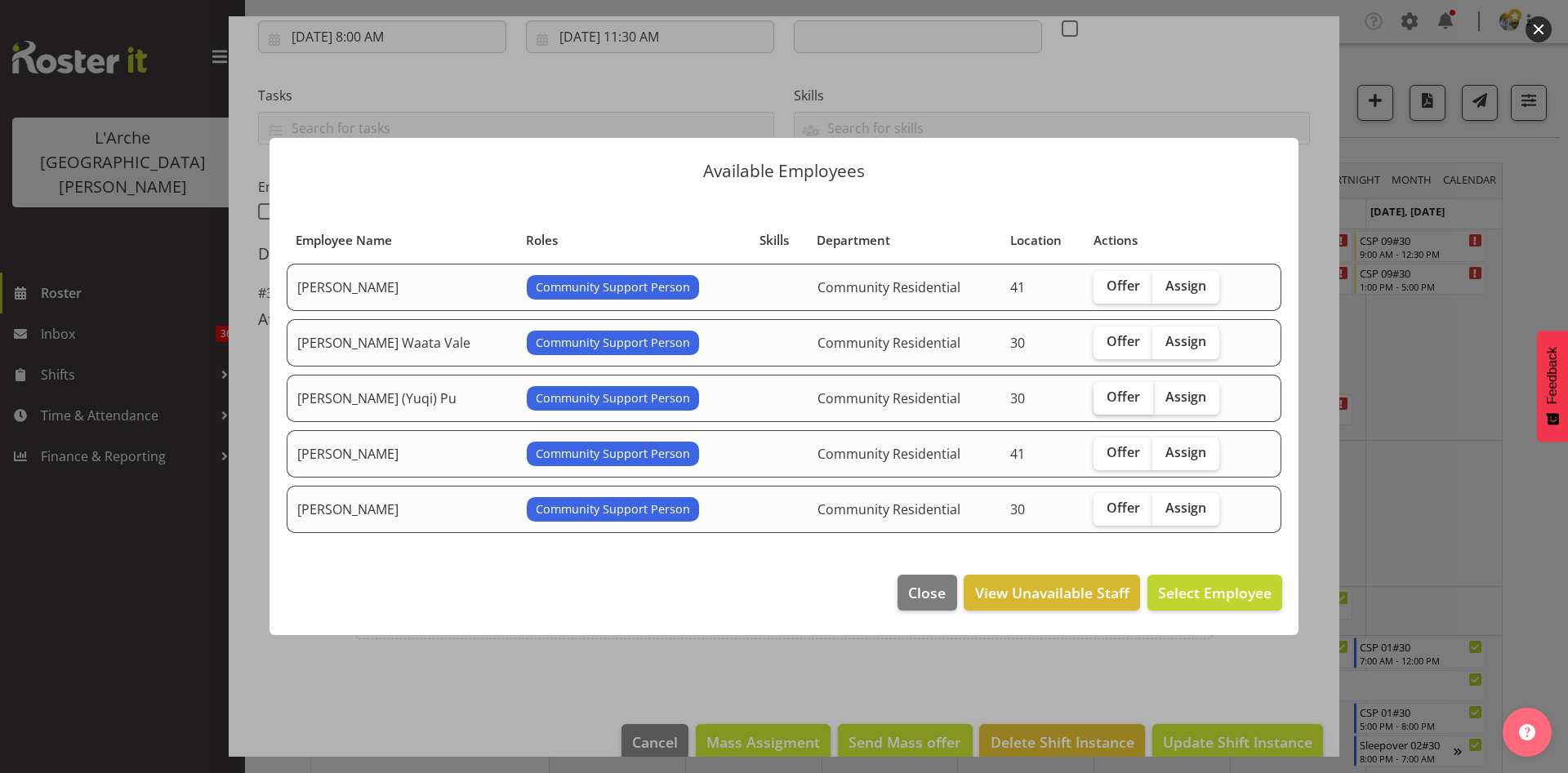
click at [1107, 402] on span "Offer" at bounding box center [1123, 396] width 33 height 16
click at [1103, 402] on input "Offer" at bounding box center [1099, 397] width 10 height 10
checkbox input "true"
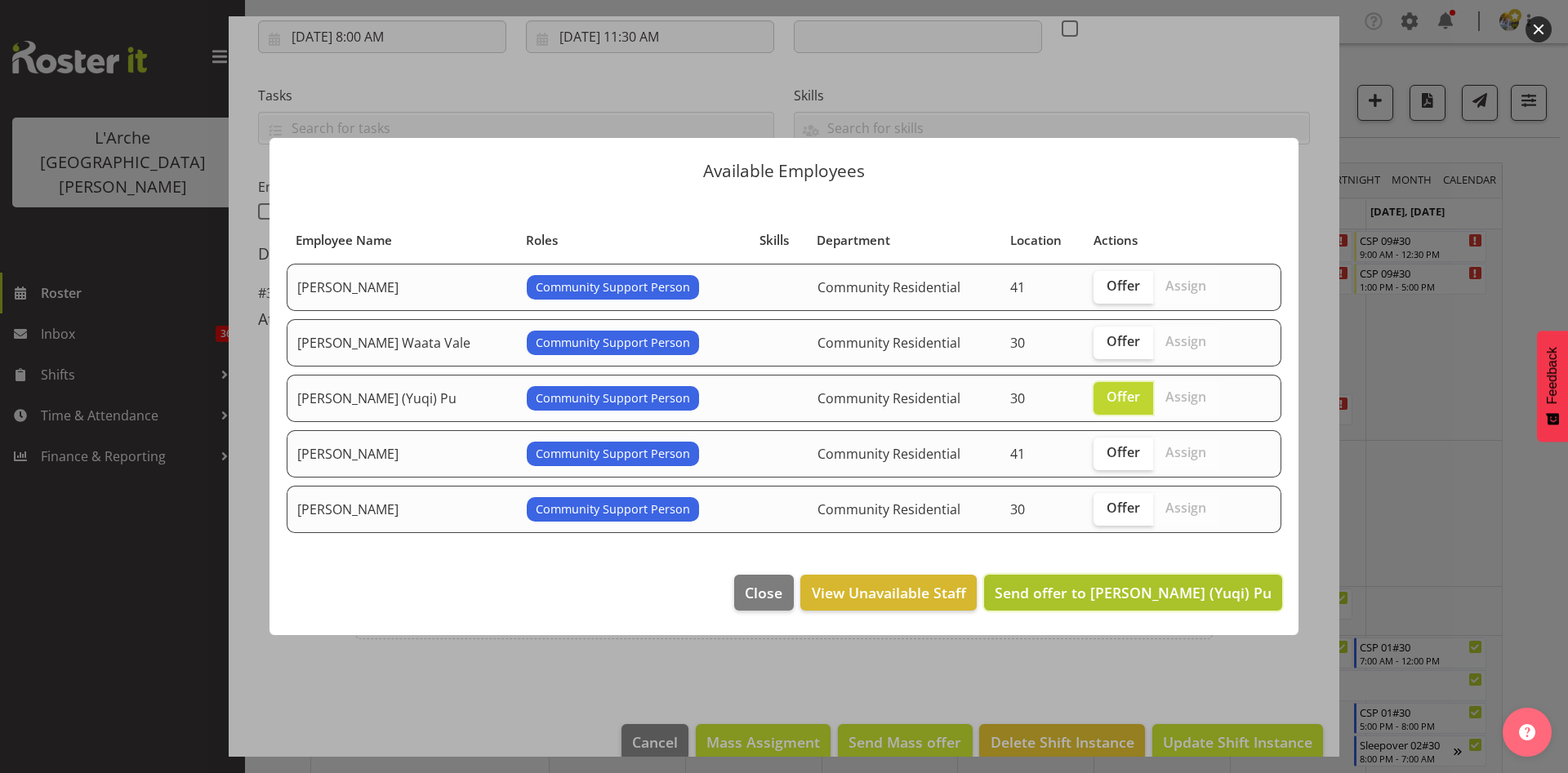
click at [1170, 595] on span "Send offer to [PERSON_NAME] (Yuqi) Pu" at bounding box center [1133, 593] width 277 height 20
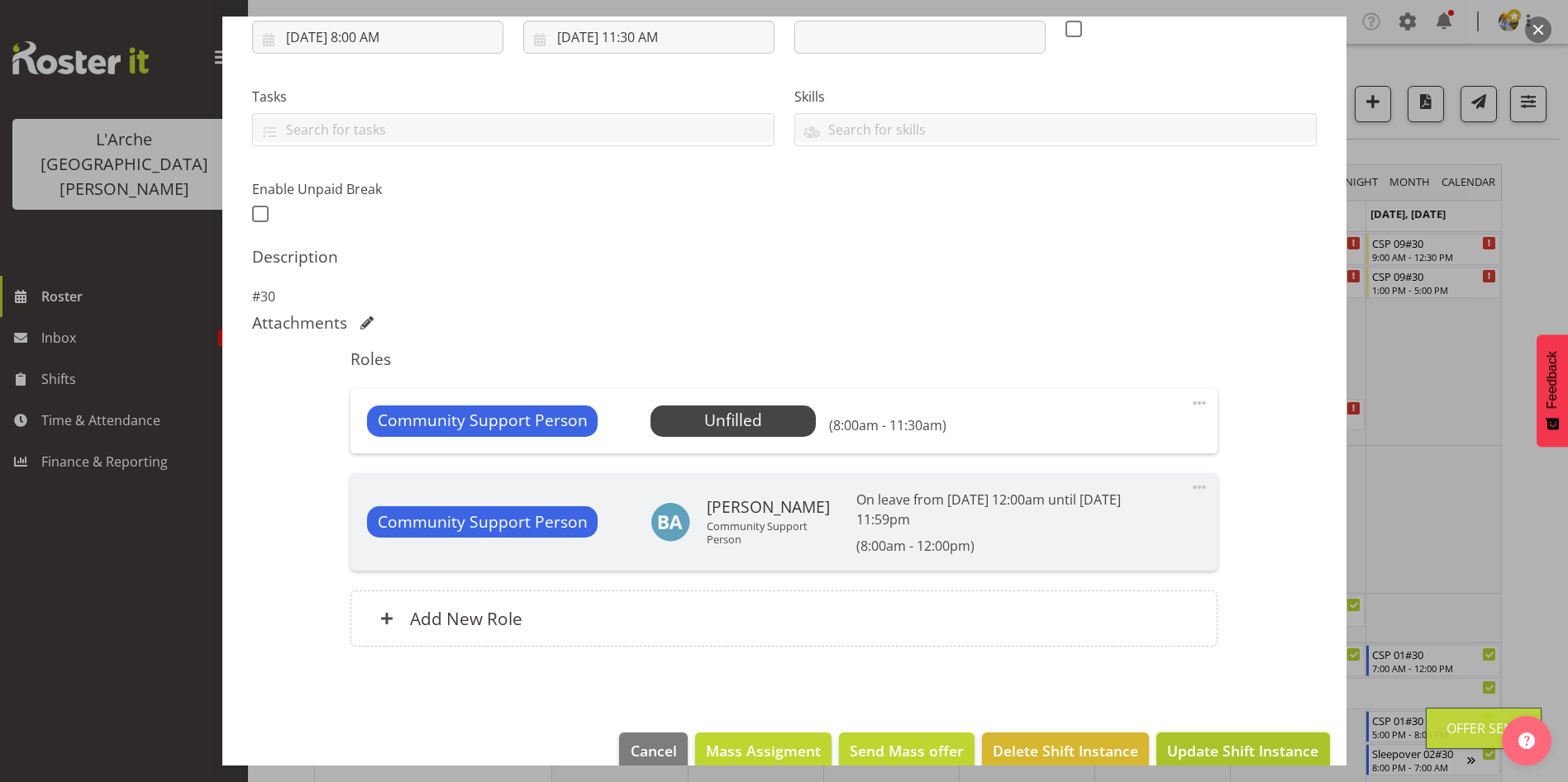
click at [1207, 739] on button "Update Shift Instance" at bounding box center [1242, 751] width 173 height 36
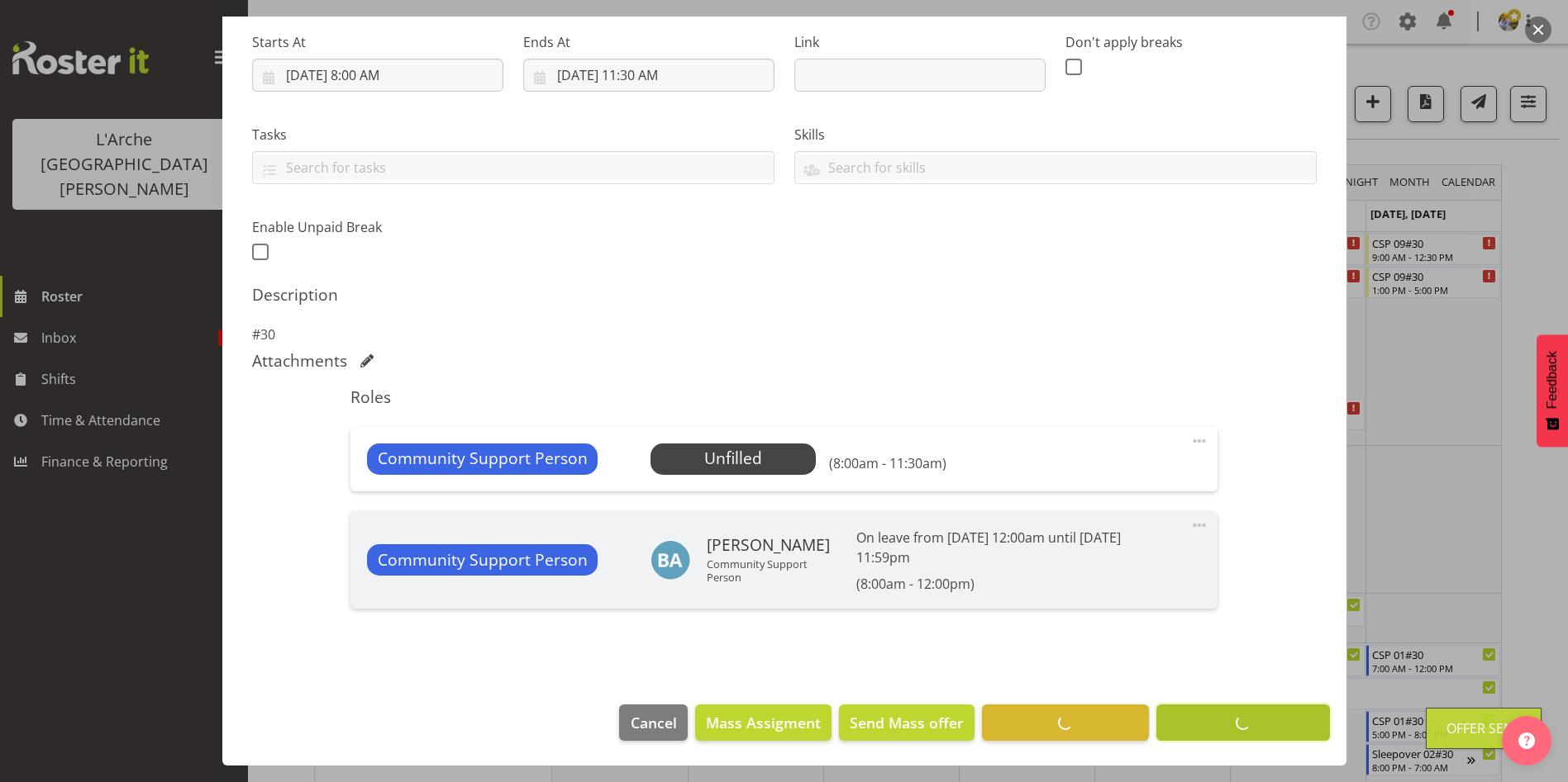
scroll to position [257, 0]
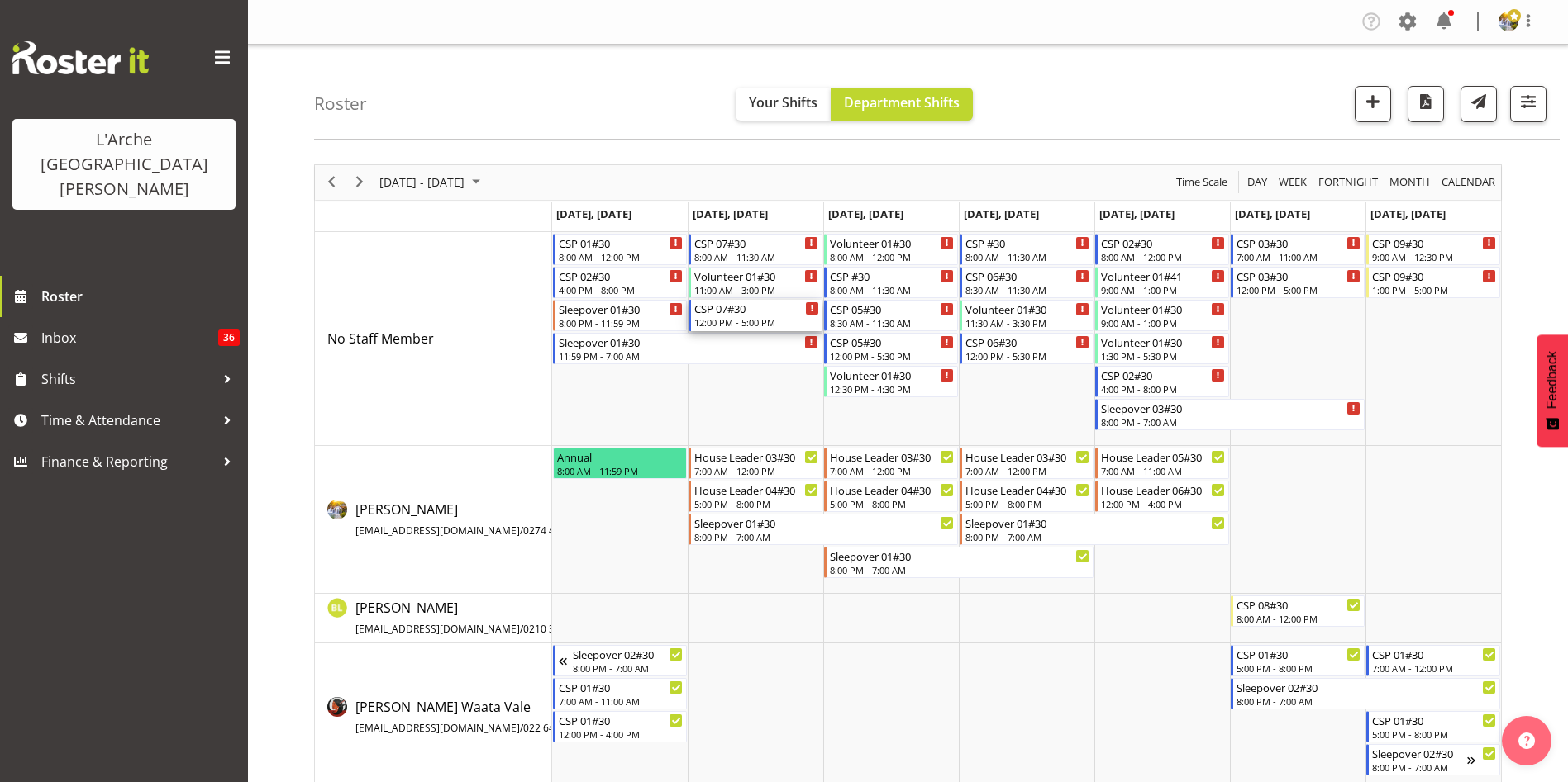
click at [730, 314] on div "CSP 07#30" at bounding box center [756, 307] width 125 height 16
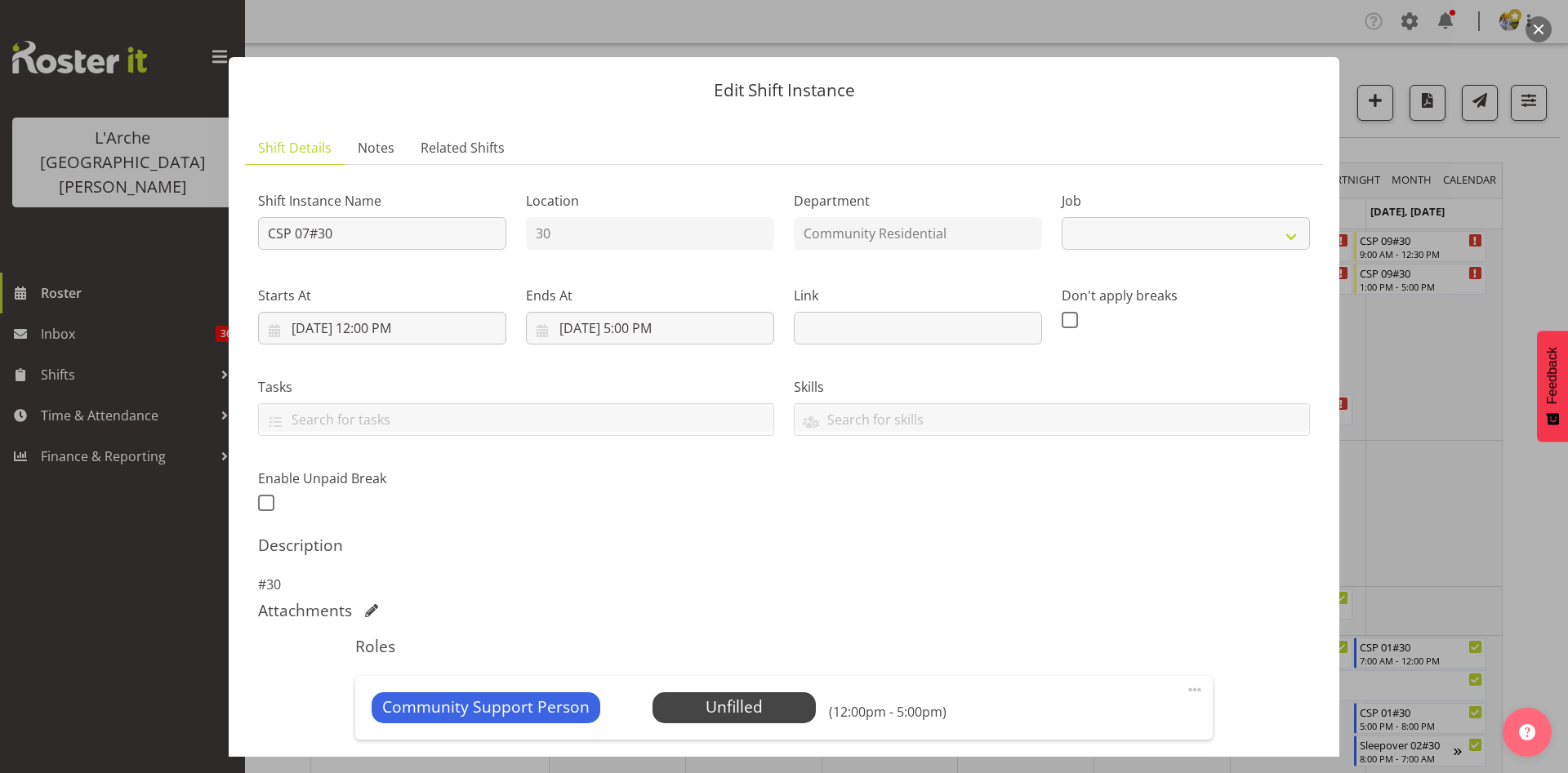
select select "2"
click at [688, 688] on div "Community Support Person Unfilled Select Employee (12:00pm - 5:00pm) Edit Cover…" at bounding box center [784, 708] width 857 height 63
click at [687, 703] on span "Select Employee" at bounding box center [734, 708] width 122 height 24
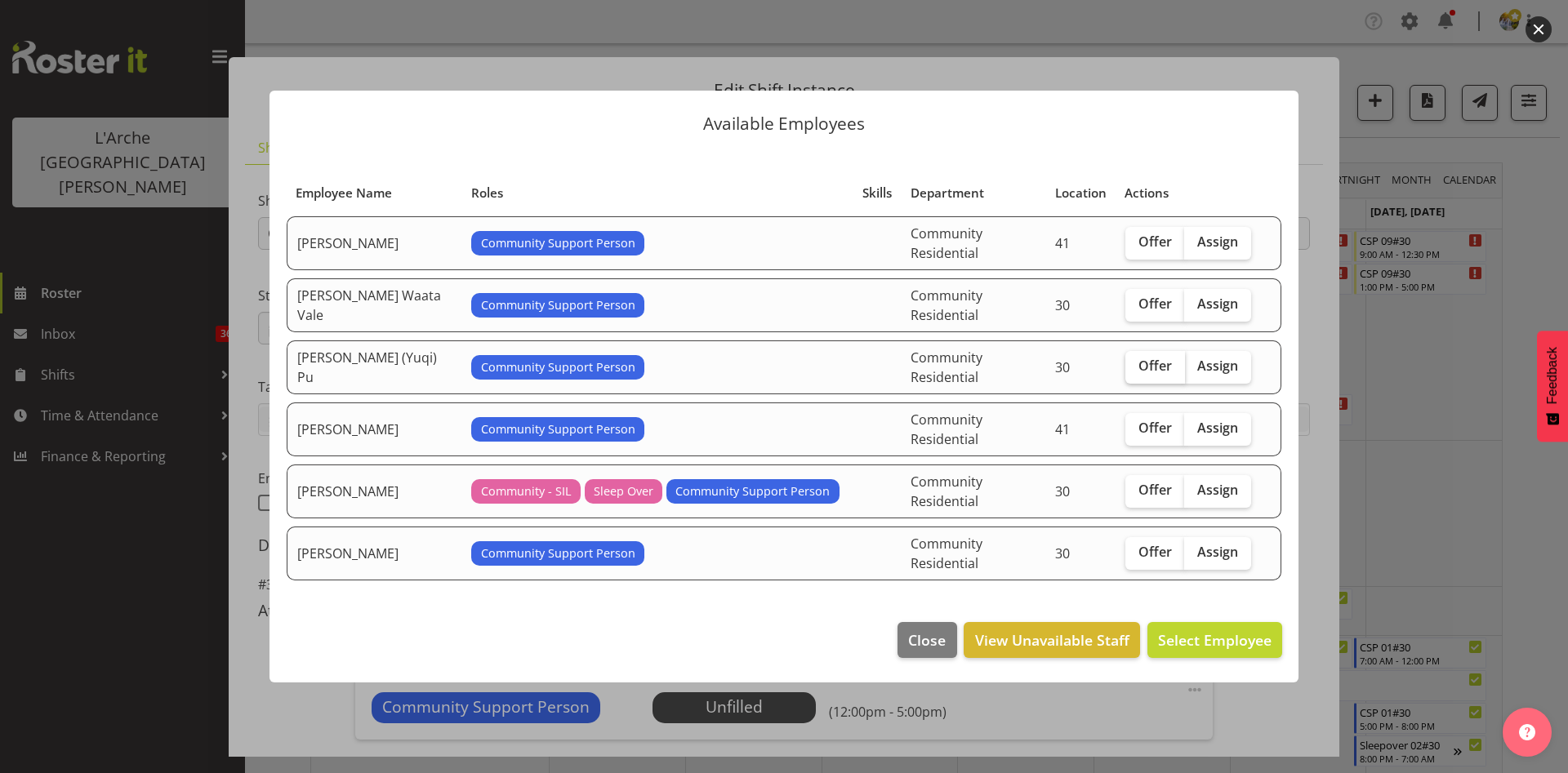
click at [1144, 365] on span "Offer" at bounding box center [1155, 365] width 33 height 16
click at [1136, 365] on input "Offer" at bounding box center [1131, 366] width 10 height 10
checkbox input "true"
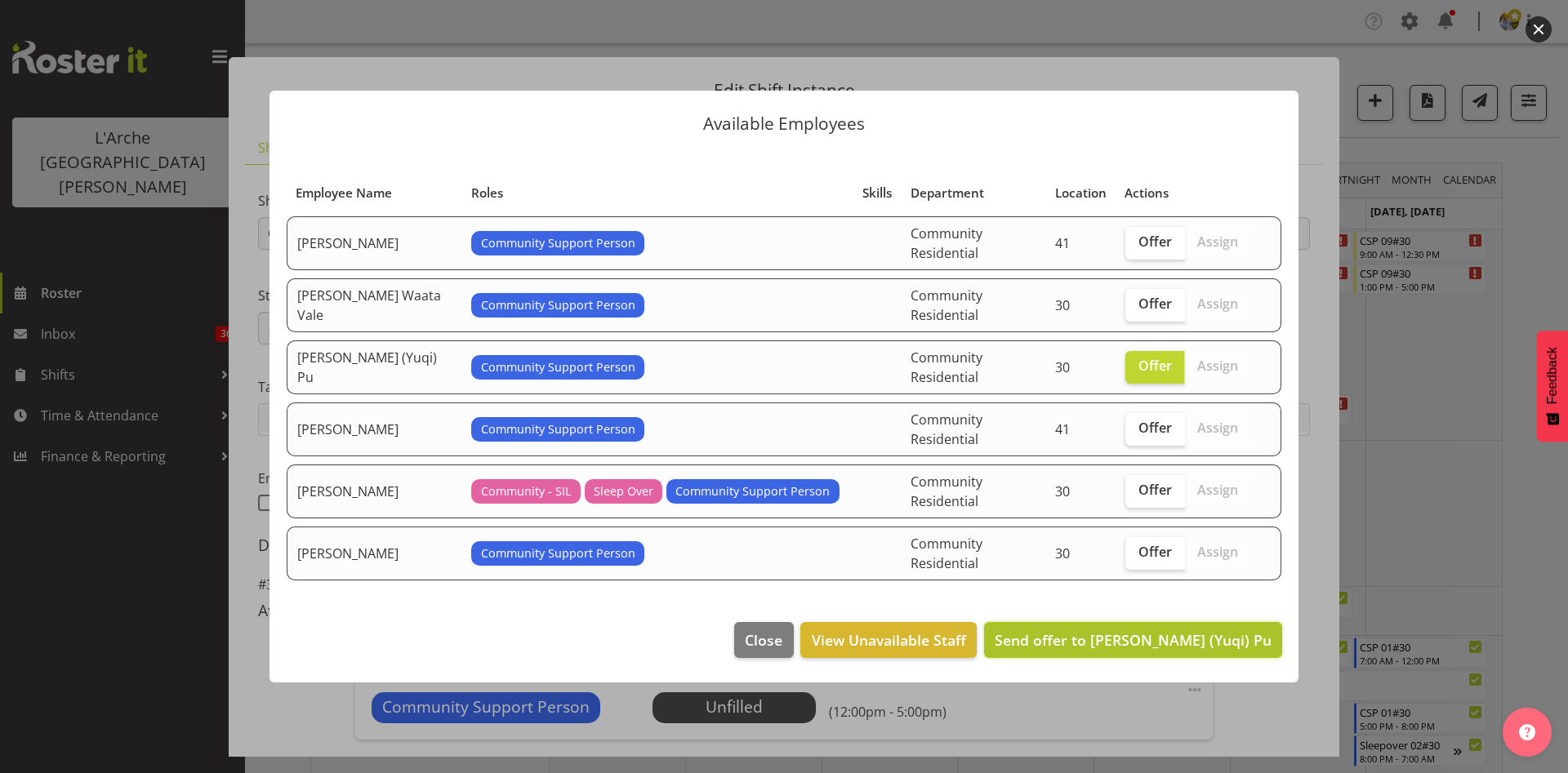
click at [1137, 631] on button "Send offer to [PERSON_NAME] (Yuqi) Pu" at bounding box center [1133, 640] width 298 height 36
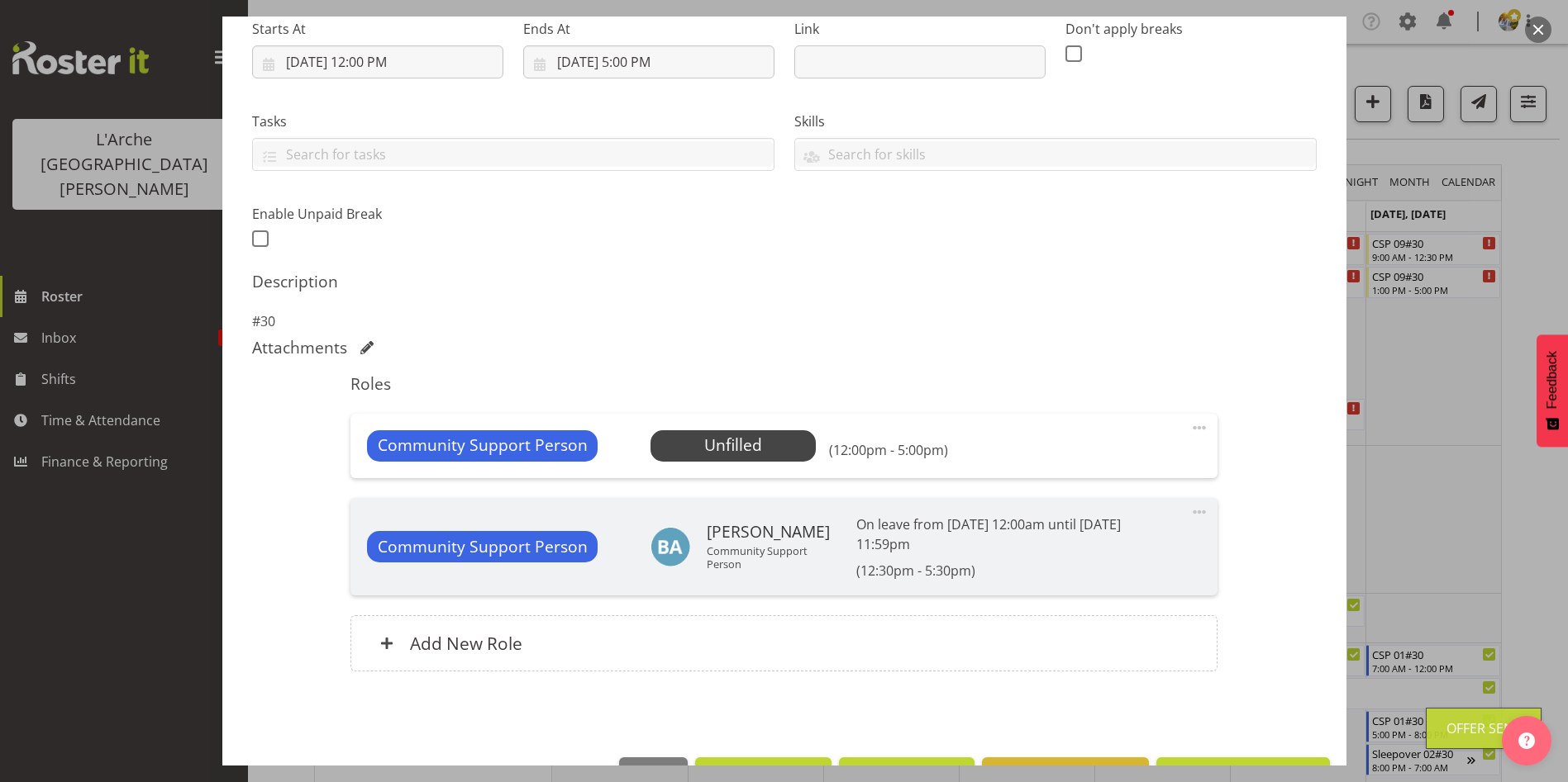
scroll to position [290, 0]
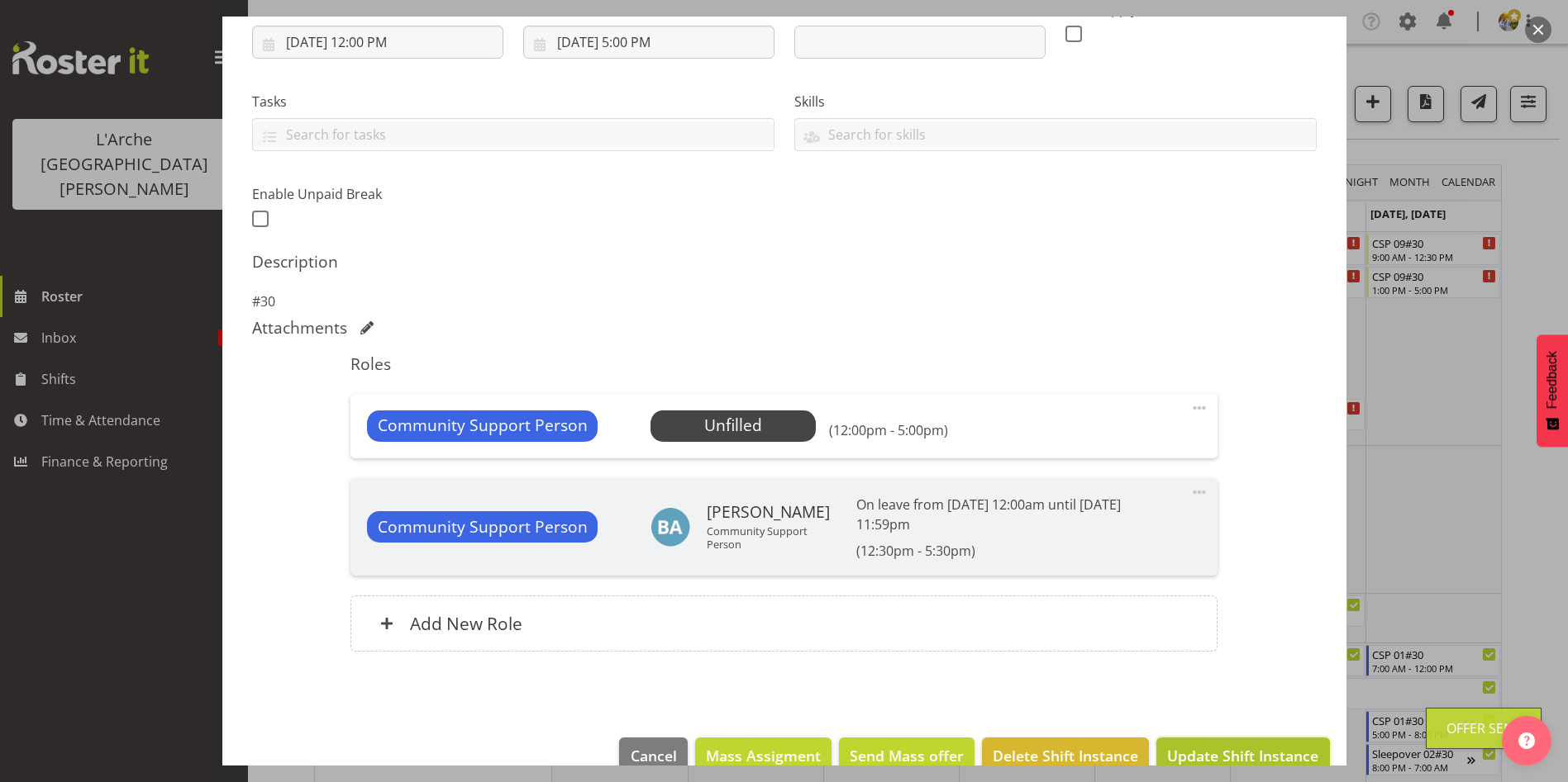
click at [1275, 760] on span "Update Shift Instance" at bounding box center [1242, 756] width 151 height 22
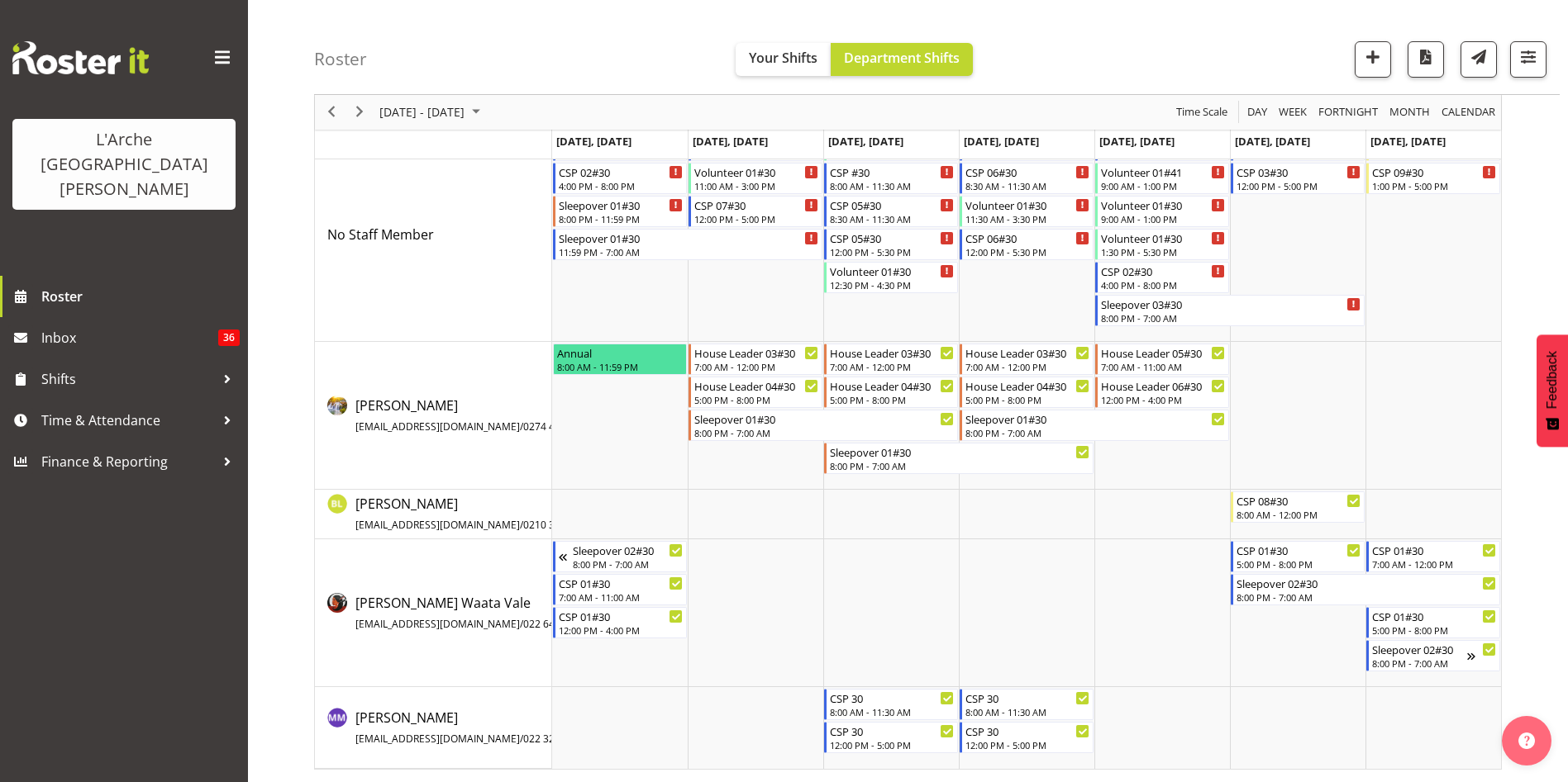
scroll to position [0, 0]
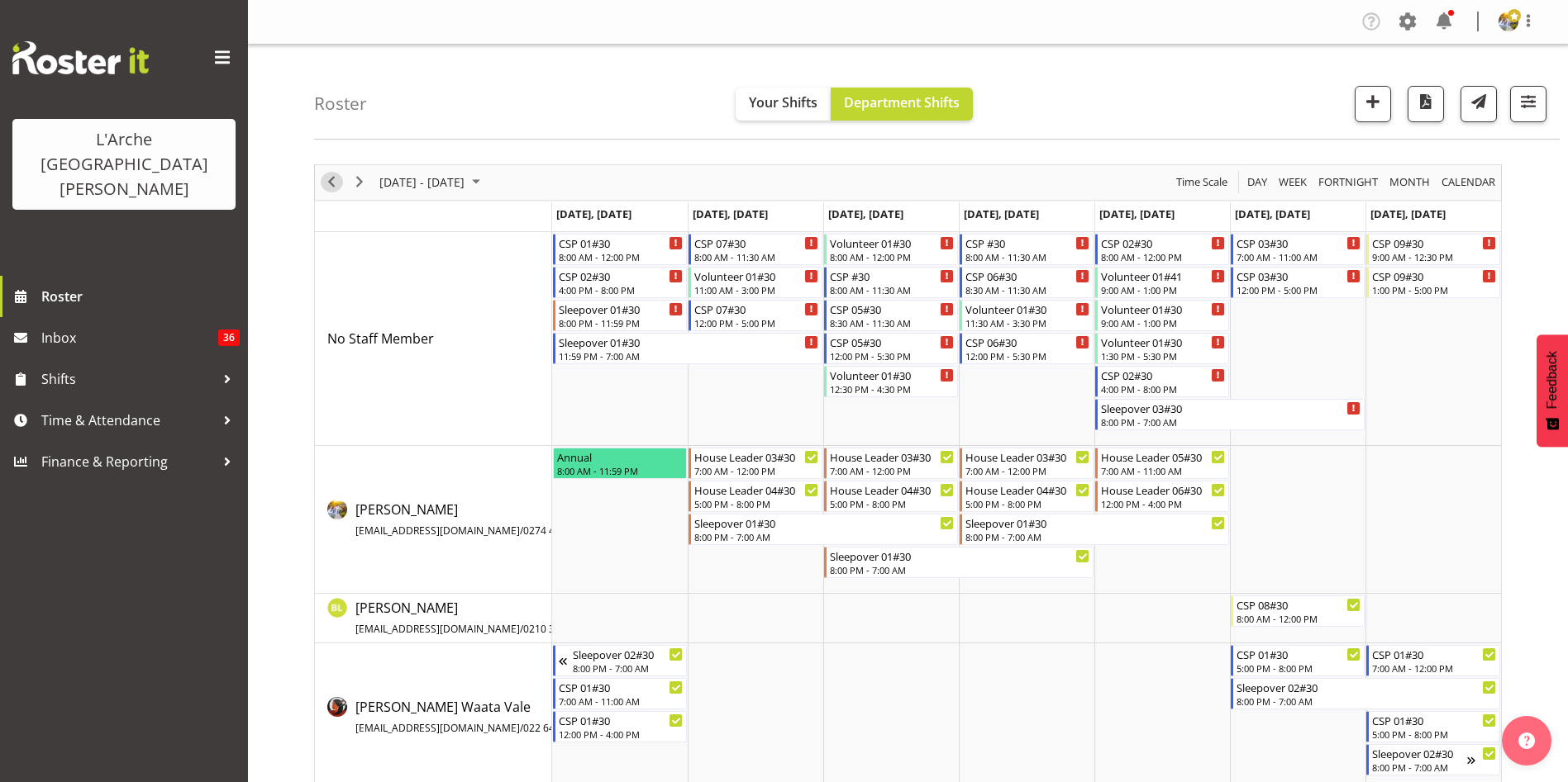
click at [329, 186] on span "Previous" at bounding box center [331, 182] width 20 height 21
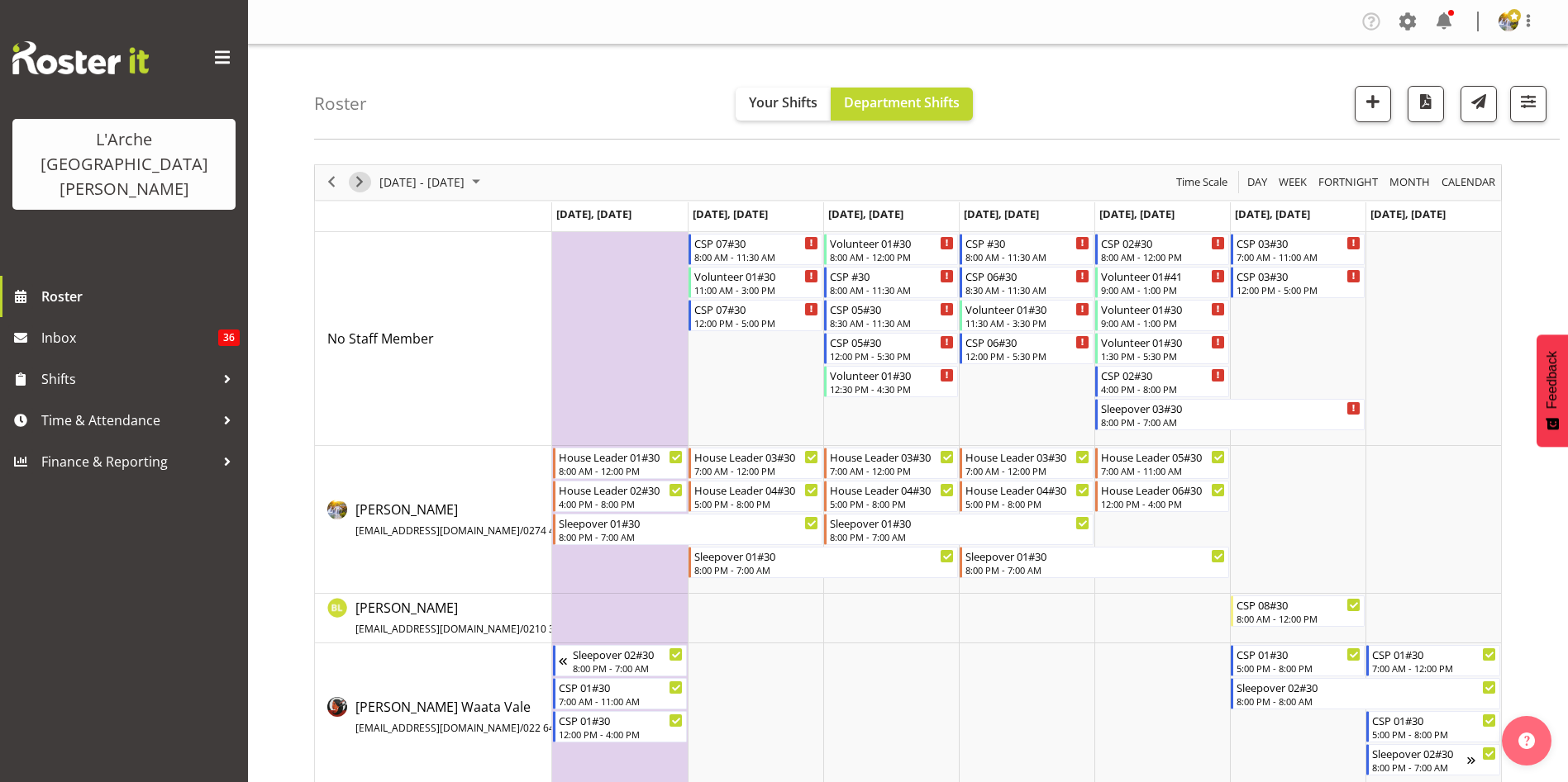
click at [363, 187] on span "Next" at bounding box center [359, 182] width 20 height 21
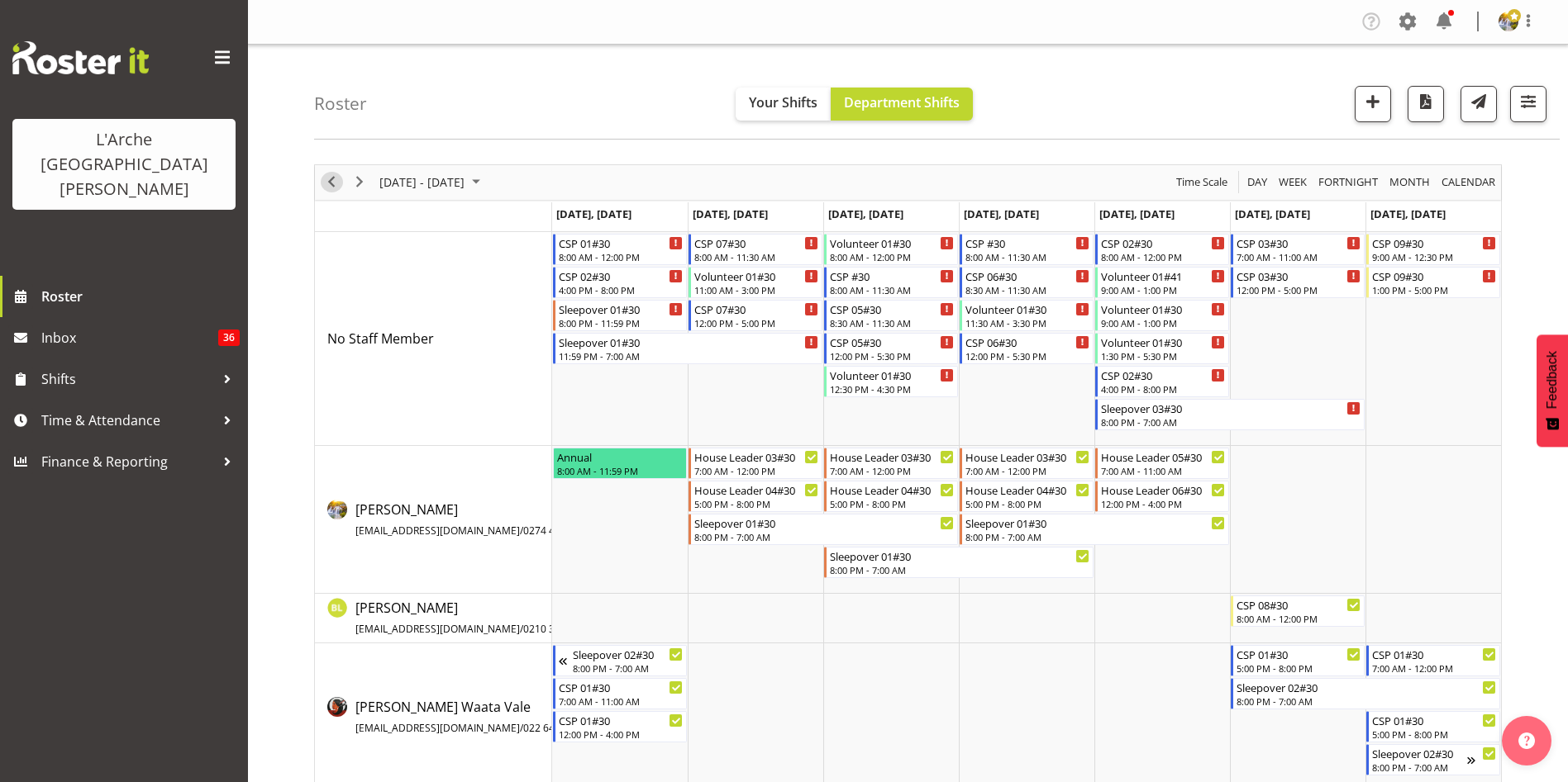
click at [341, 180] on button "Previous" at bounding box center [332, 182] width 23 height 21
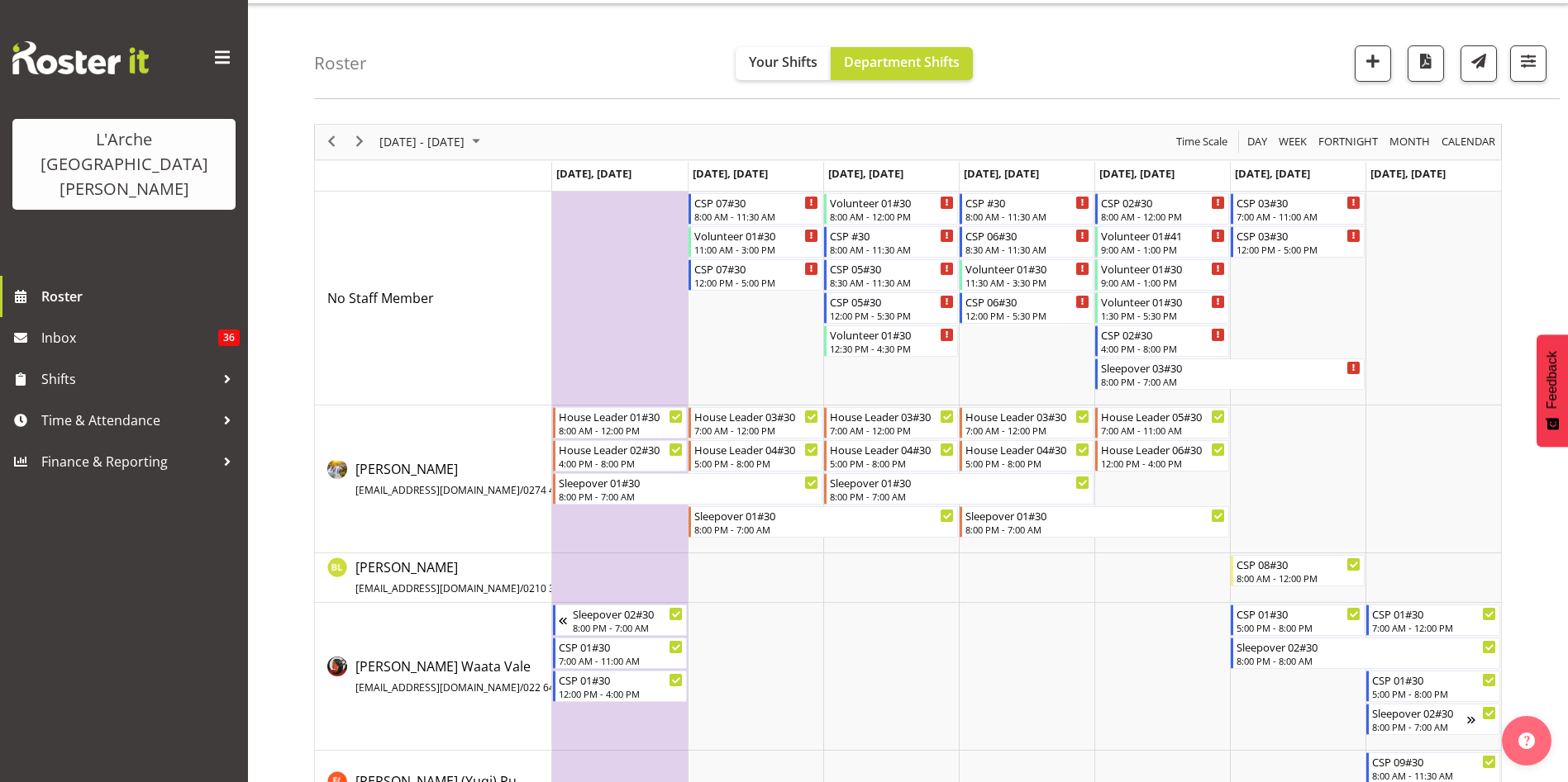
scroll to position [43, 0]
click at [1160, 212] on div "8:00 AM - 12:00 PM" at bounding box center [1163, 213] width 125 height 13
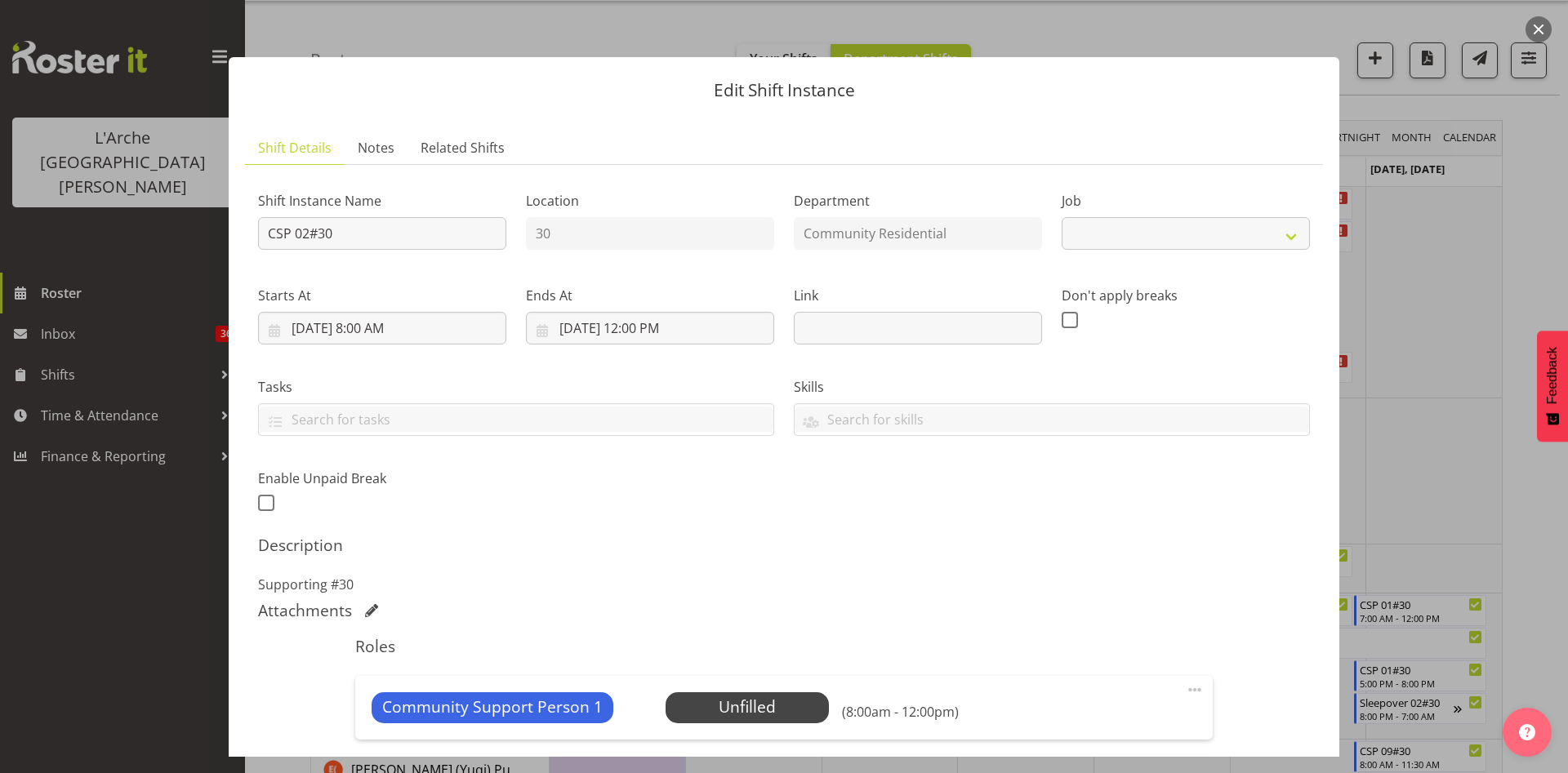
select select "2"
click at [794, 706] on span "Select Employee" at bounding box center [747, 708] width 122 height 24
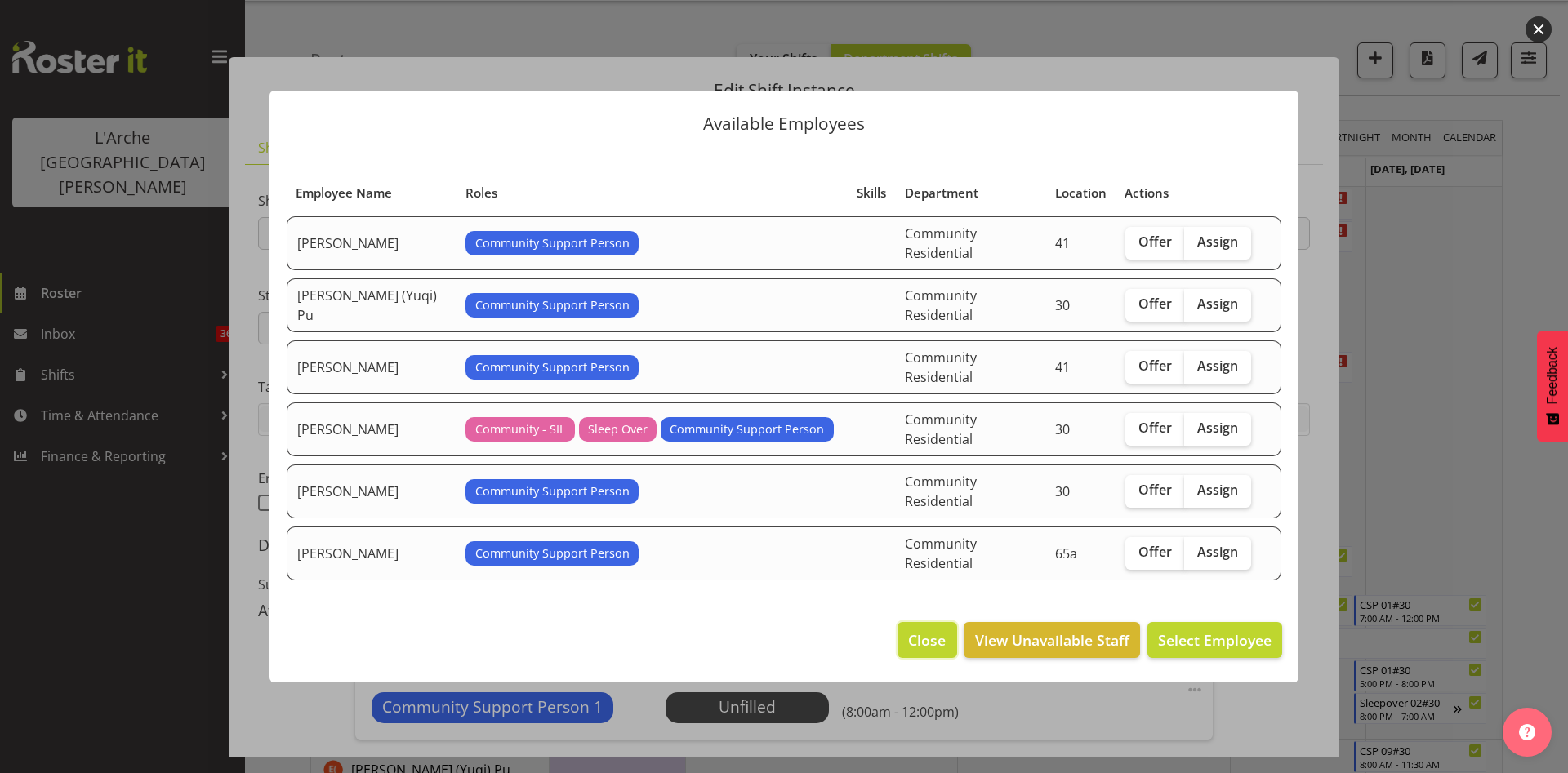
click at [925, 630] on span "Close" at bounding box center [927, 640] width 38 height 21
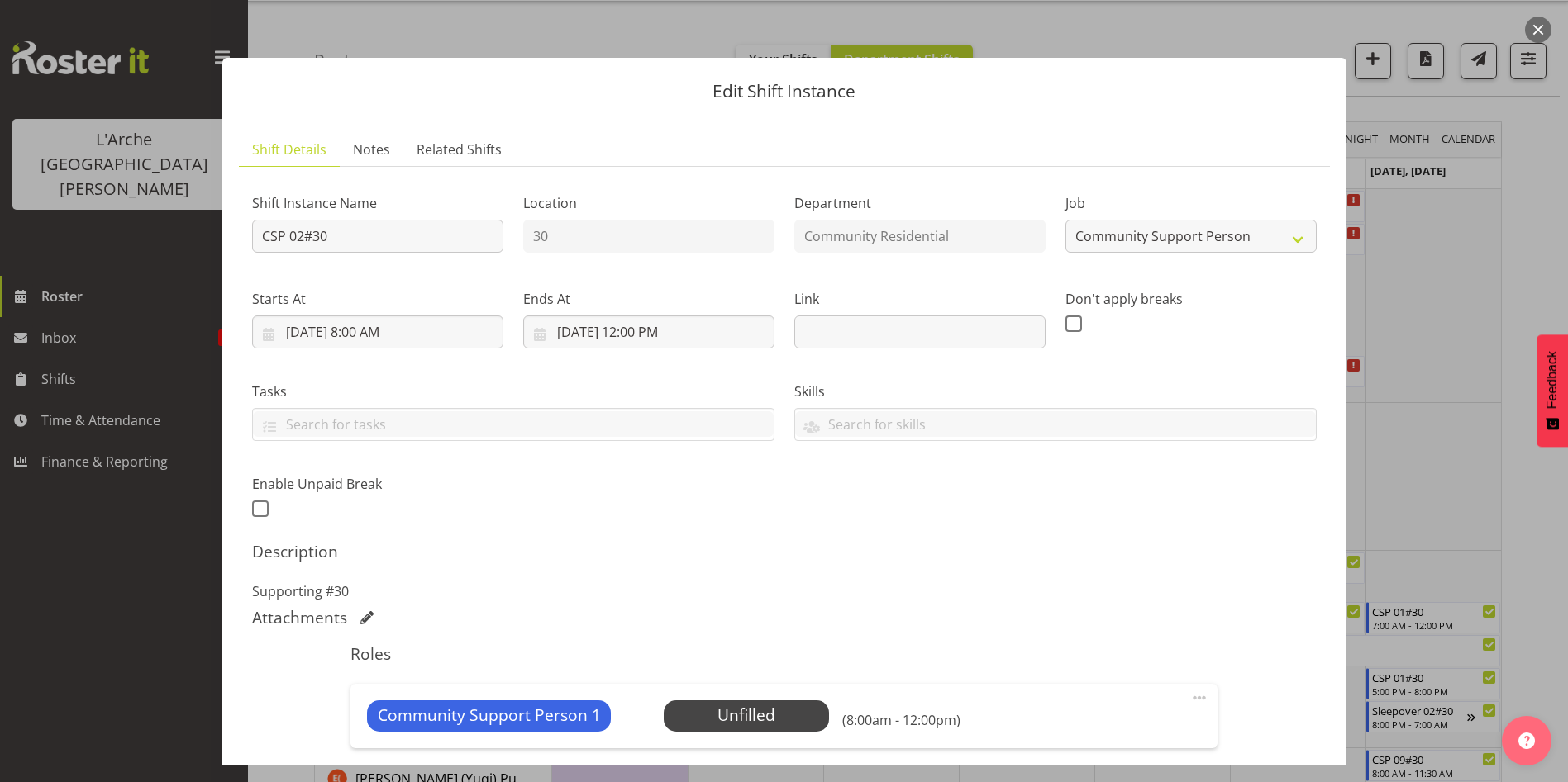
click at [1538, 26] on button "button" at bounding box center [1538, 30] width 26 height 26
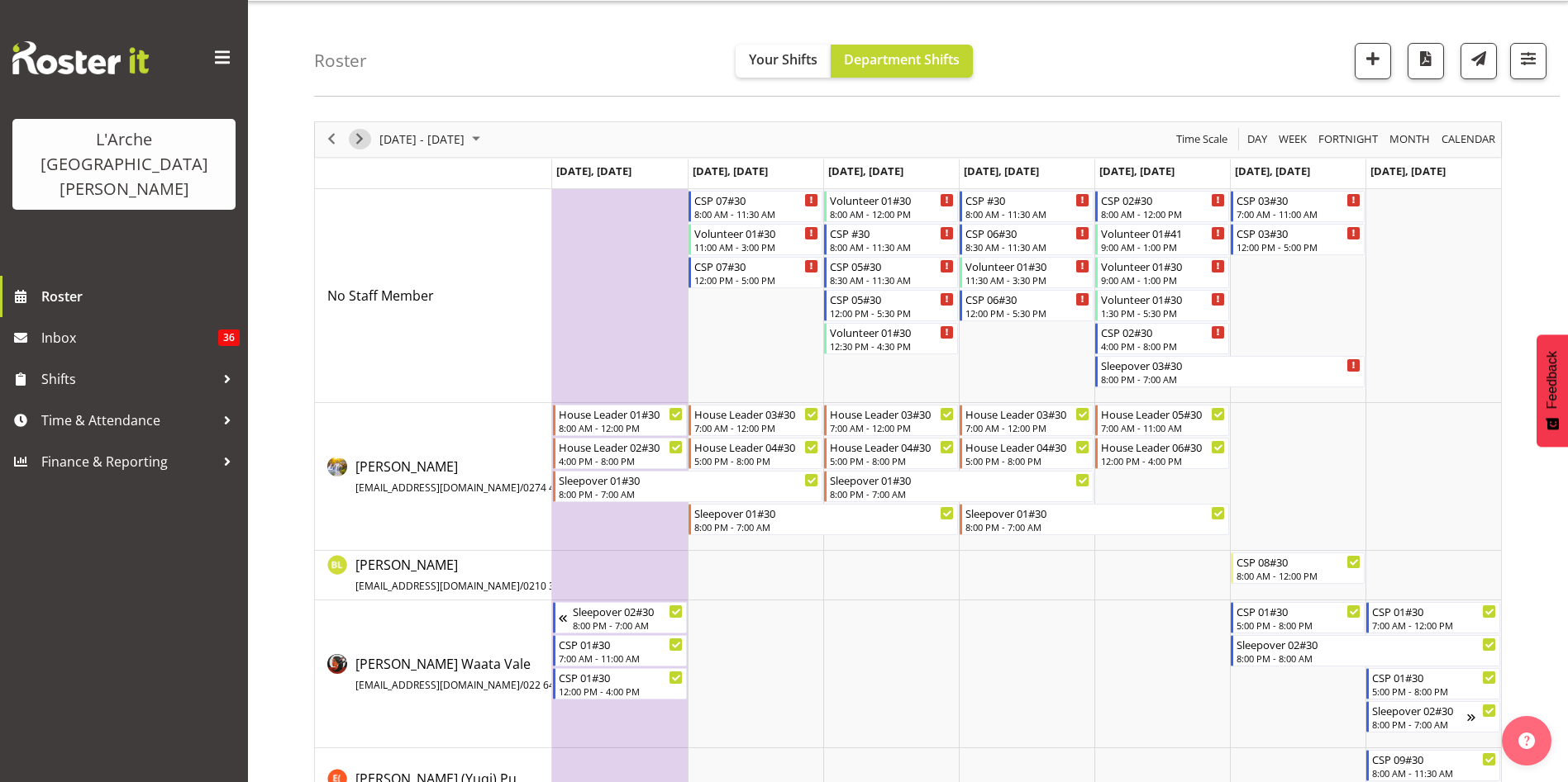
click at [357, 136] on span "Next" at bounding box center [359, 139] width 20 height 21
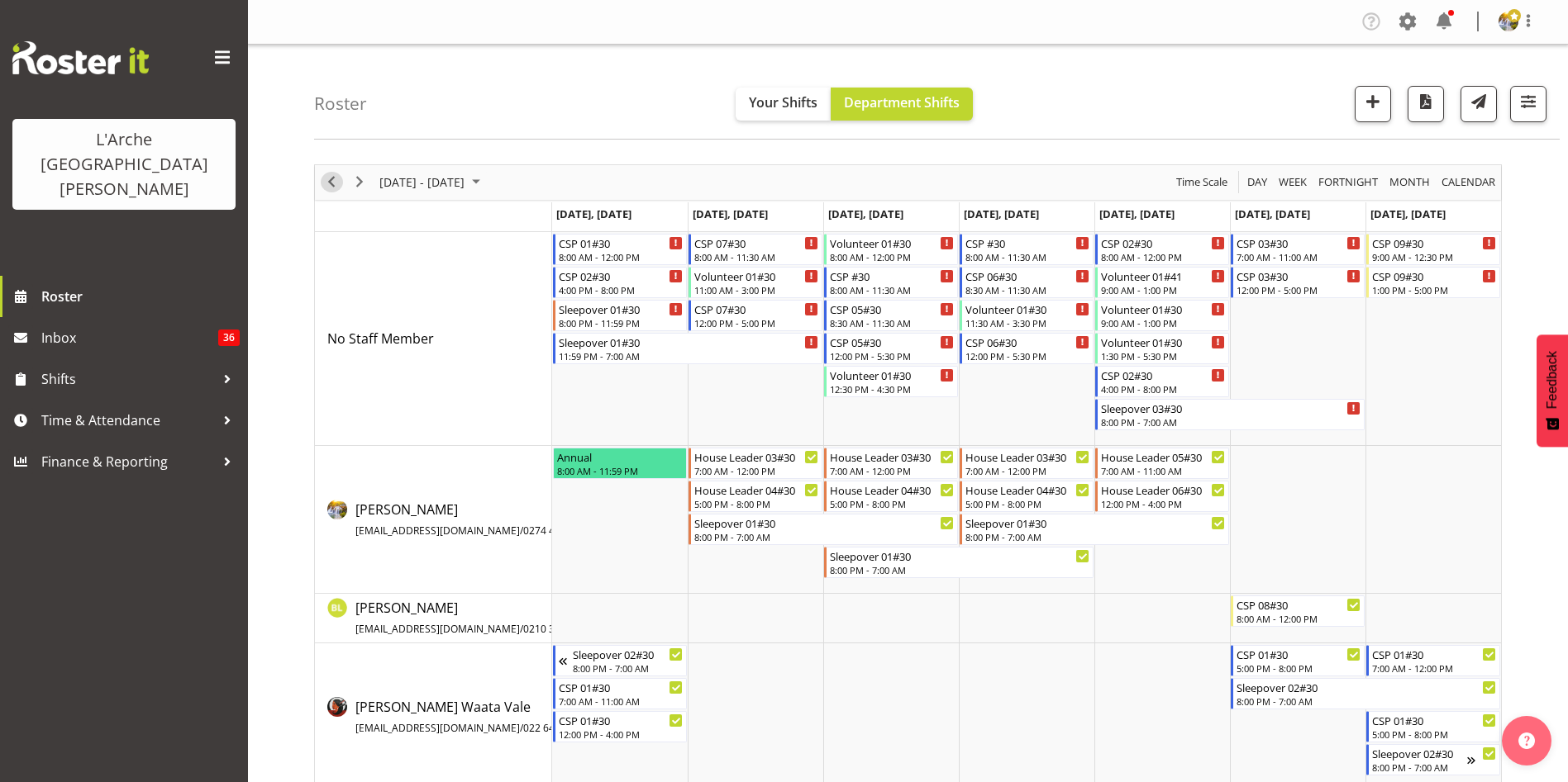
click at [332, 184] on span "Previous" at bounding box center [331, 182] width 20 height 21
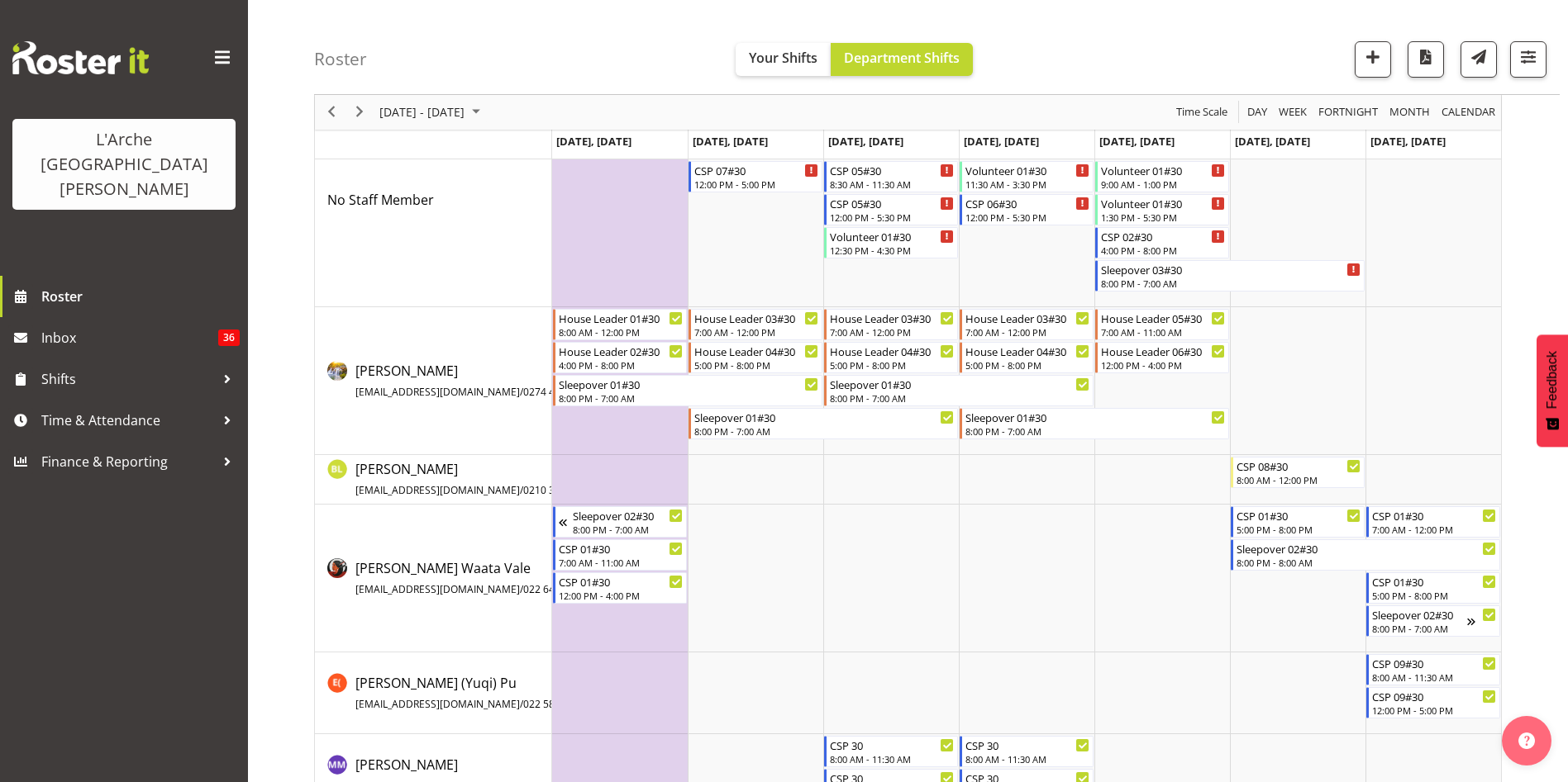
scroll to position [141, 0]
